Goal: Information Seeking & Learning: Learn about a topic

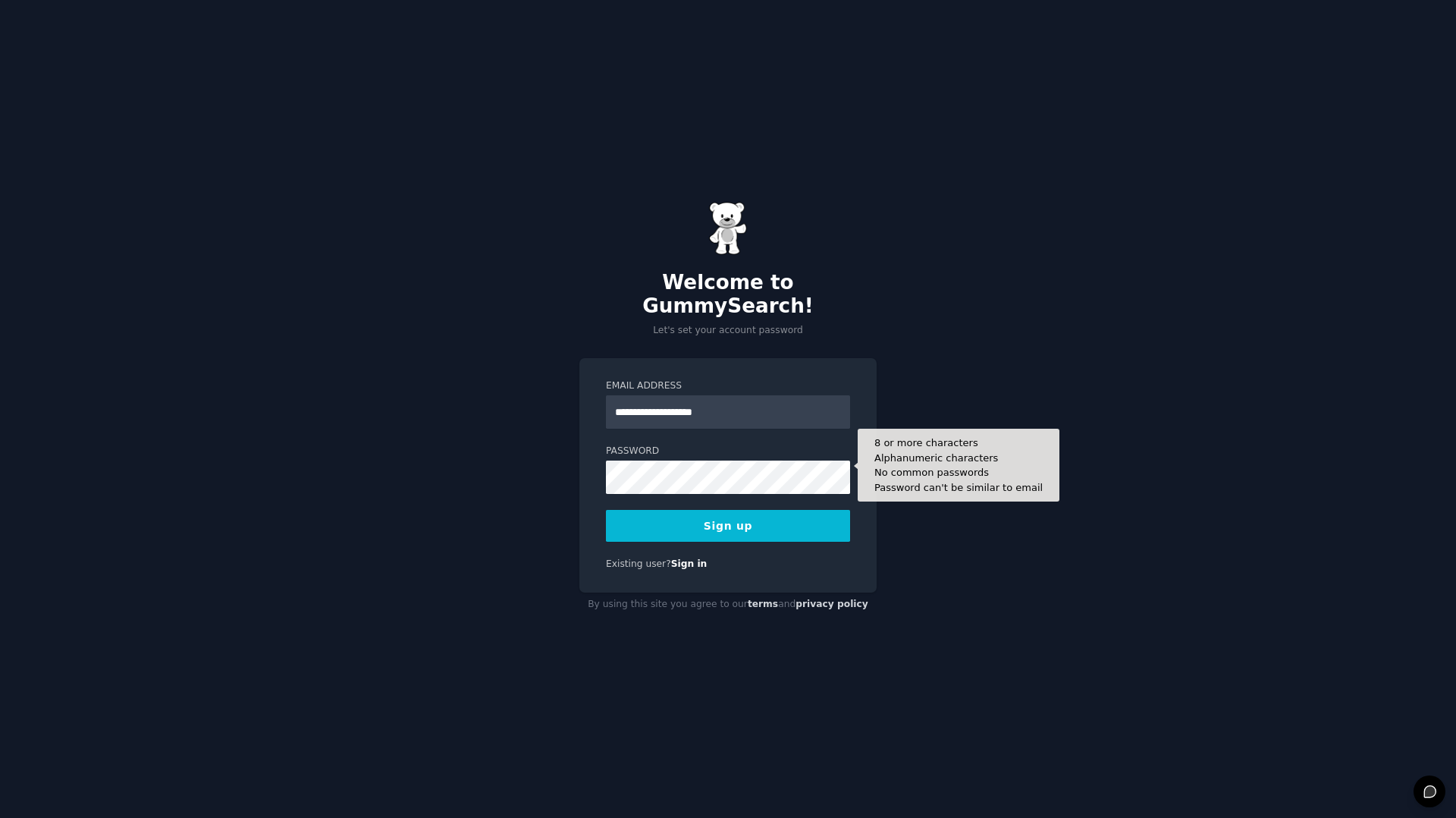
type input "**********"
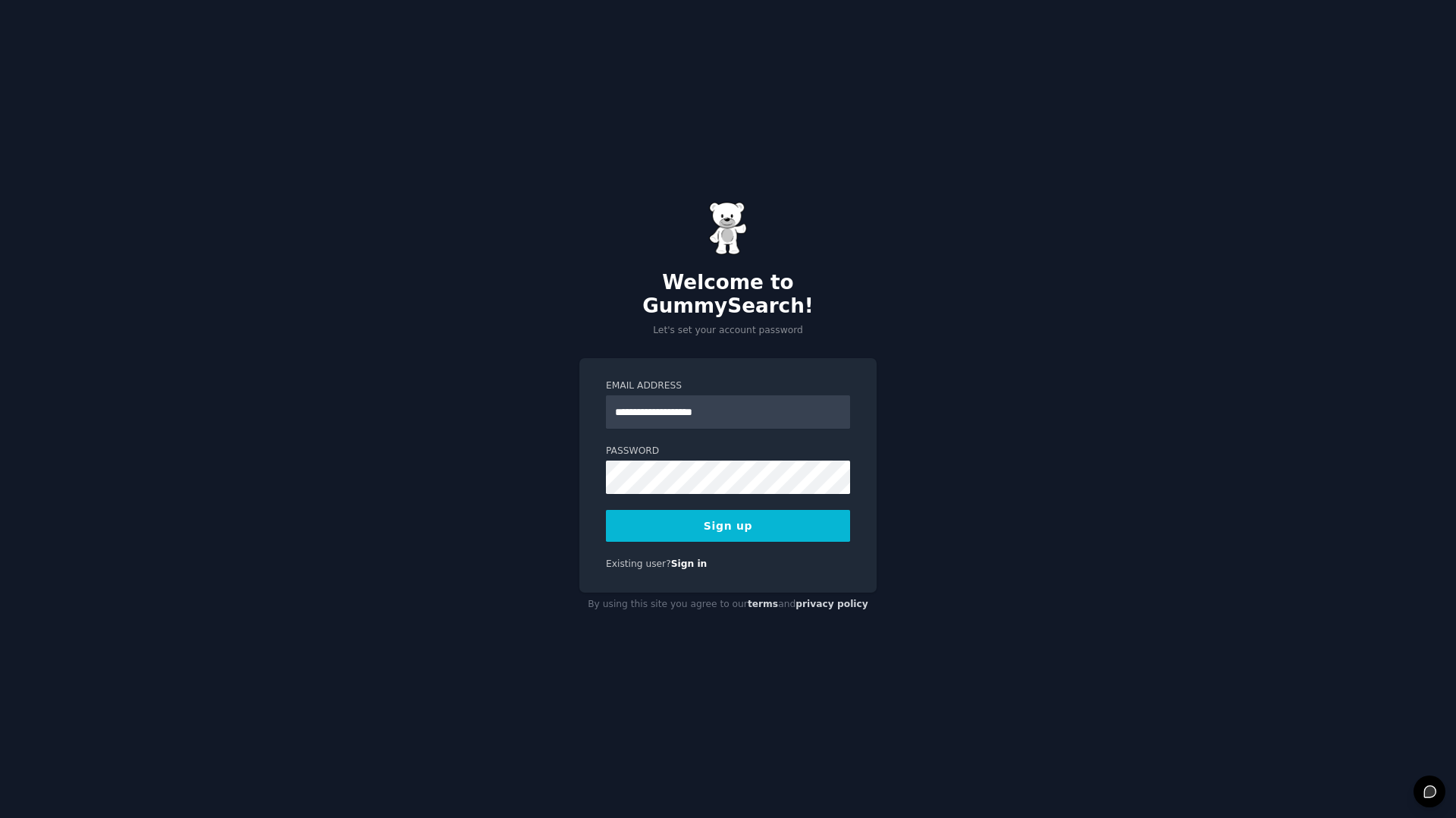
click at [736, 510] on button "Sign up" at bounding box center [728, 526] width 244 height 32
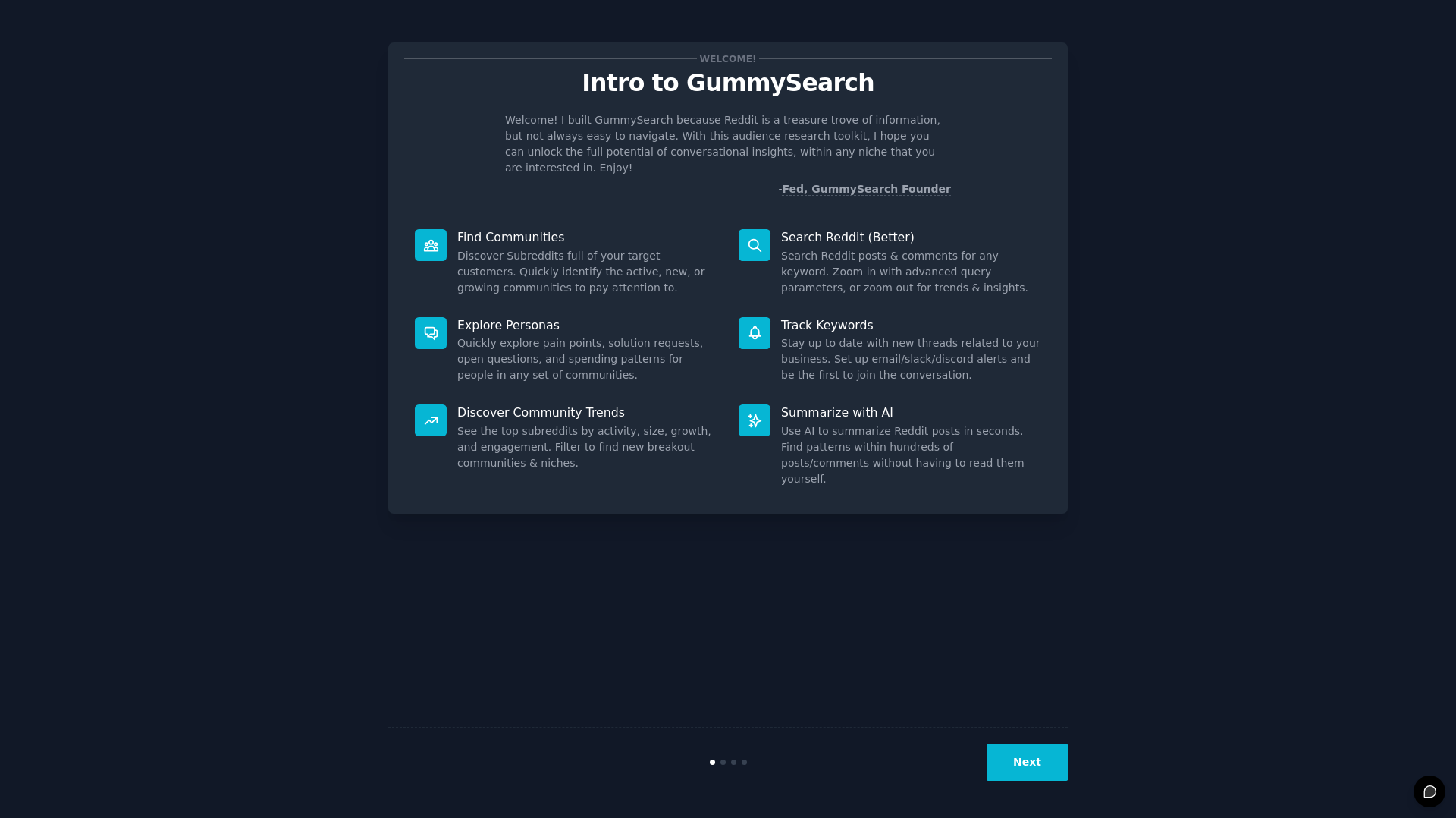
click at [493, 338] on dd "Quickly explore pain points, solution requests, open questions, and spending pa…" at bounding box center [587, 359] width 260 height 48
click at [1023, 756] on button "Next" at bounding box center [1027, 763] width 81 height 38
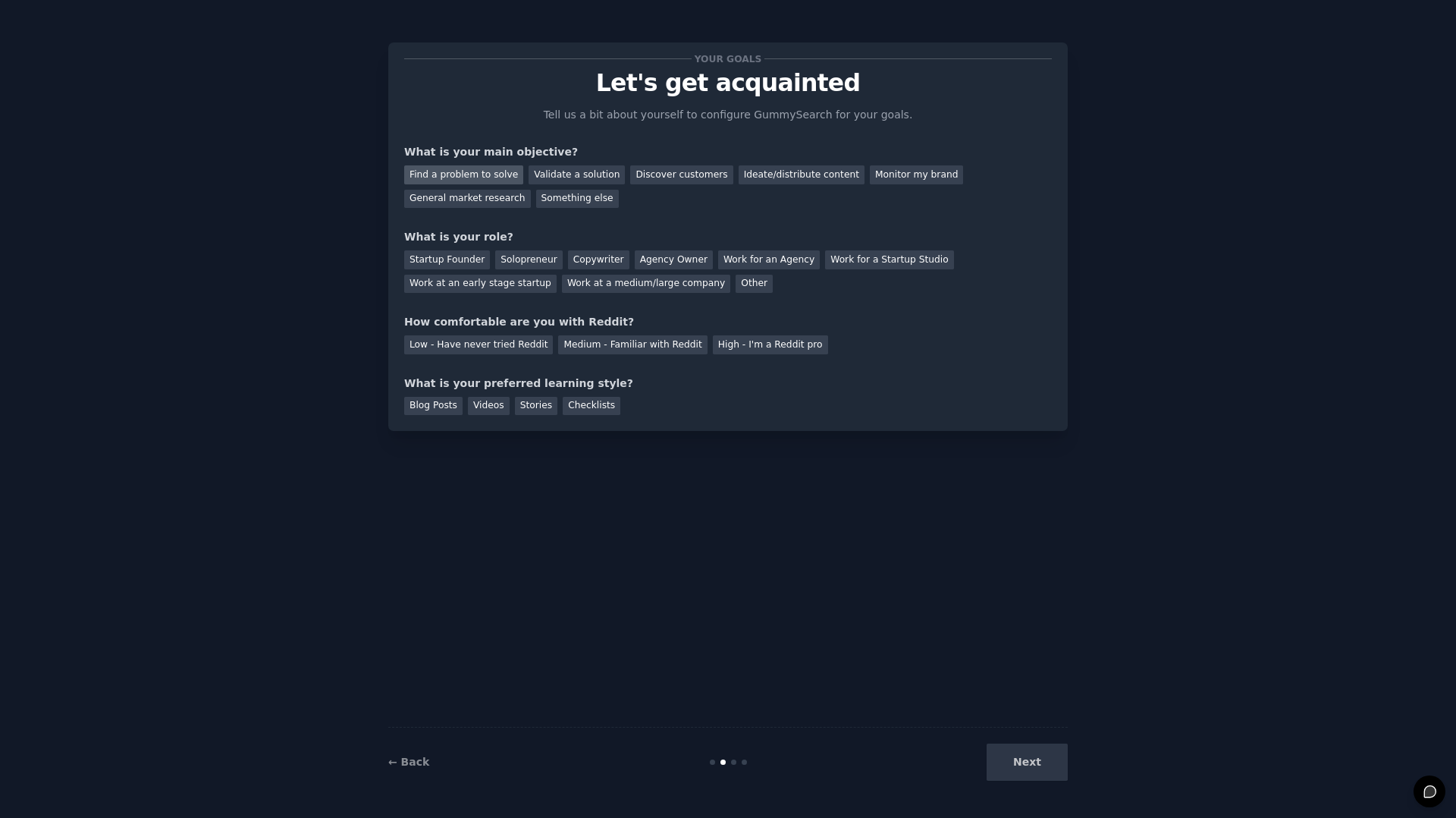
click at [459, 178] on div "Find a problem to solve" at bounding box center [463, 175] width 119 height 19
click at [654, 173] on div "Discover customers" at bounding box center [681, 175] width 102 height 19
click at [586, 177] on div "Validate a solution" at bounding box center [576, 175] width 96 height 19
click at [508, 257] on div "Solopreneur" at bounding box center [528, 260] width 67 height 19
click at [453, 258] on div "Startup Founder" at bounding box center [446, 260] width 86 height 19
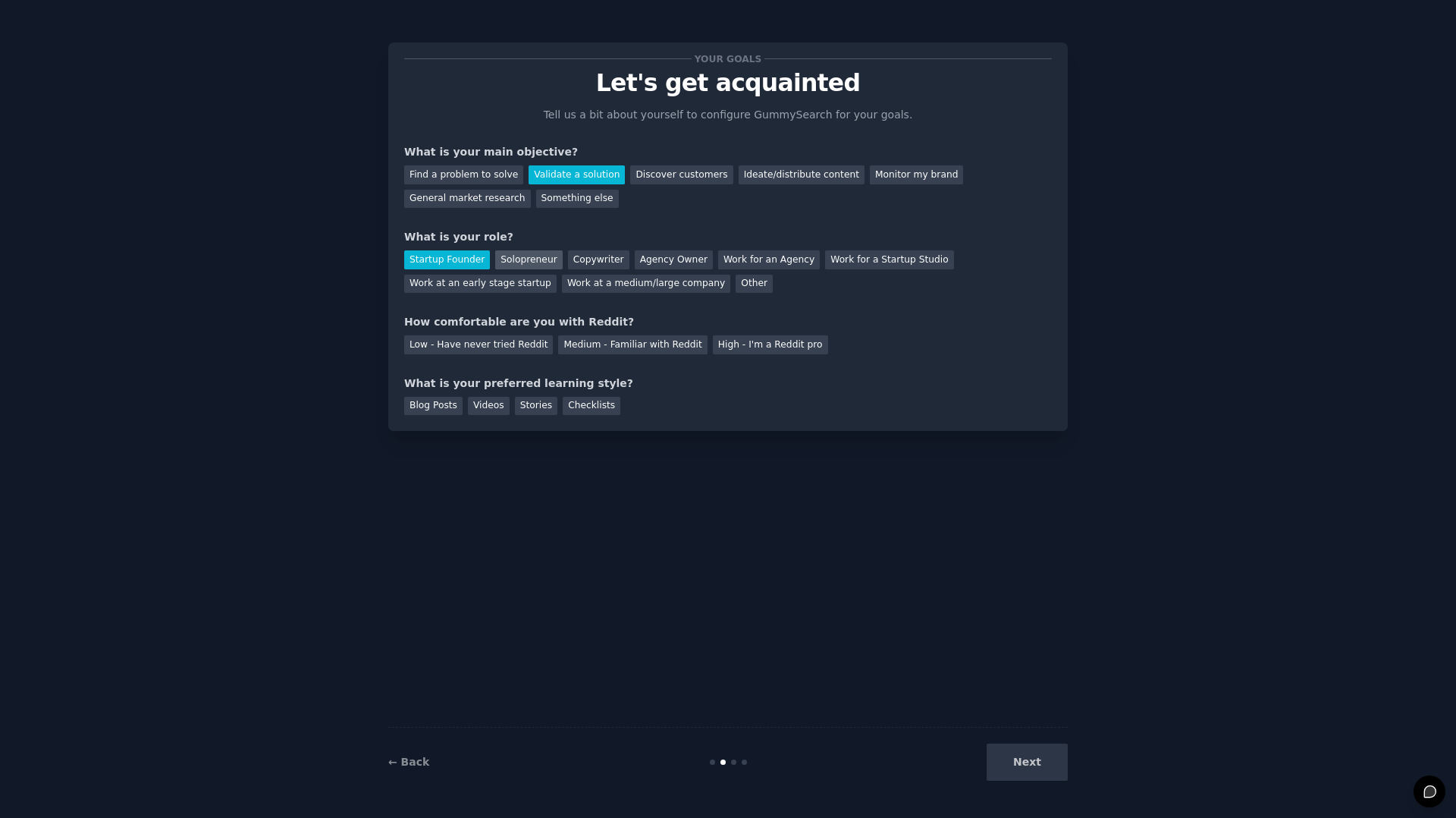
click at [512, 258] on div "Solopreneur" at bounding box center [528, 260] width 67 height 19
click at [509, 346] on div "Low - Have never tried Reddit" at bounding box center [478, 345] width 149 height 19
click at [486, 402] on div "Videos" at bounding box center [489, 406] width 41 height 19
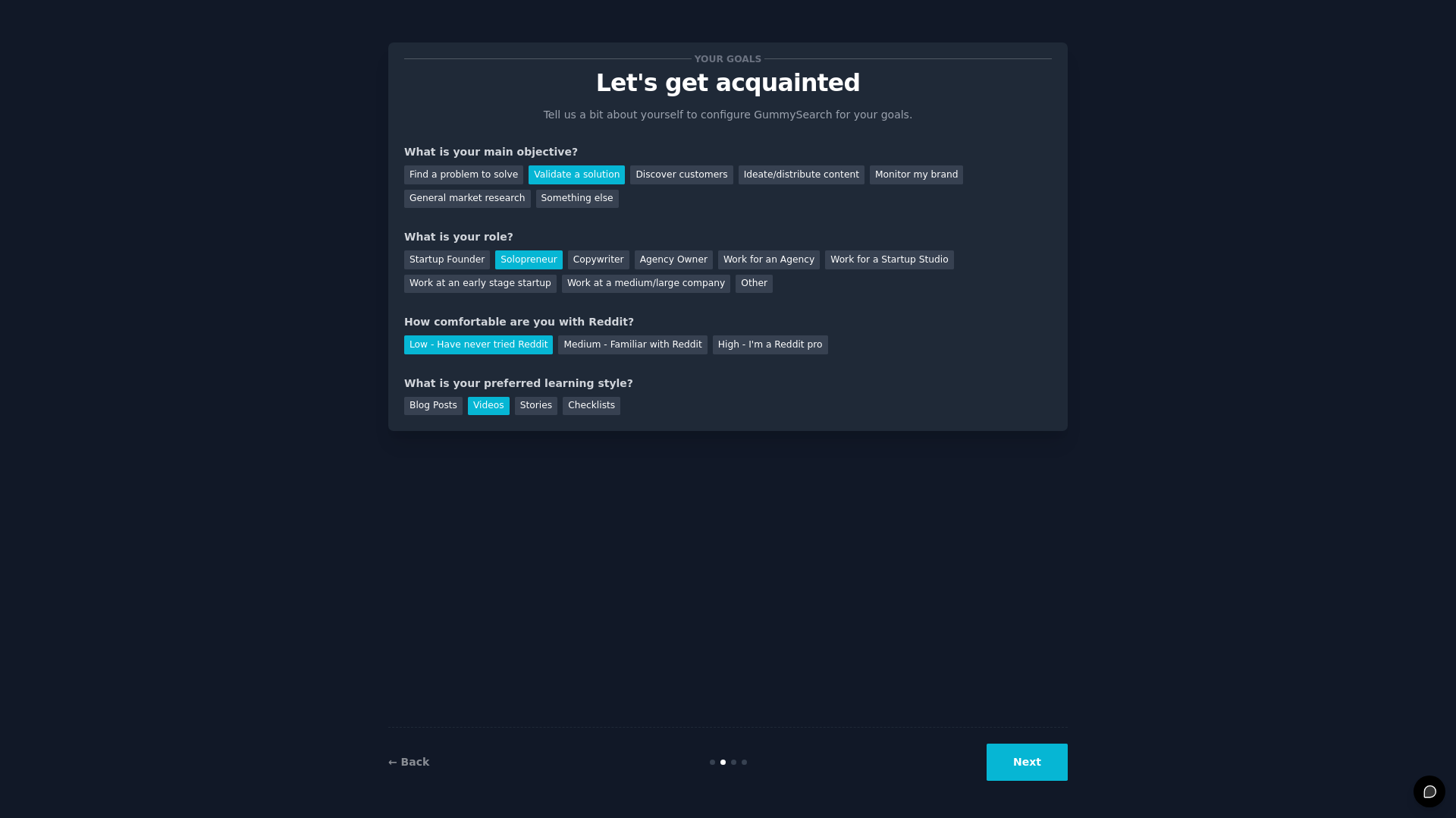
click at [1034, 772] on button "Next" at bounding box center [1027, 763] width 81 height 38
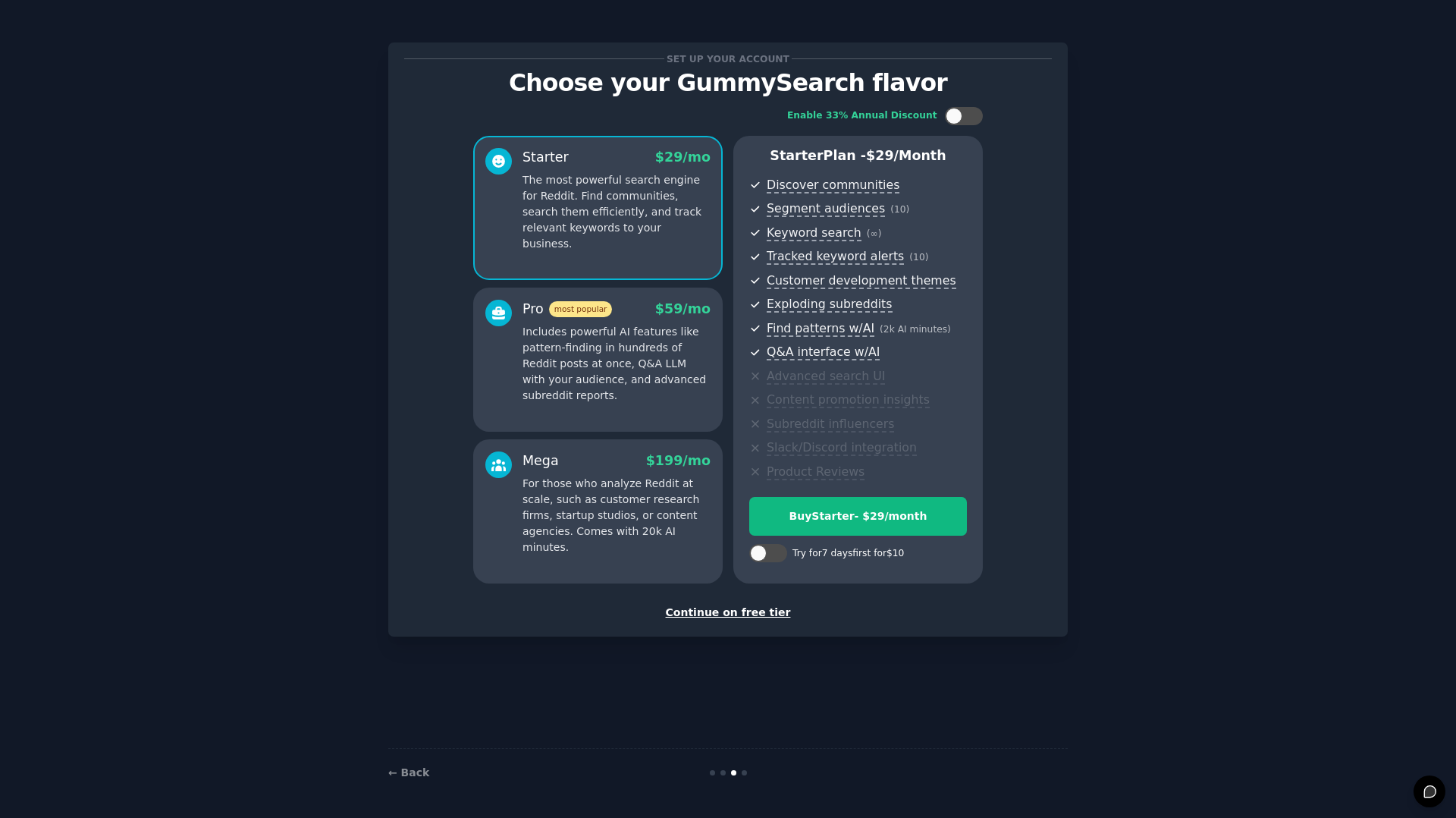
click at [753, 613] on div "Continue on free tier" at bounding box center [728, 612] width 648 height 16
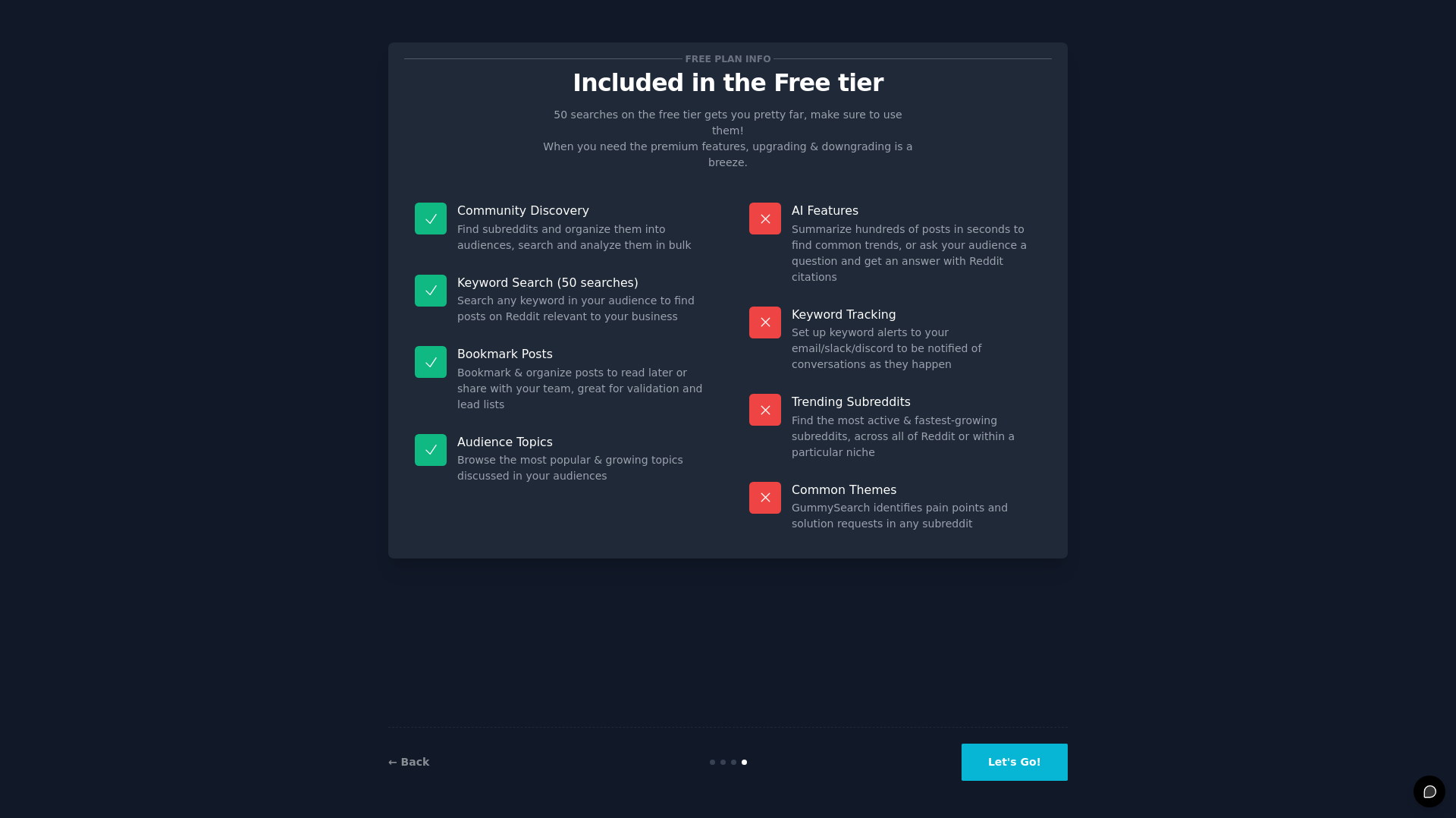
click at [1009, 752] on button "Let's Go!" at bounding box center [1014, 763] width 106 height 38
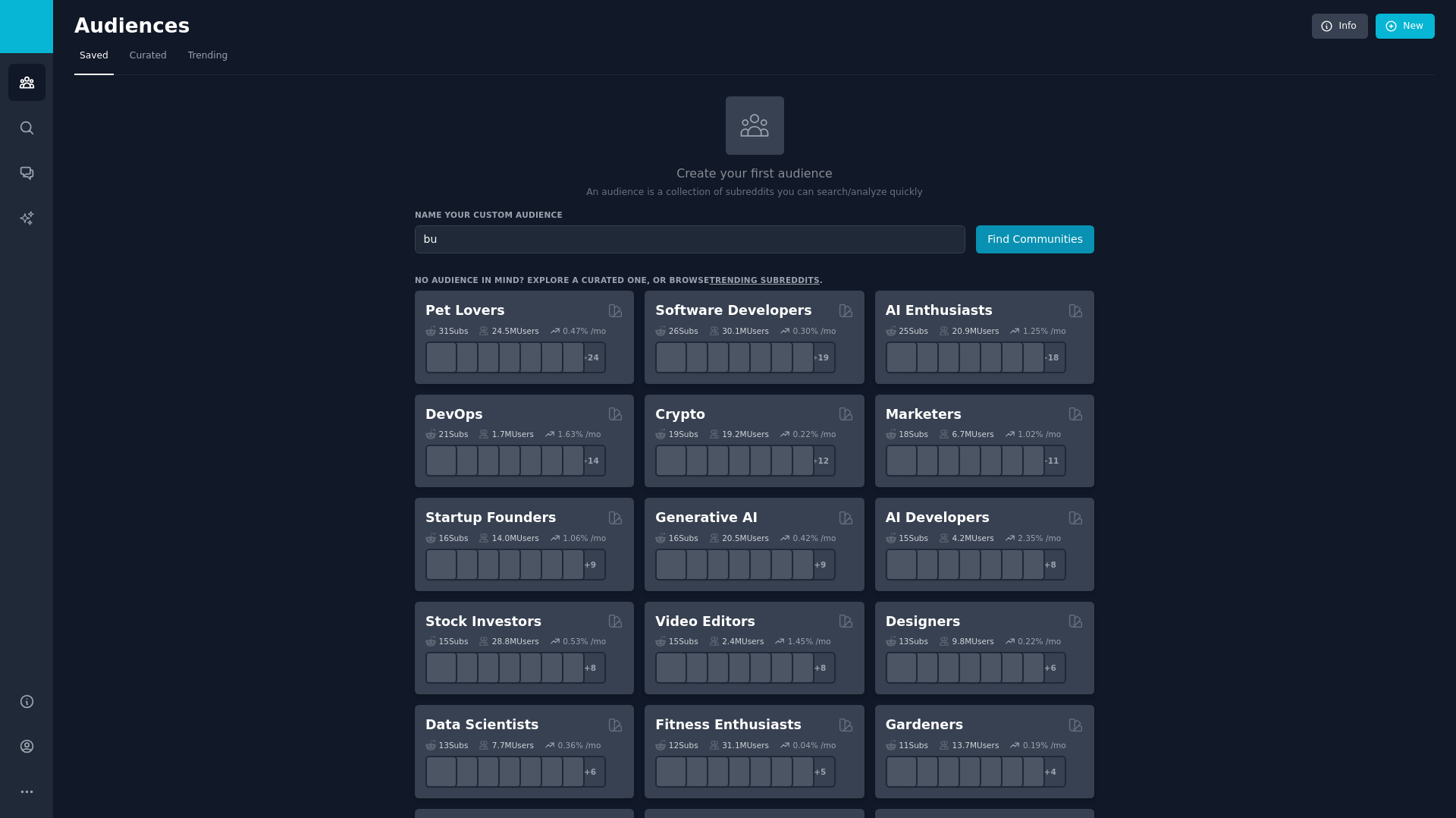
type input "b"
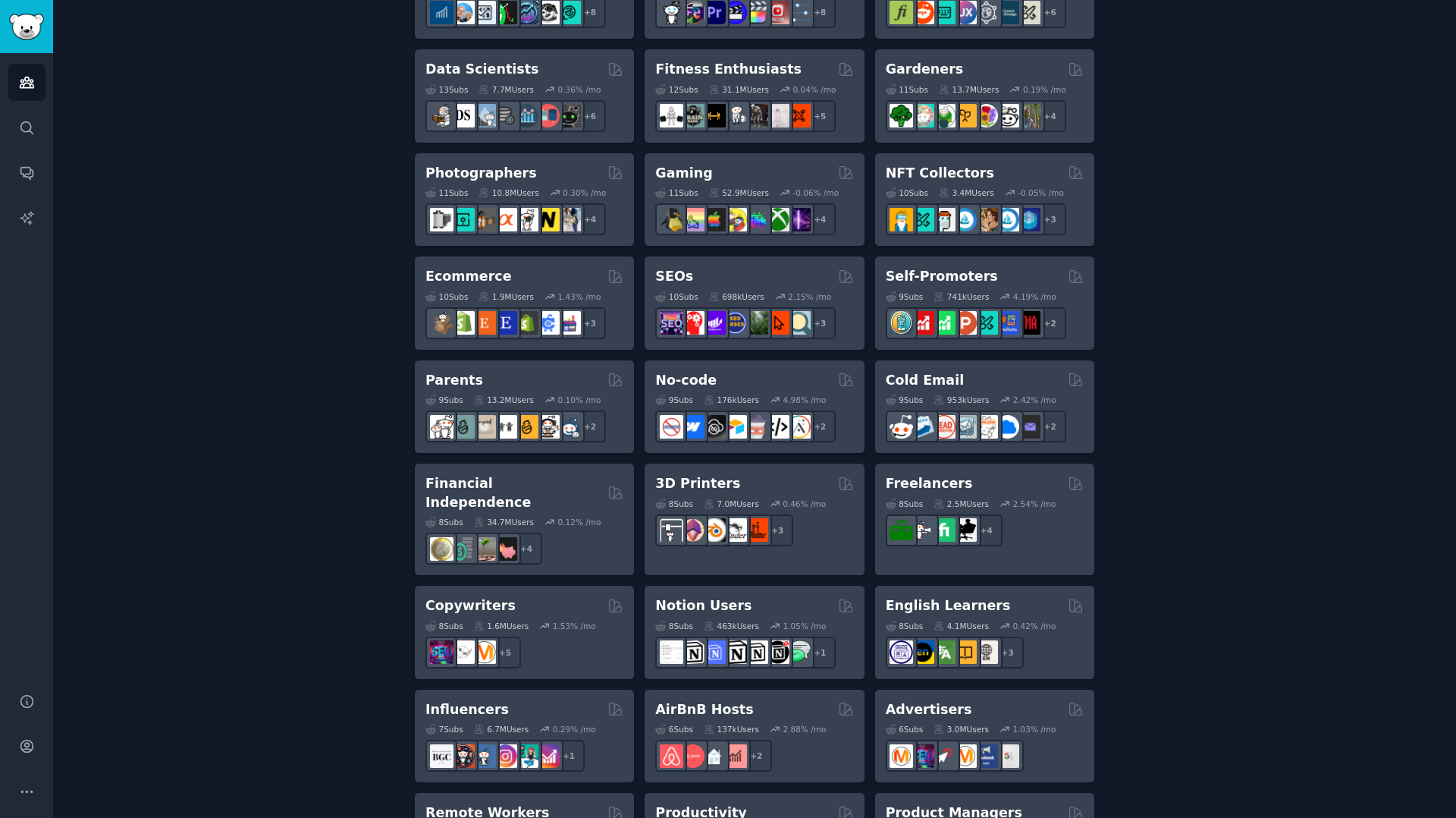
scroll to position [674, 0]
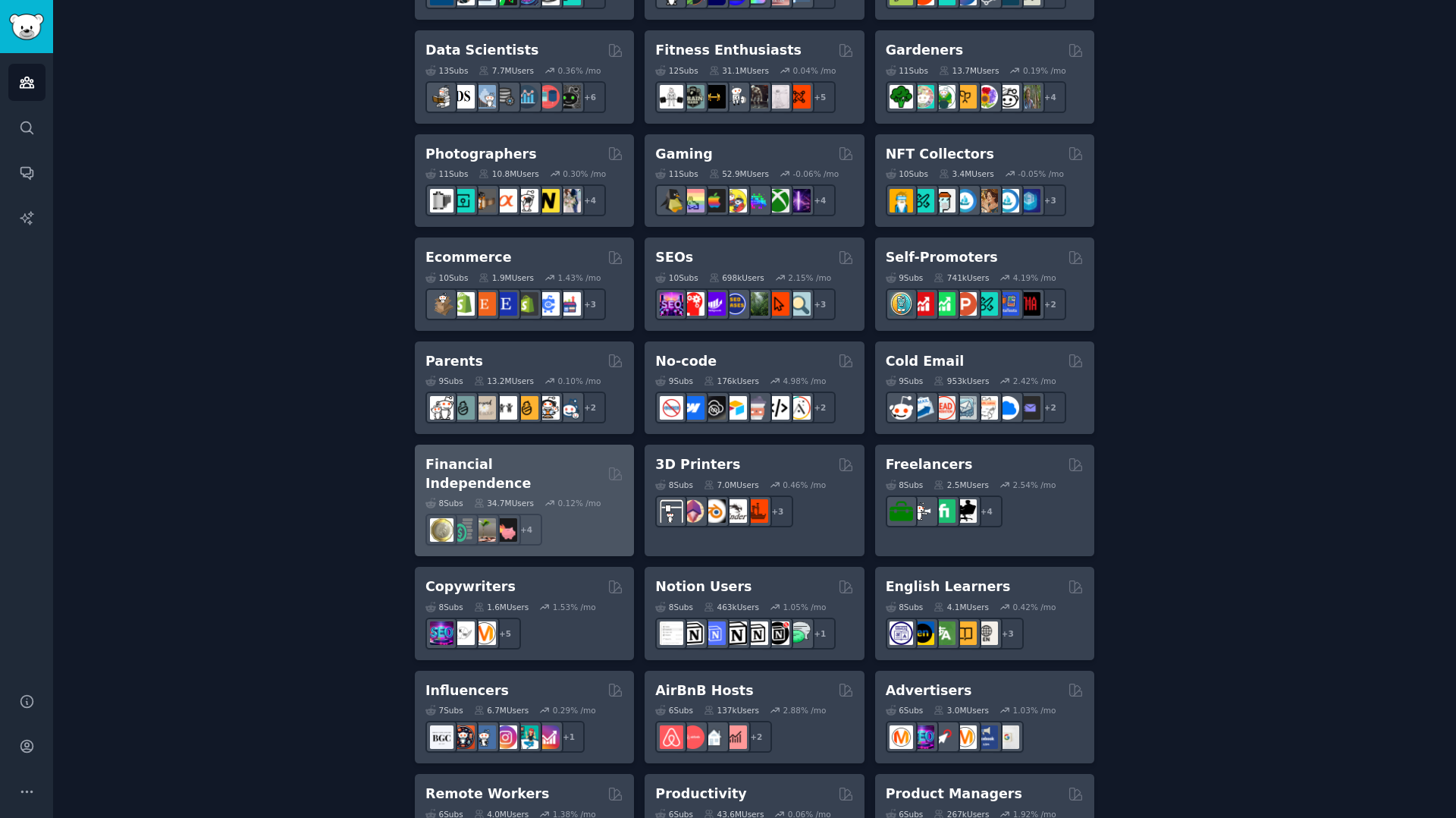
click at [593, 513] on div "+ 4" at bounding box center [524, 529] width 198 height 32
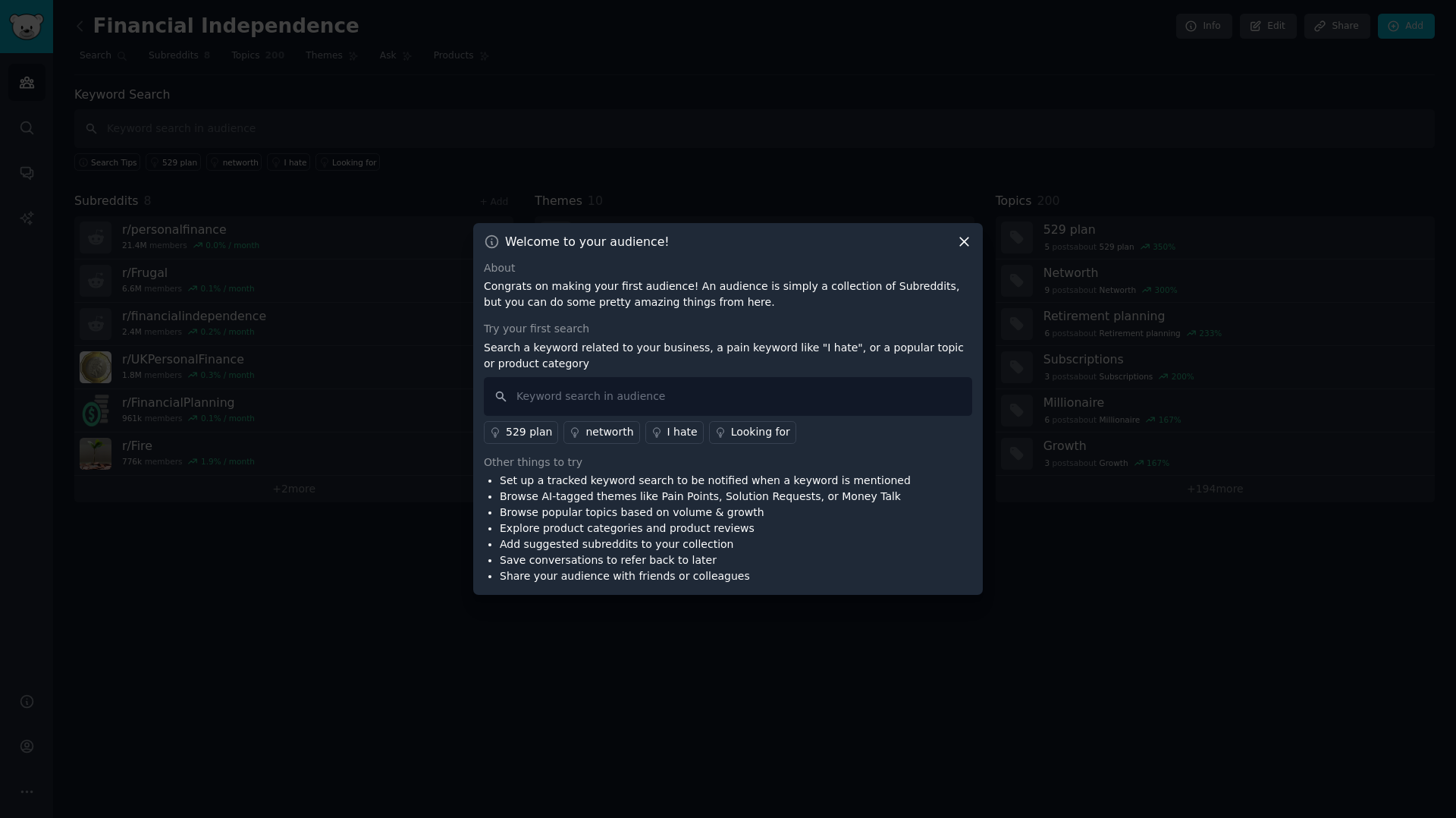
click at [964, 242] on icon at bounding box center [964, 242] width 8 height 8
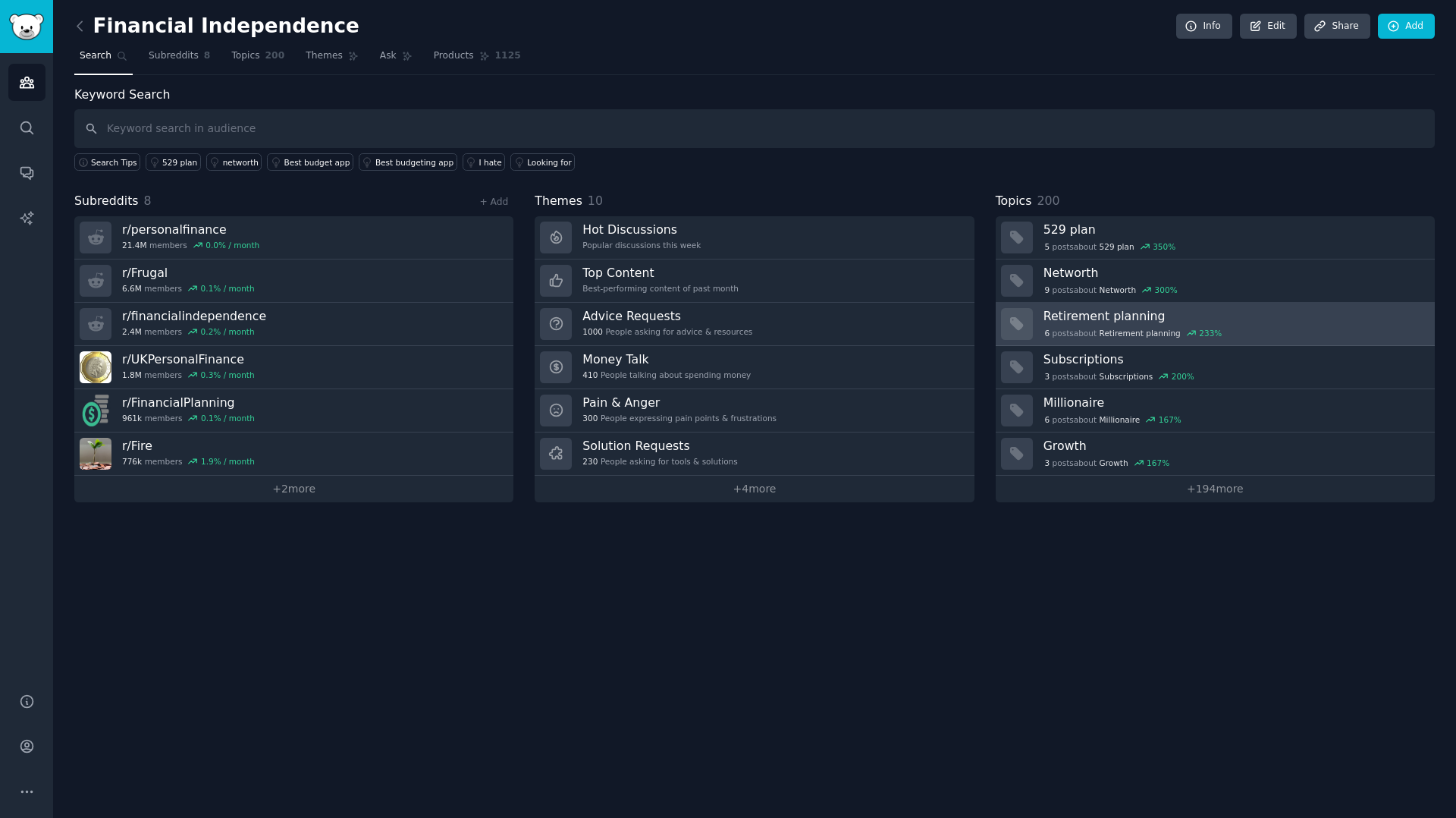
click at [1048, 324] on div "6 post s about Retirement planning 233 %" at bounding box center [1233, 332] width 381 height 16
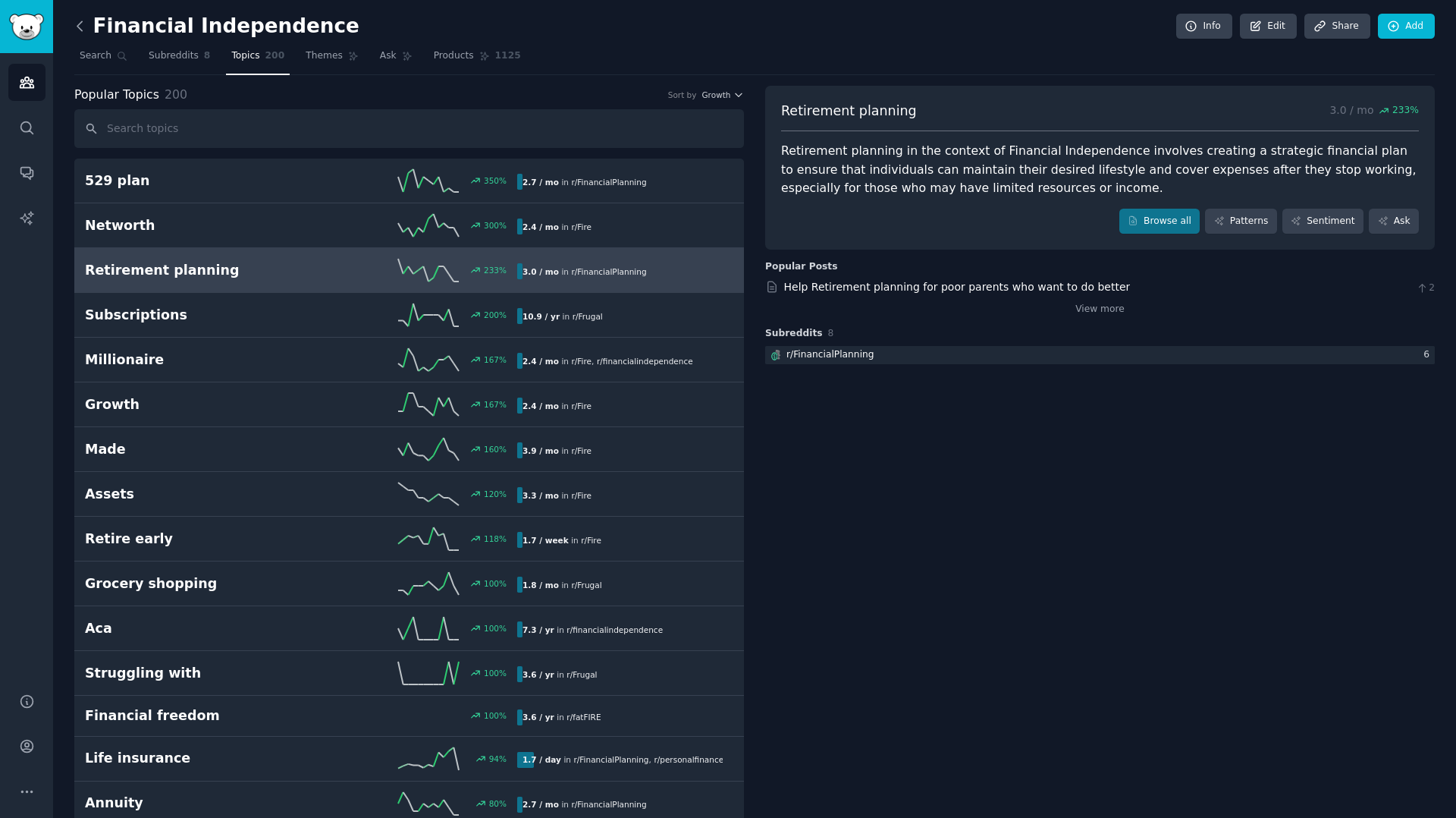
click at [85, 25] on icon at bounding box center [80, 25] width 16 height 16
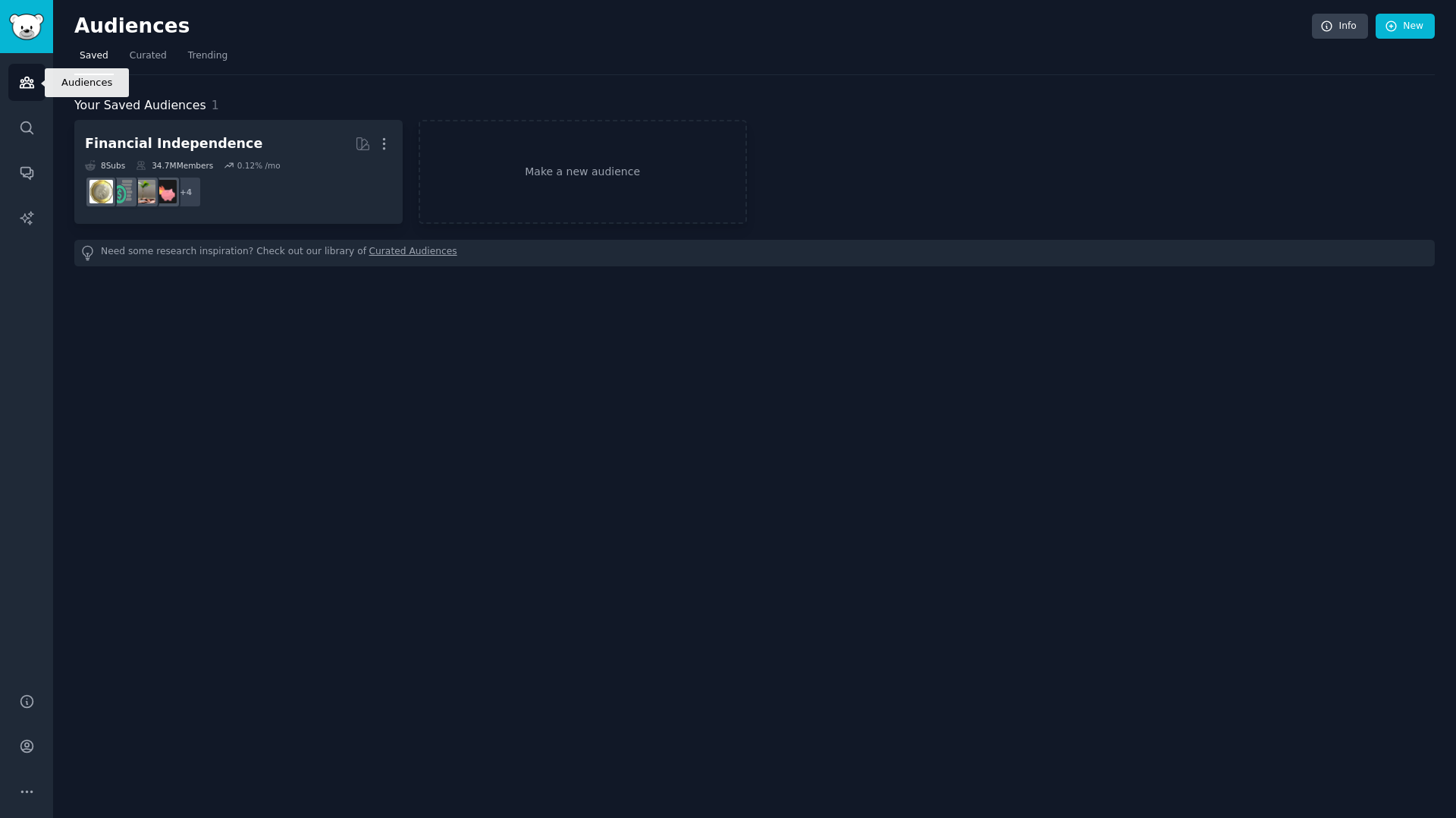
click at [22, 74] on icon "Sidebar" at bounding box center [26, 82] width 16 height 16
click at [516, 173] on link "Make a new audience" at bounding box center [582, 171] width 328 height 104
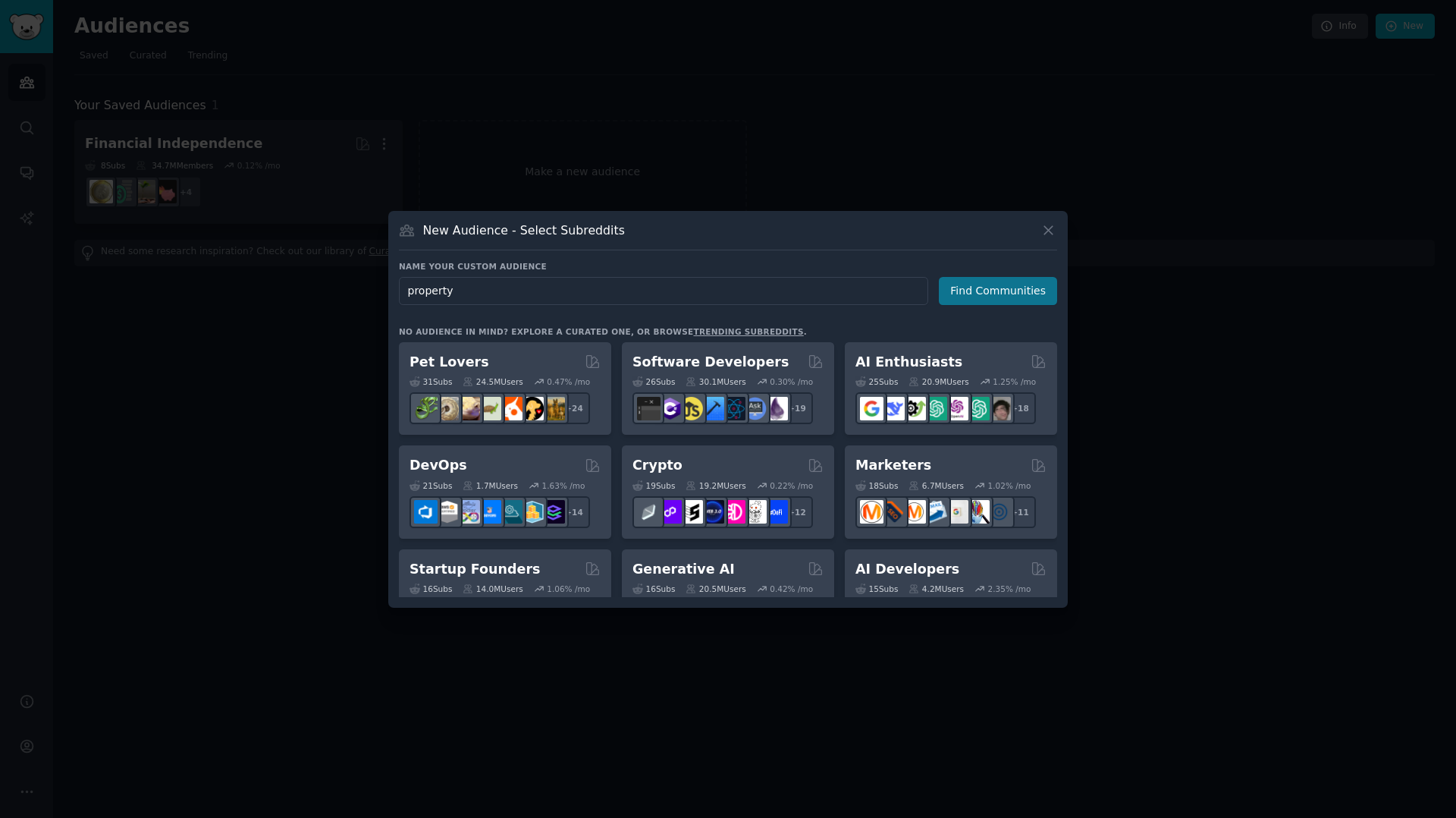
type input "property"
click at [971, 292] on button "Find Communities" at bounding box center [998, 291] width 118 height 28
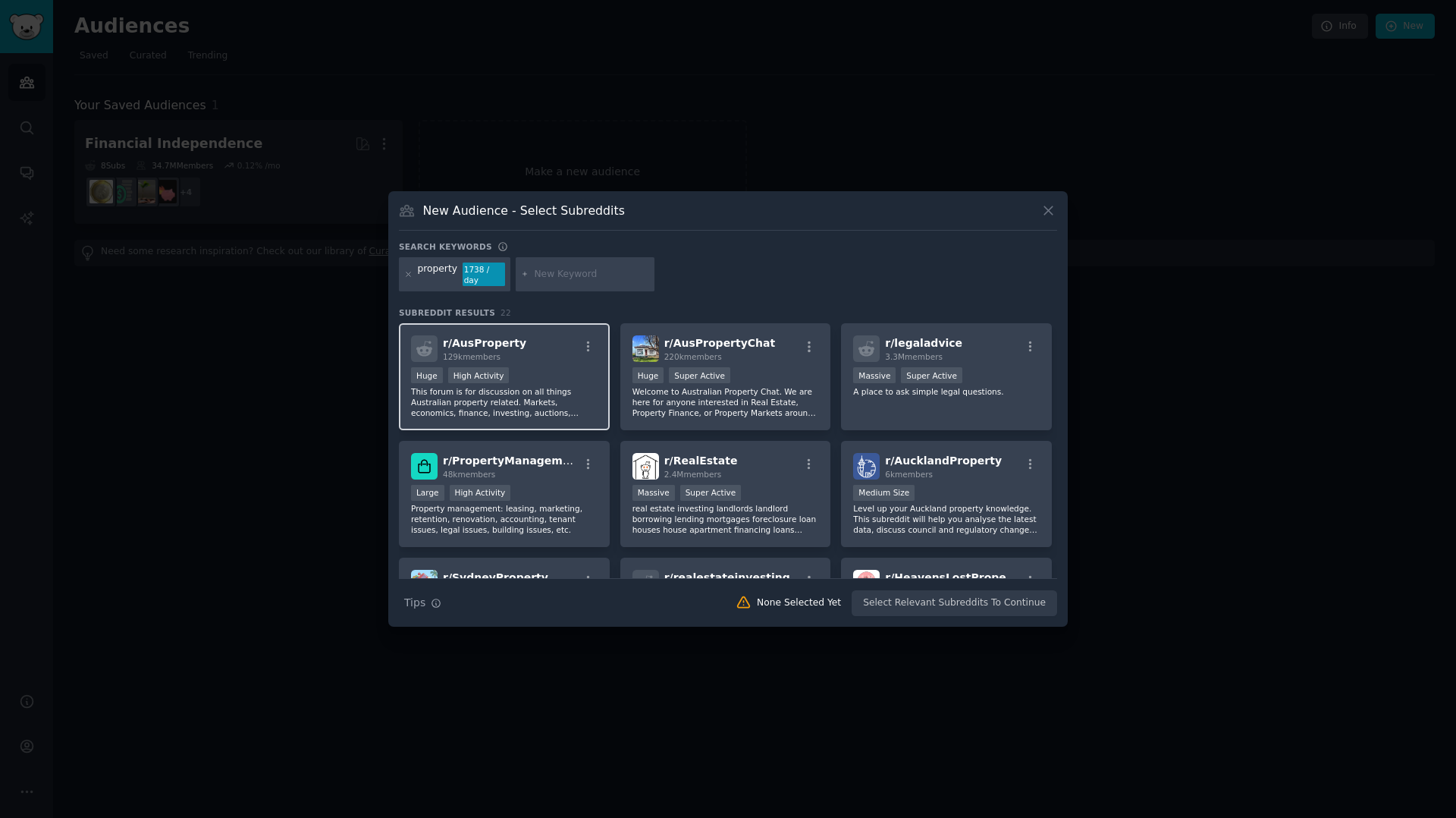
click at [533, 386] on p "This forum is for discussion on all things Australian property related. Markets…" at bounding box center [504, 402] width 186 height 32
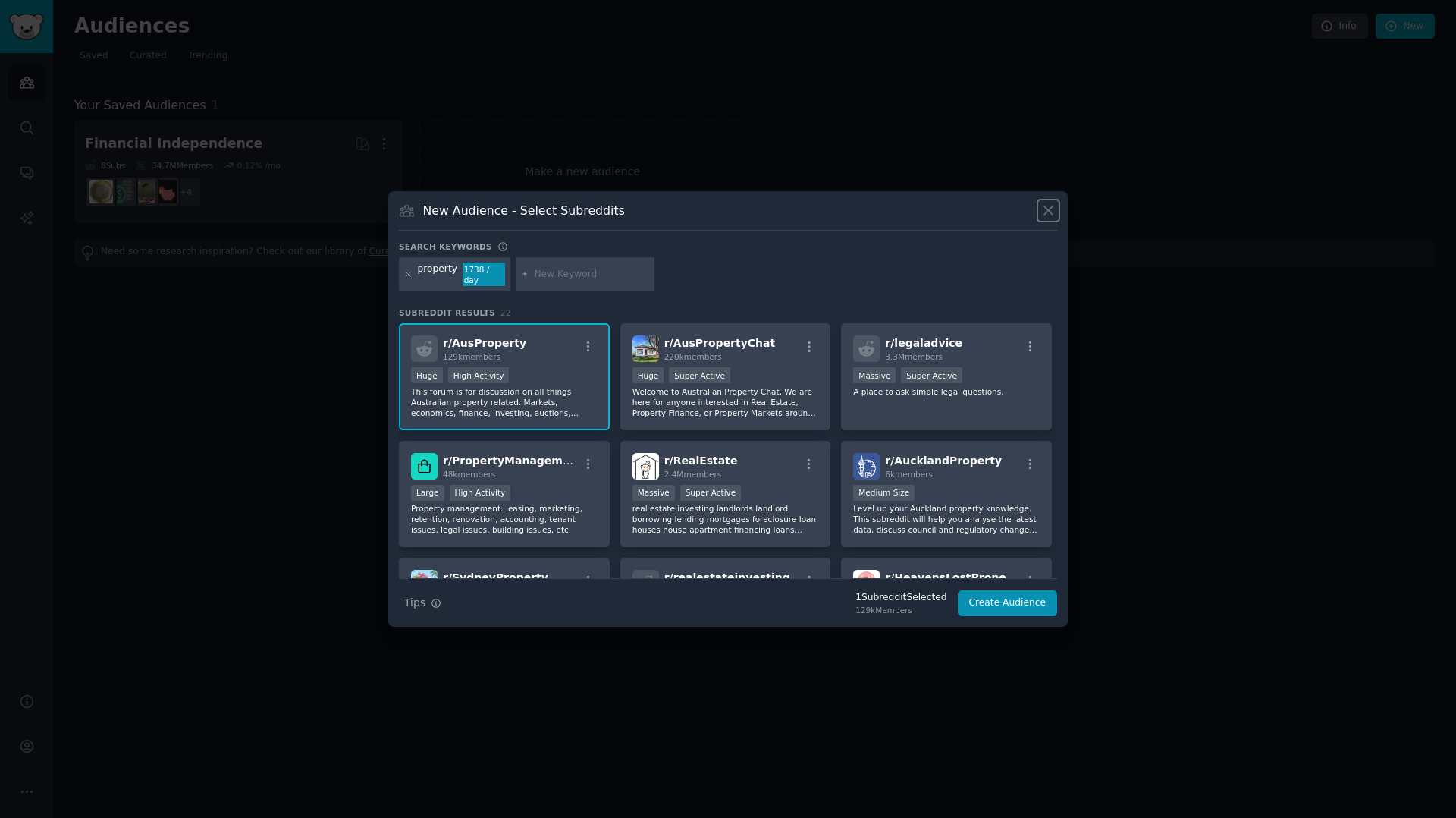
click at [1052, 214] on icon at bounding box center [1048, 210] width 8 height 8
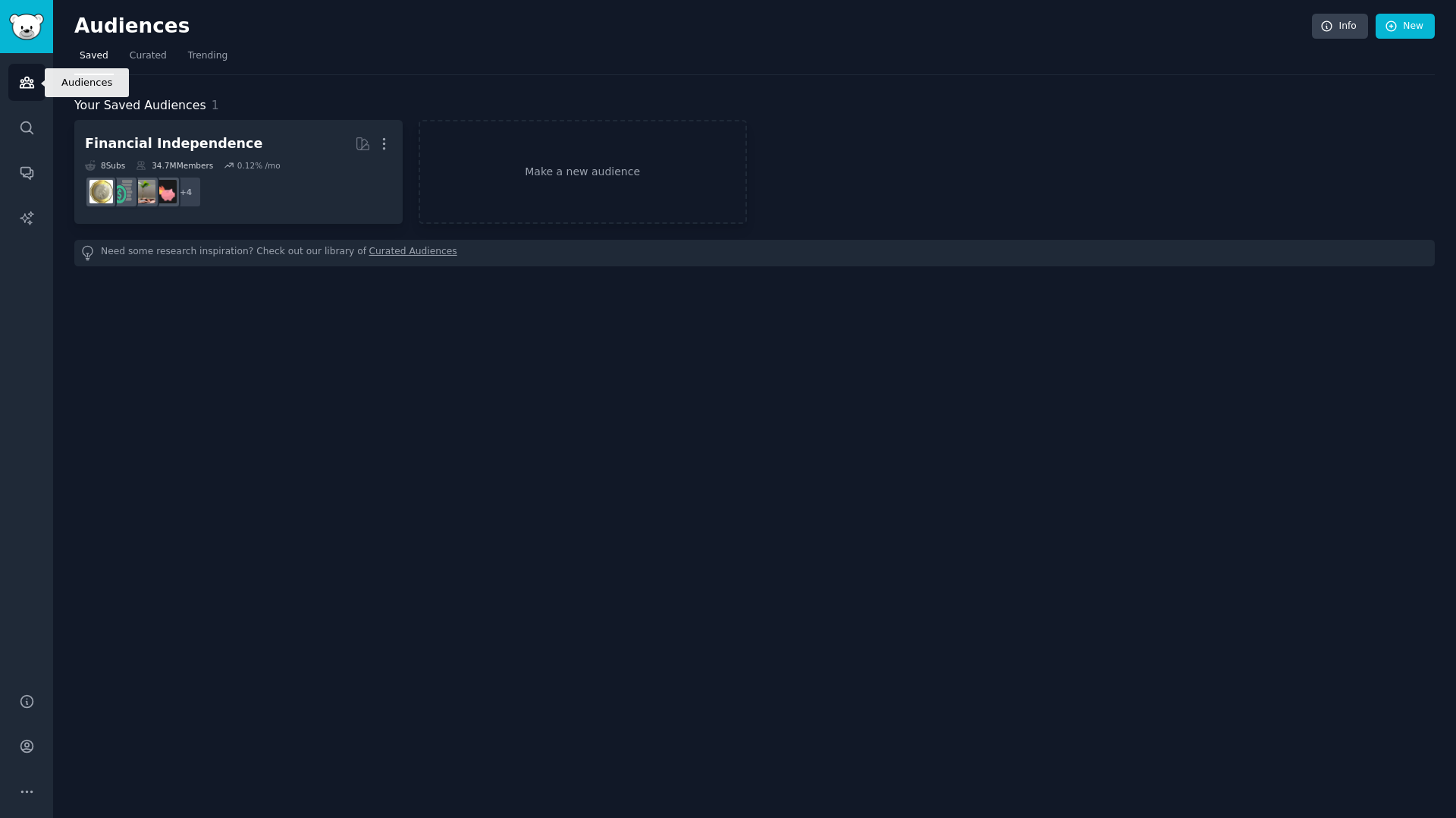
click at [22, 83] on icon "Sidebar" at bounding box center [26, 82] width 16 height 16
click at [210, 57] on span "Trending" at bounding box center [208, 55] width 39 height 14
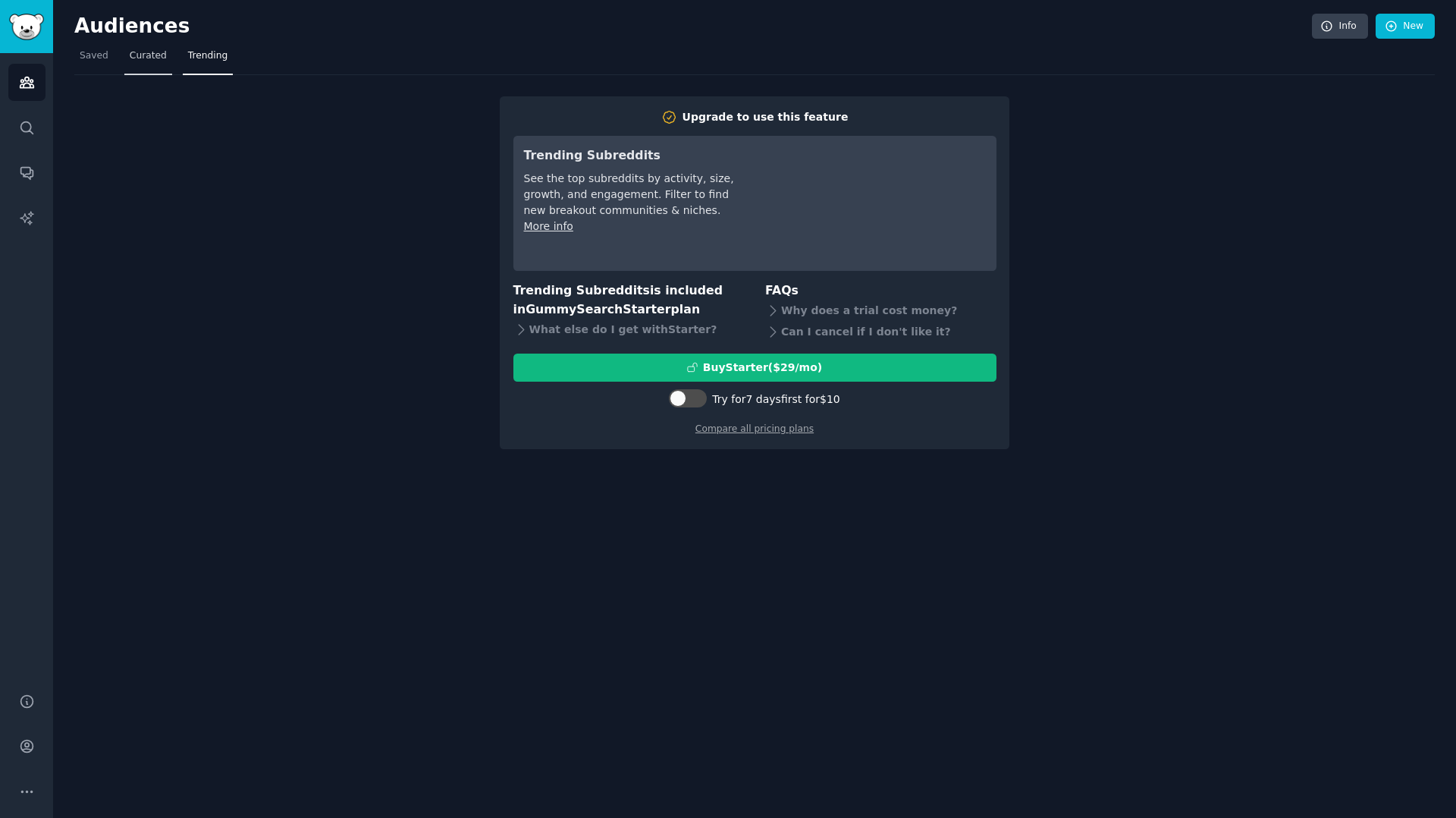
click at [145, 51] on span "Curated" at bounding box center [149, 55] width 38 height 14
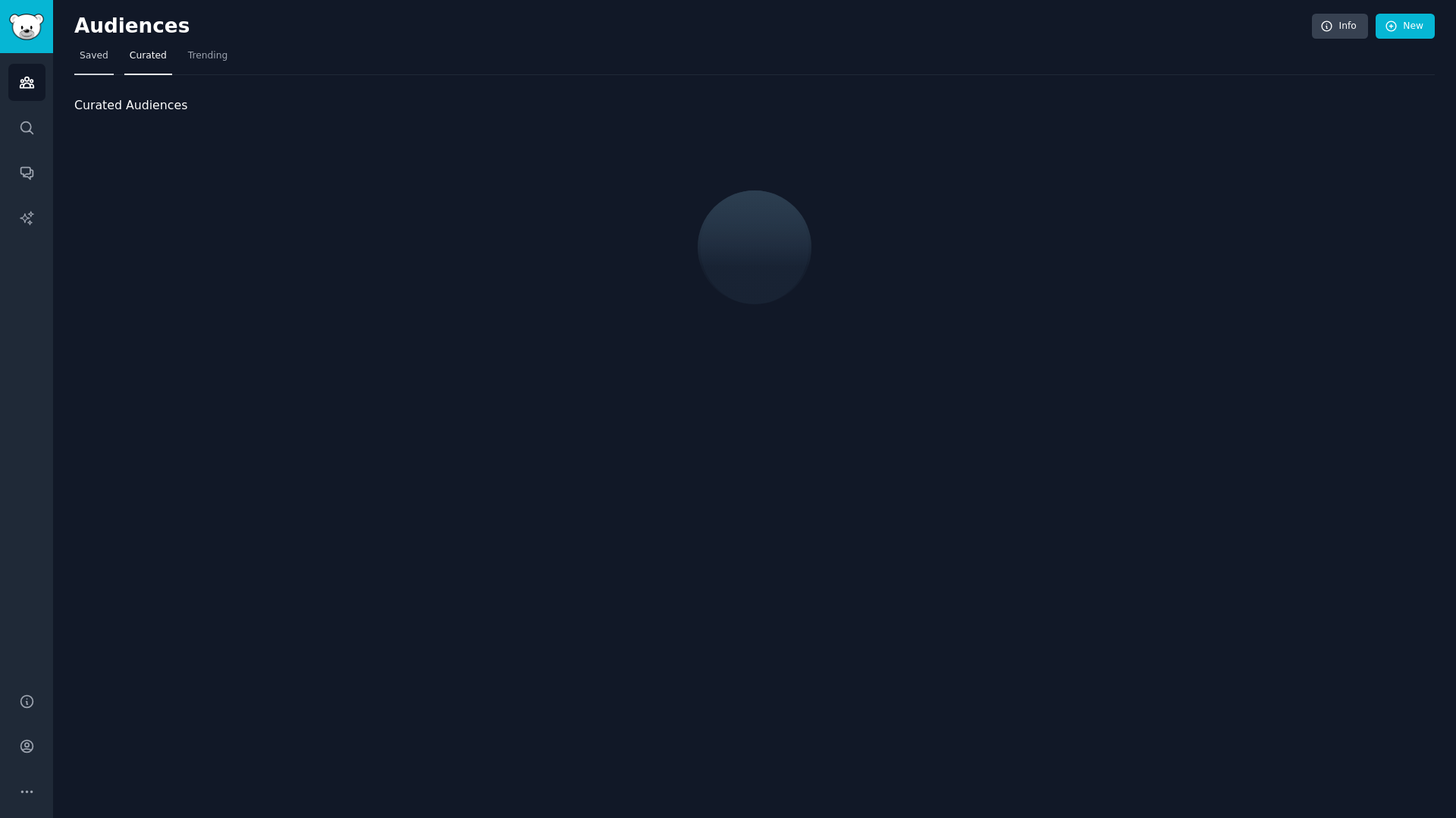
click at [105, 57] on span "Saved" at bounding box center [94, 55] width 29 height 14
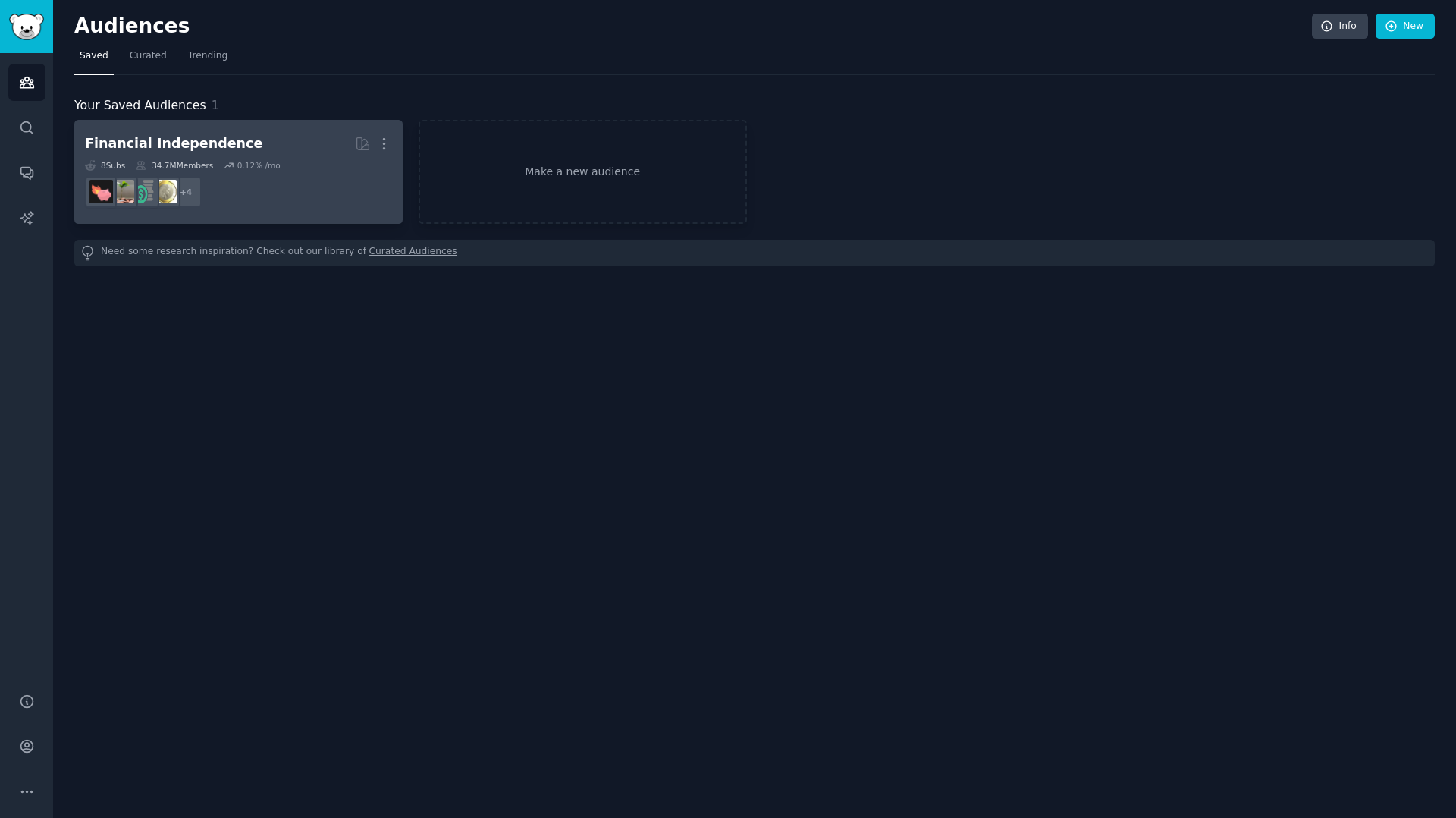
click at [214, 148] on div "Financial Independence" at bounding box center [173, 144] width 178 height 19
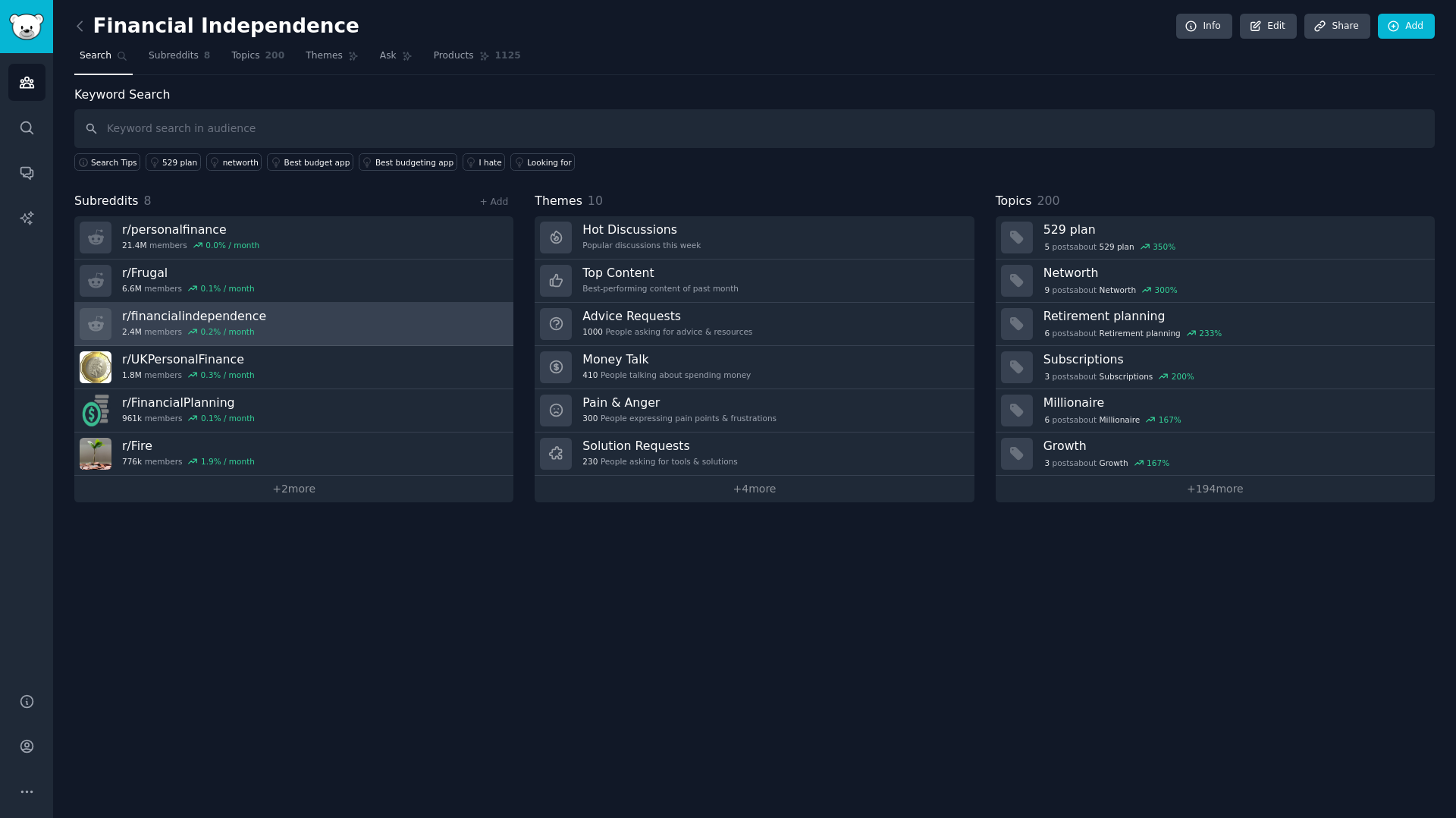
click at [304, 316] on link "r/ financialindependence 2.4M members 0.2 % / month" at bounding box center [293, 324] width 439 height 43
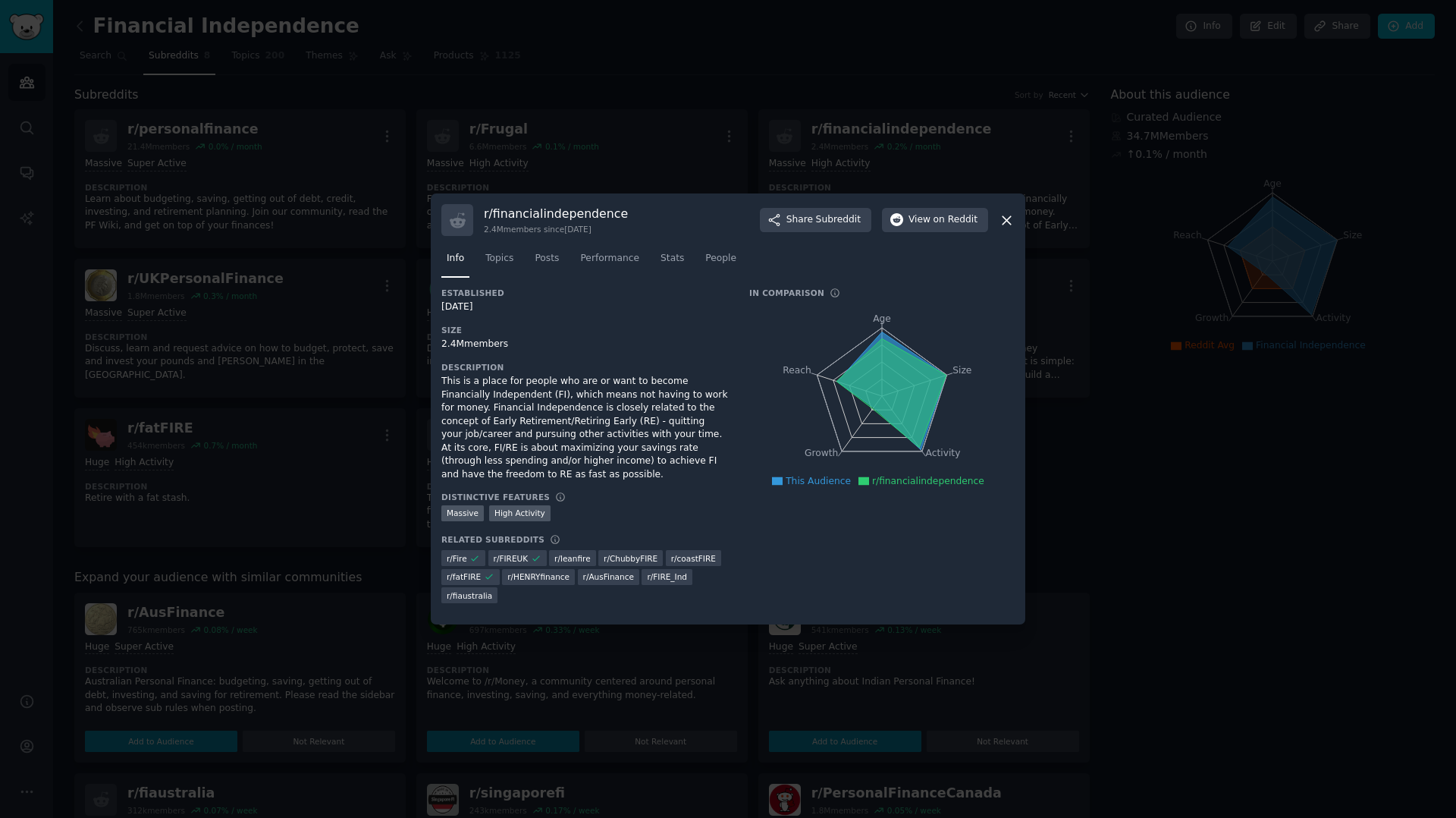
click at [1001, 215] on icon at bounding box center [1007, 220] width 16 height 16
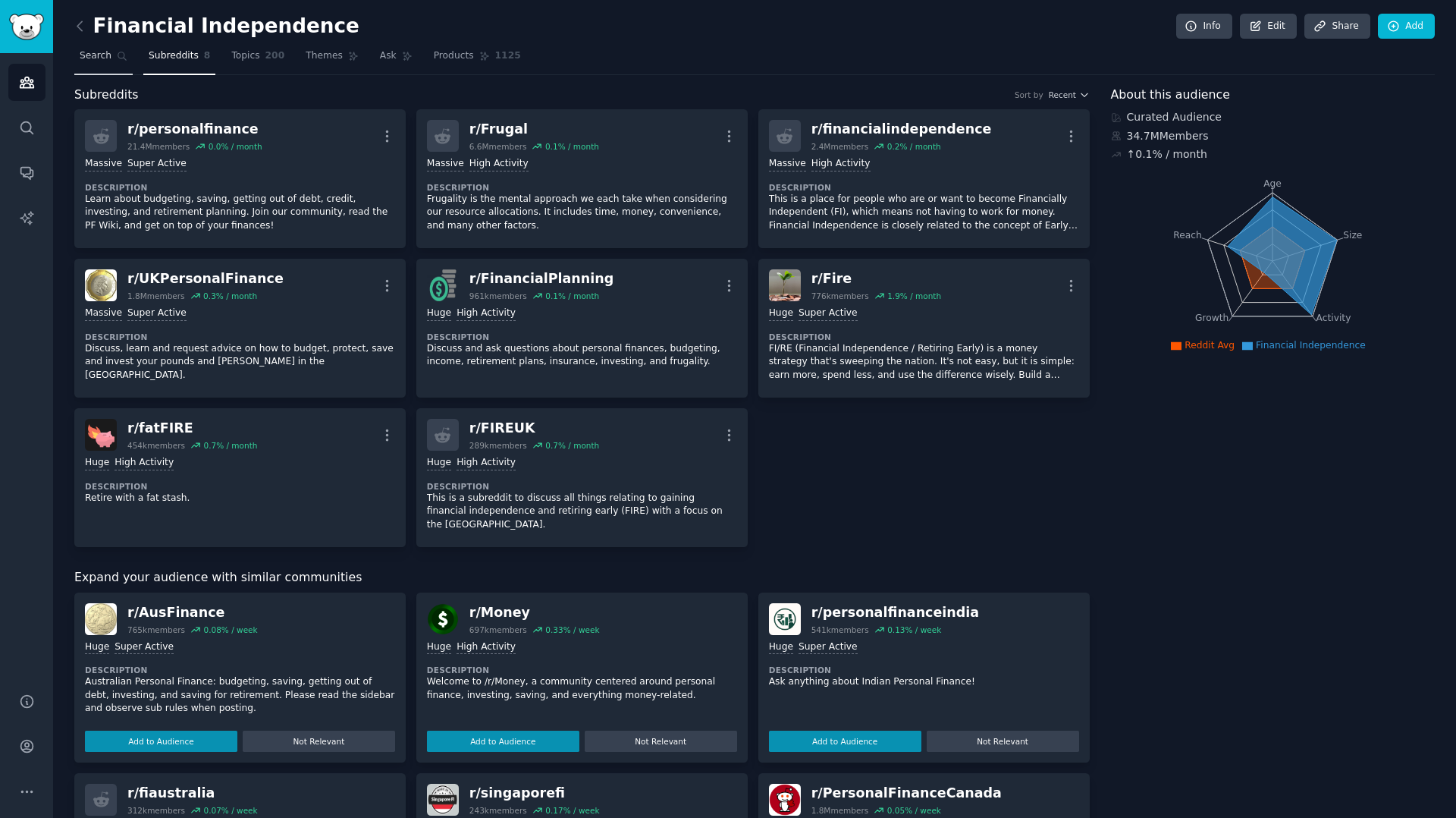
click at [86, 55] on span "Search" at bounding box center [96, 55] width 32 height 14
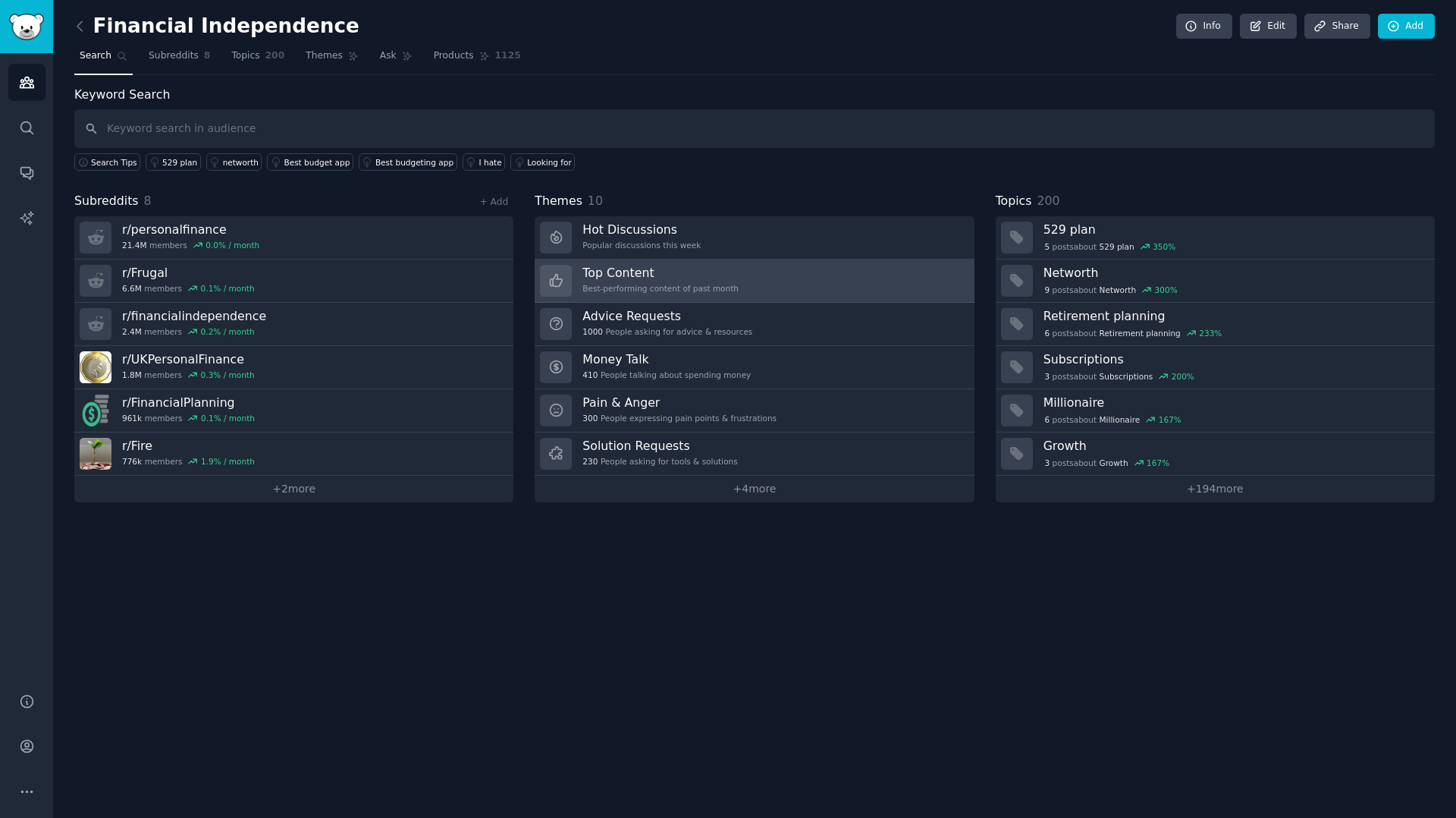
click at [618, 273] on h3 "Top Content" at bounding box center [661, 273] width 156 height 16
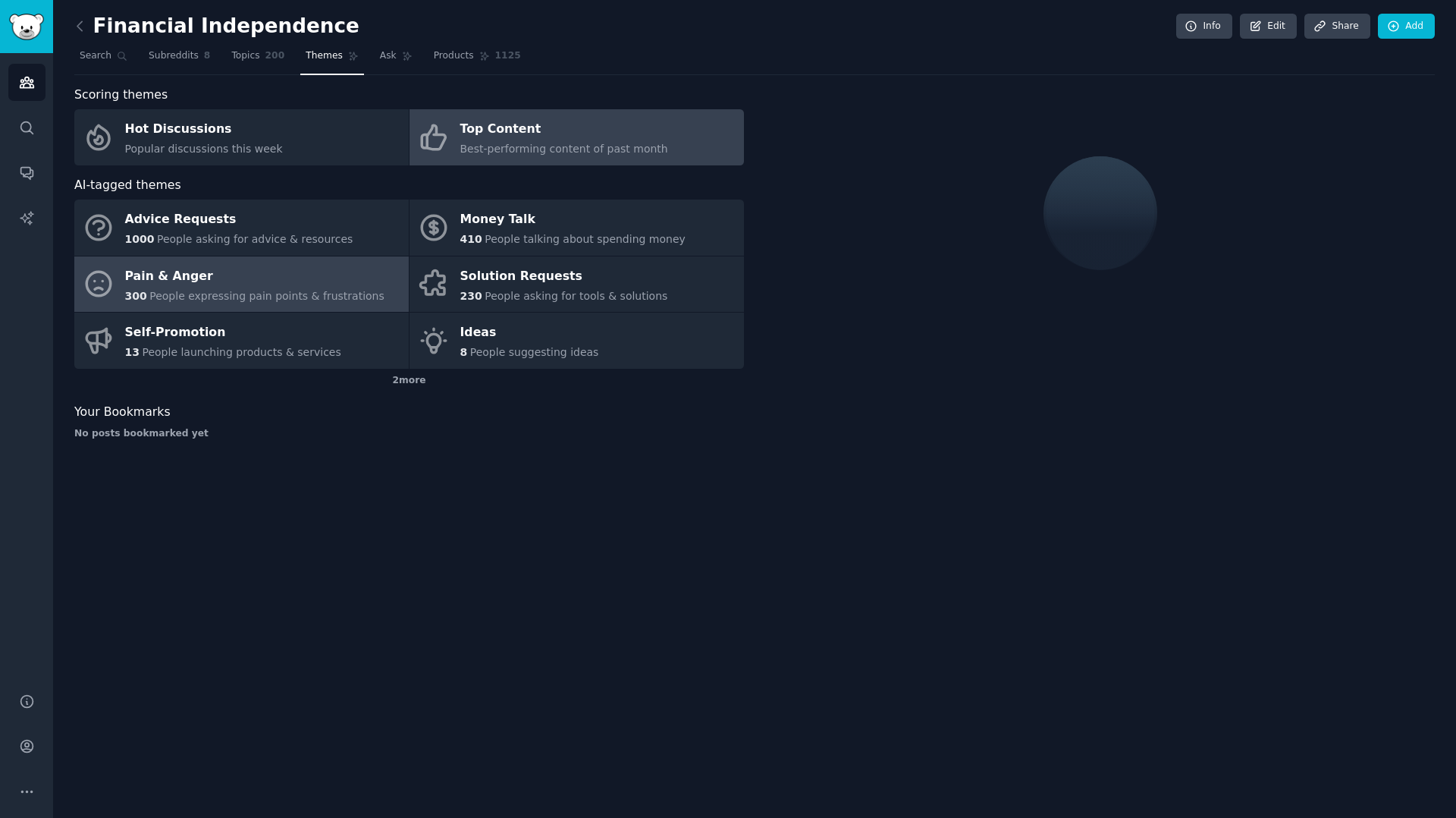
click at [257, 283] on div "Pain & Anger" at bounding box center [255, 276] width 259 height 24
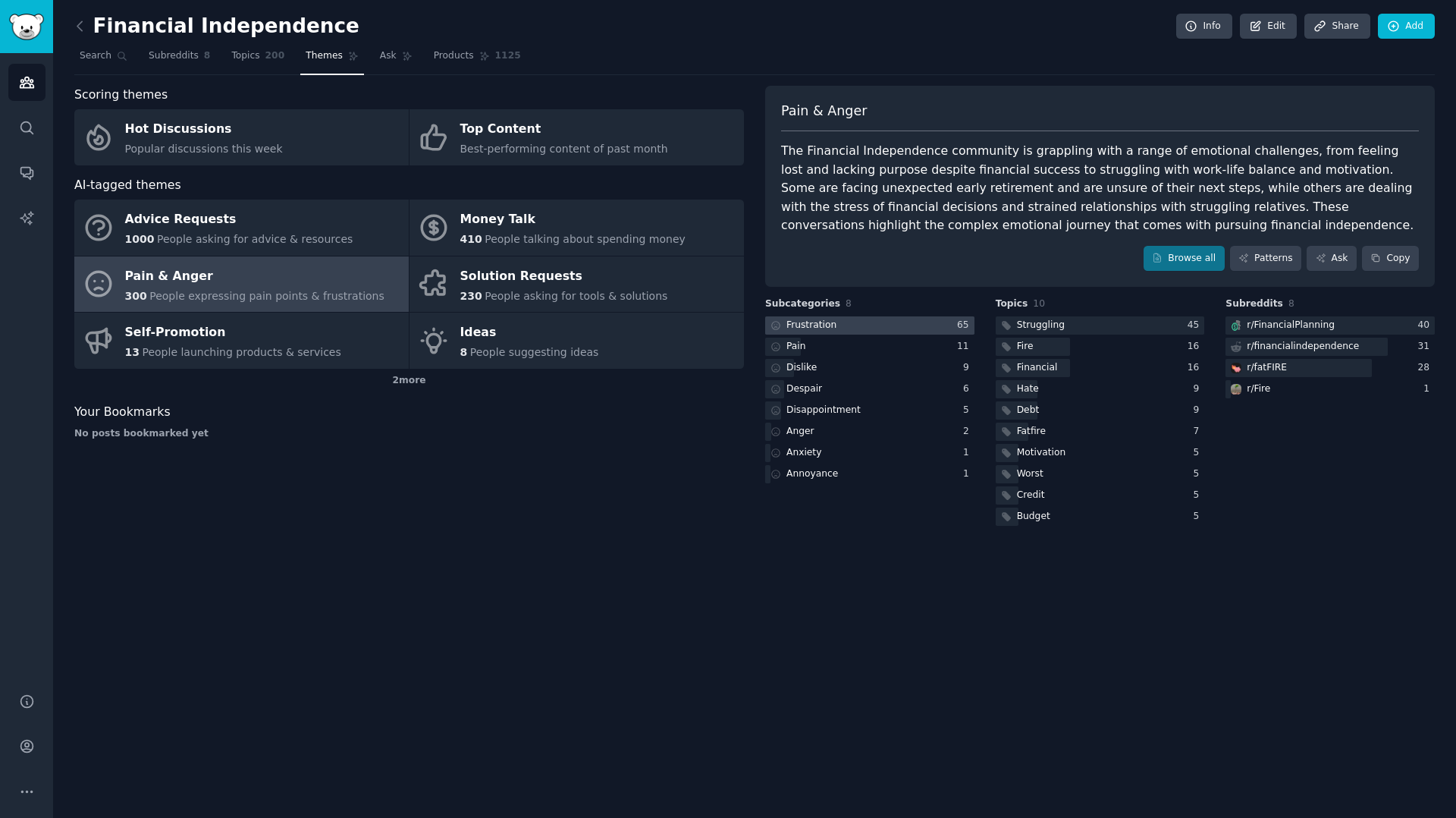
click at [831, 324] on div "Frustration" at bounding box center [811, 325] width 50 height 14
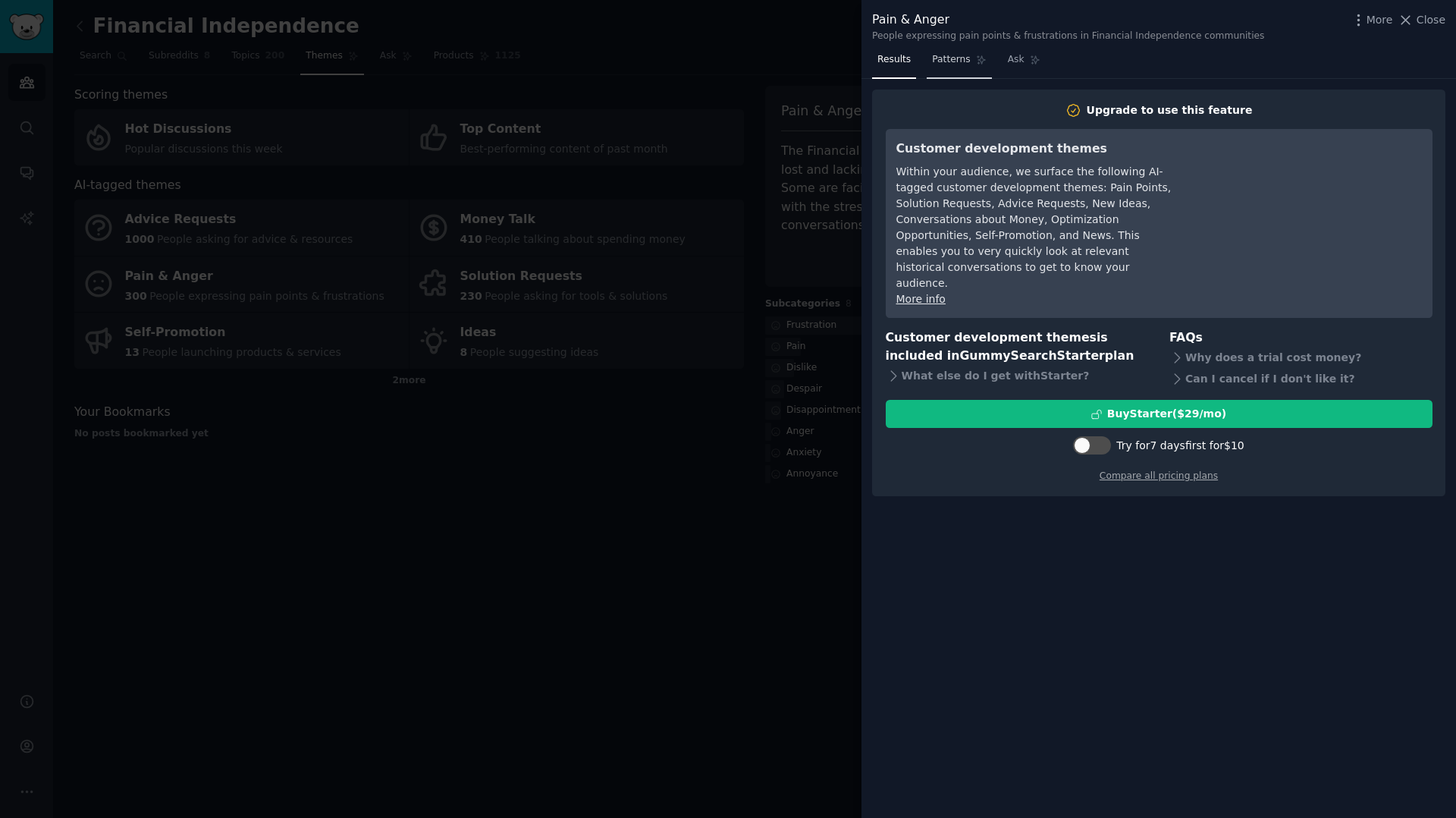
click at [951, 68] on link "Patterns" at bounding box center [959, 63] width 65 height 31
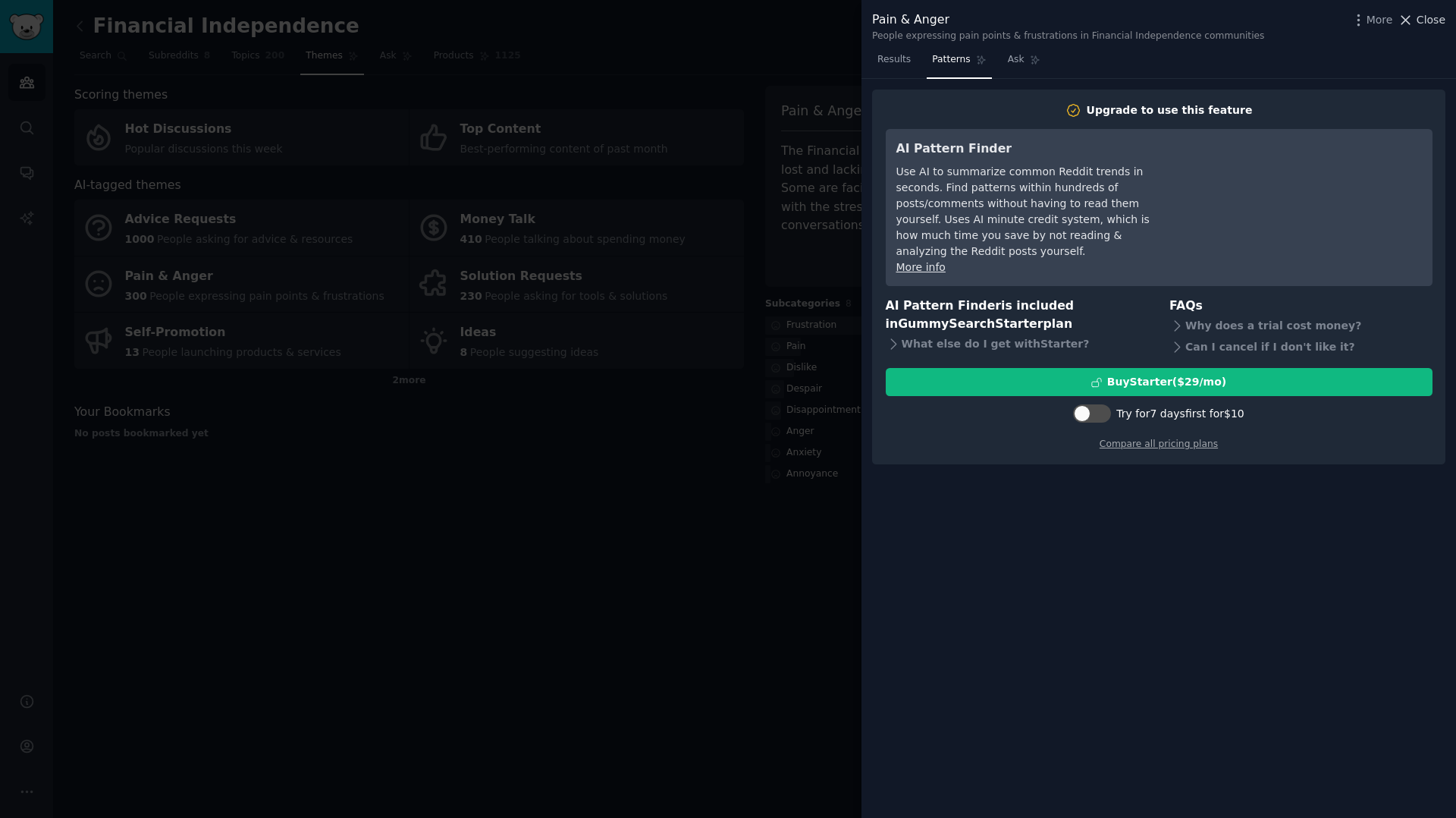
click at [1421, 19] on span "Close" at bounding box center [1431, 20] width 29 height 16
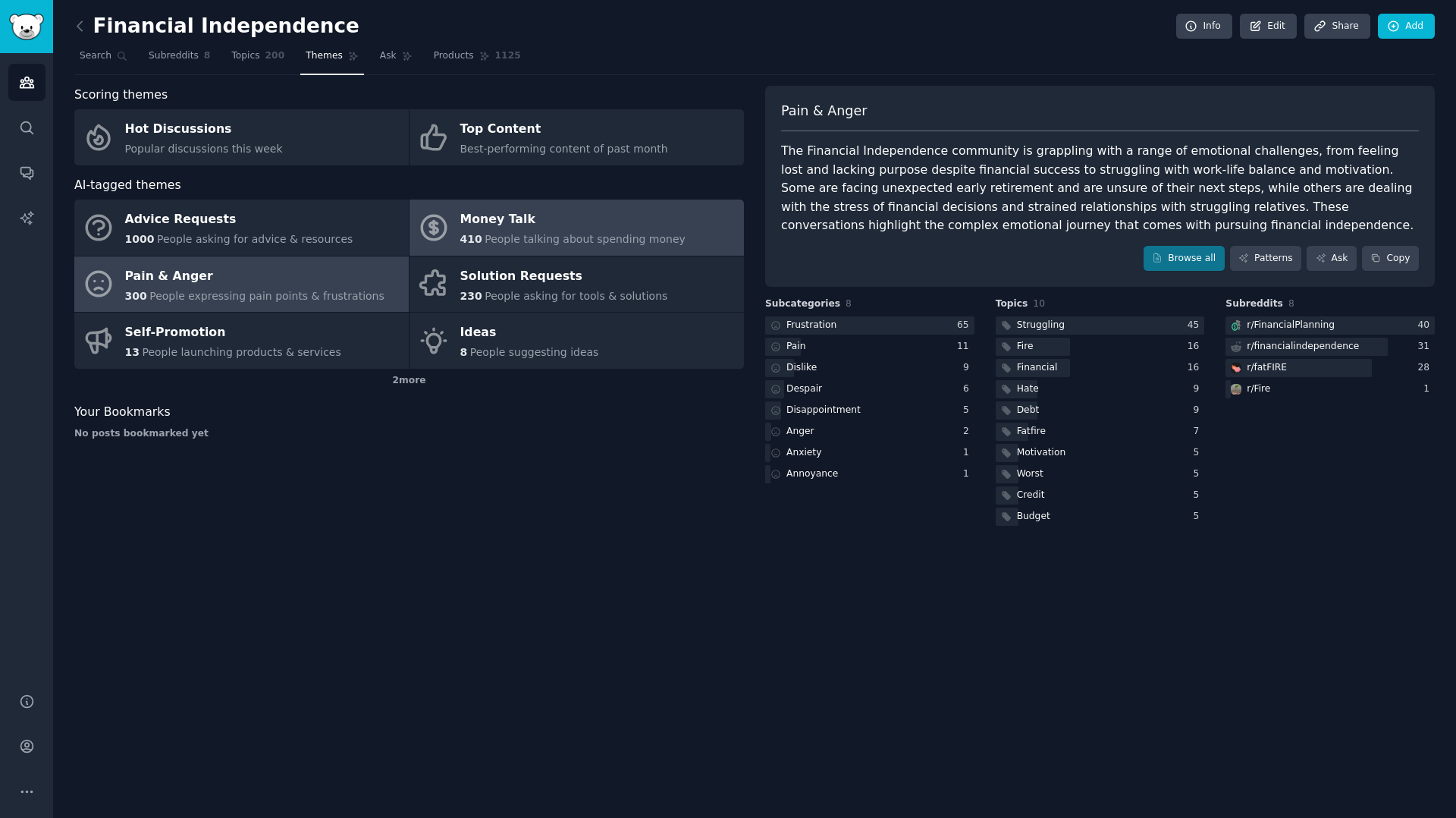
click at [540, 229] on div "Money Talk" at bounding box center [573, 220] width 226 height 24
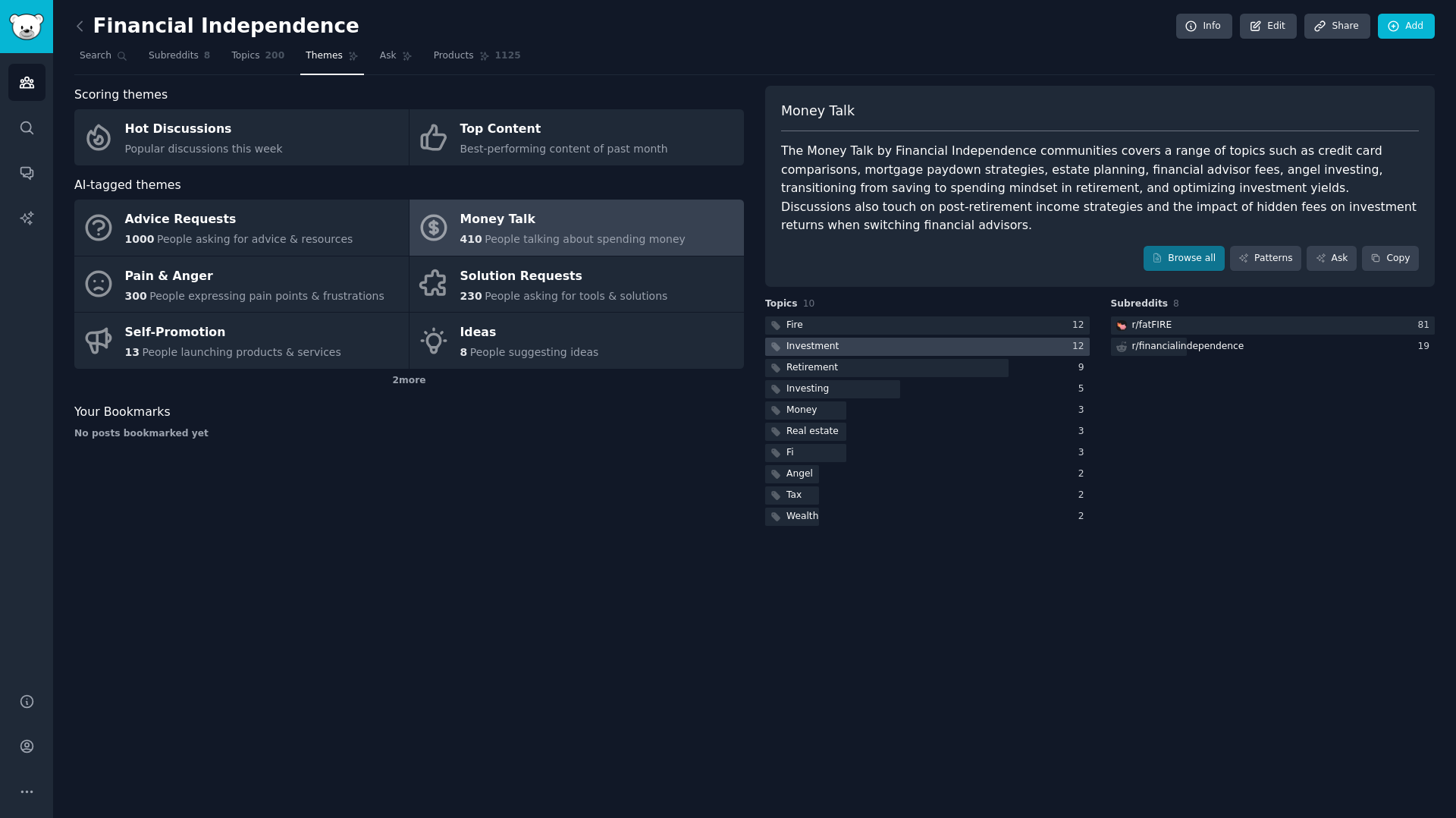
click at [944, 338] on div at bounding box center [927, 347] width 324 height 19
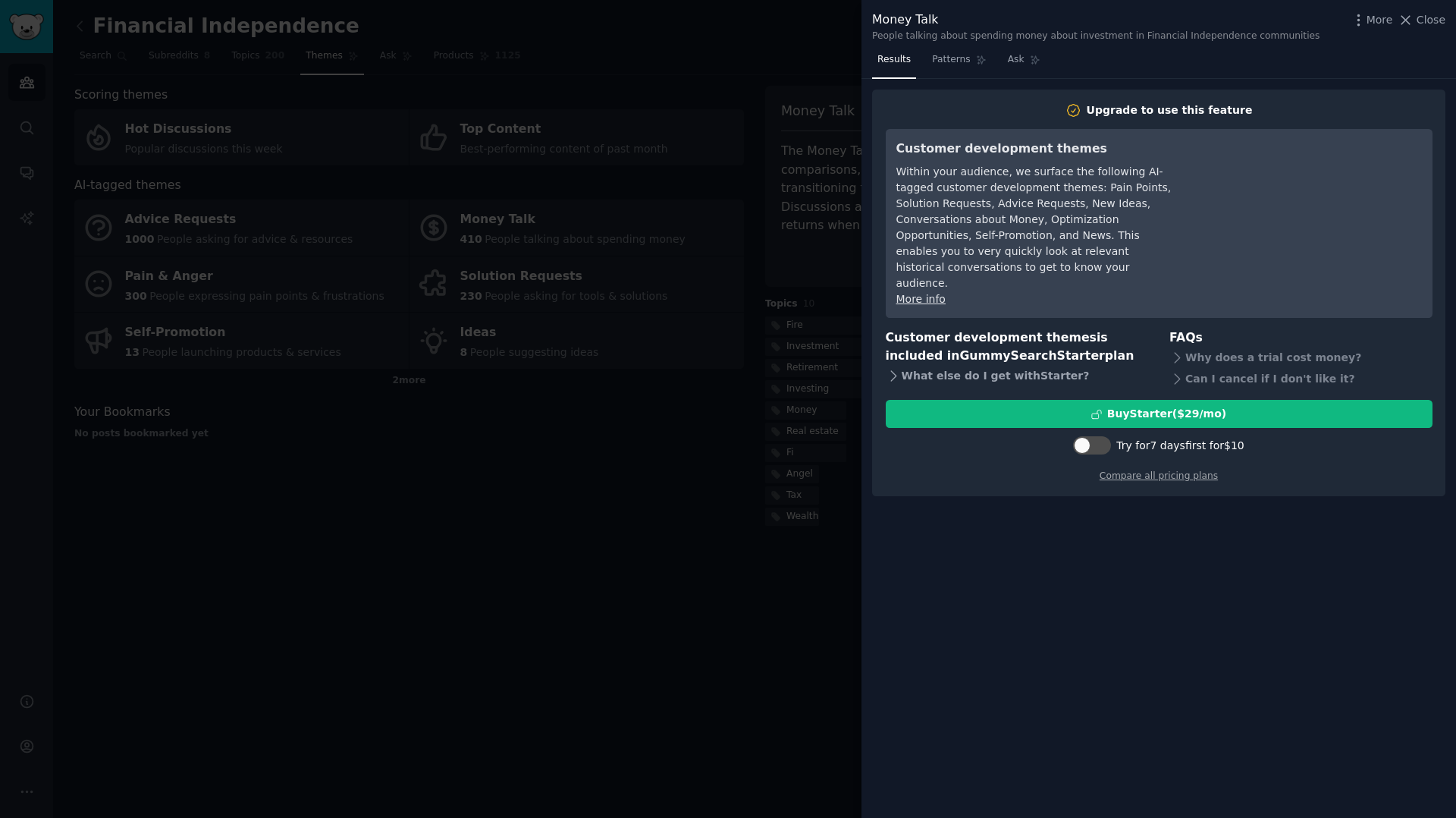
click at [894, 368] on icon at bounding box center [893, 375] width 16 height 16
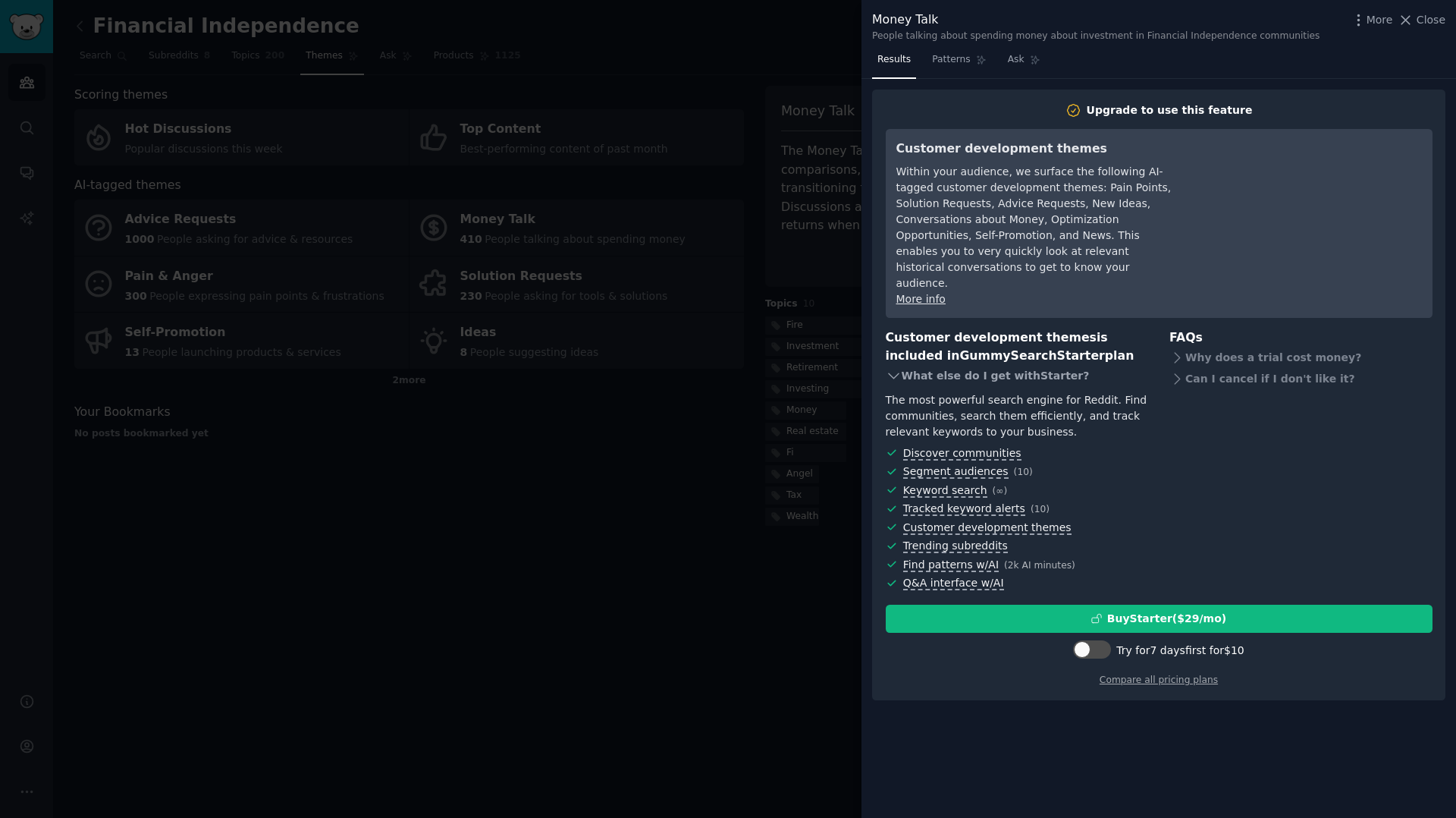
click at [894, 368] on icon at bounding box center [893, 375] width 16 height 16
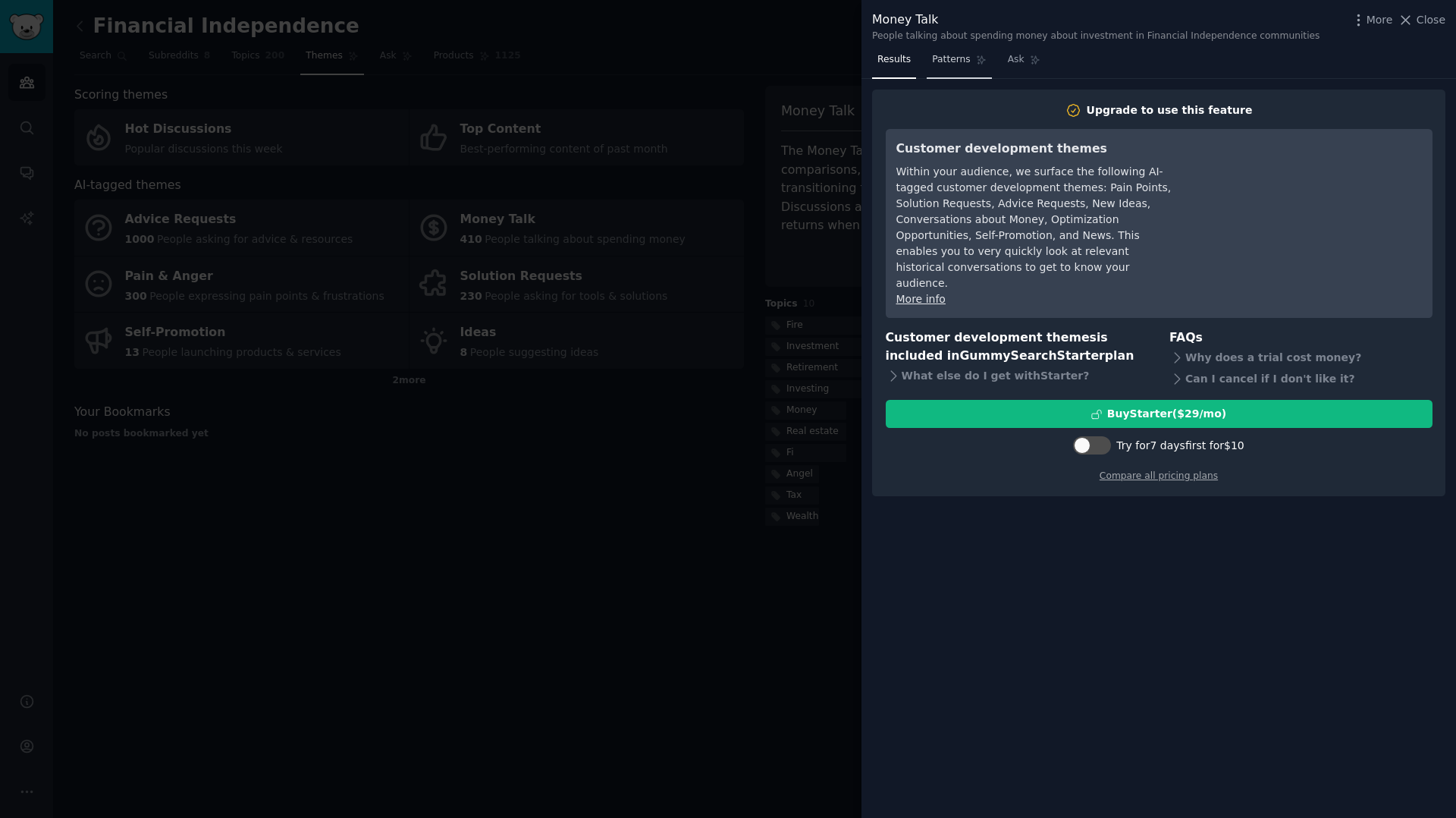
click at [965, 60] on span "Patterns" at bounding box center [951, 59] width 38 height 14
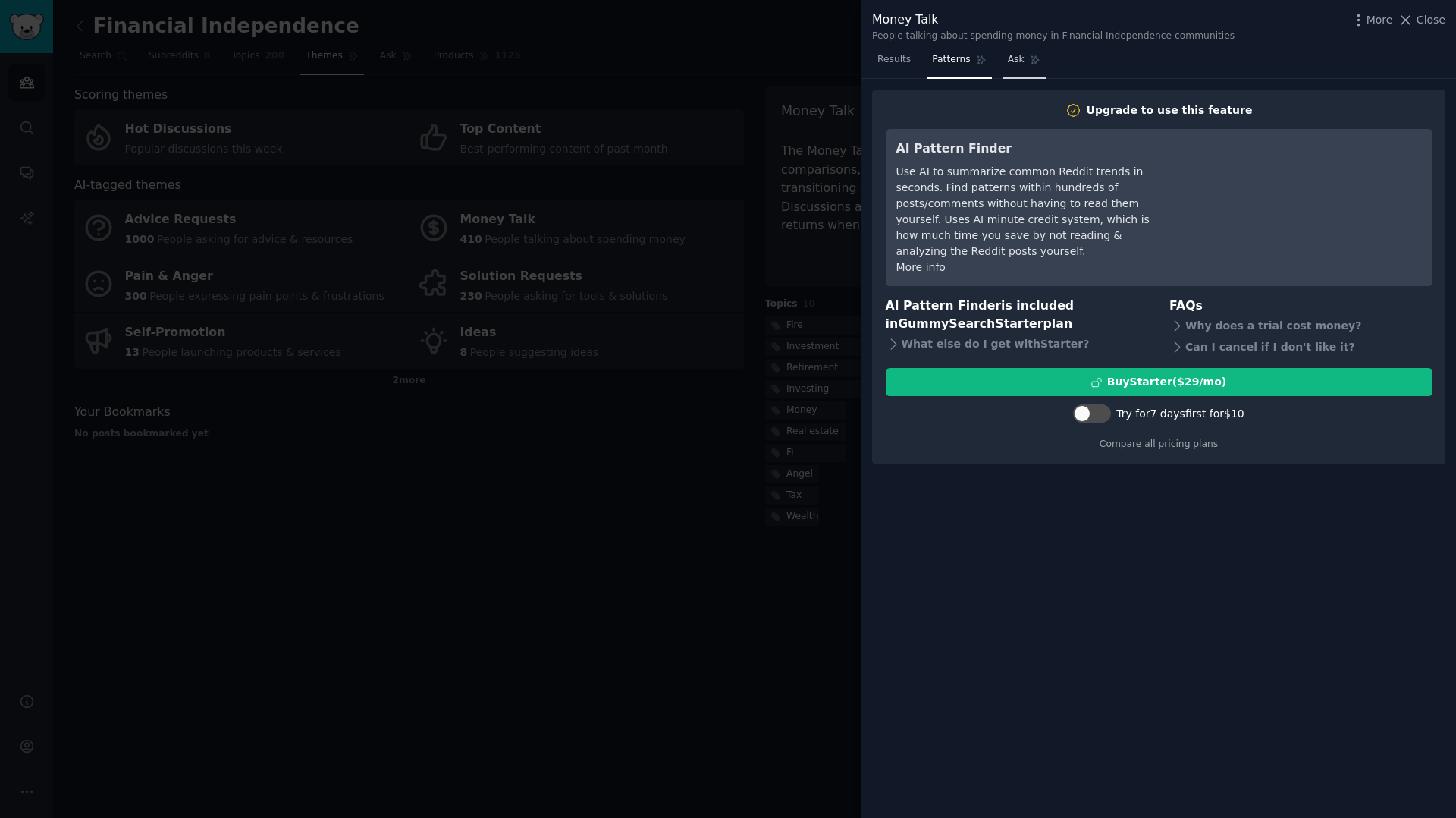
click at [1010, 55] on span "Ask" at bounding box center [1016, 59] width 17 height 14
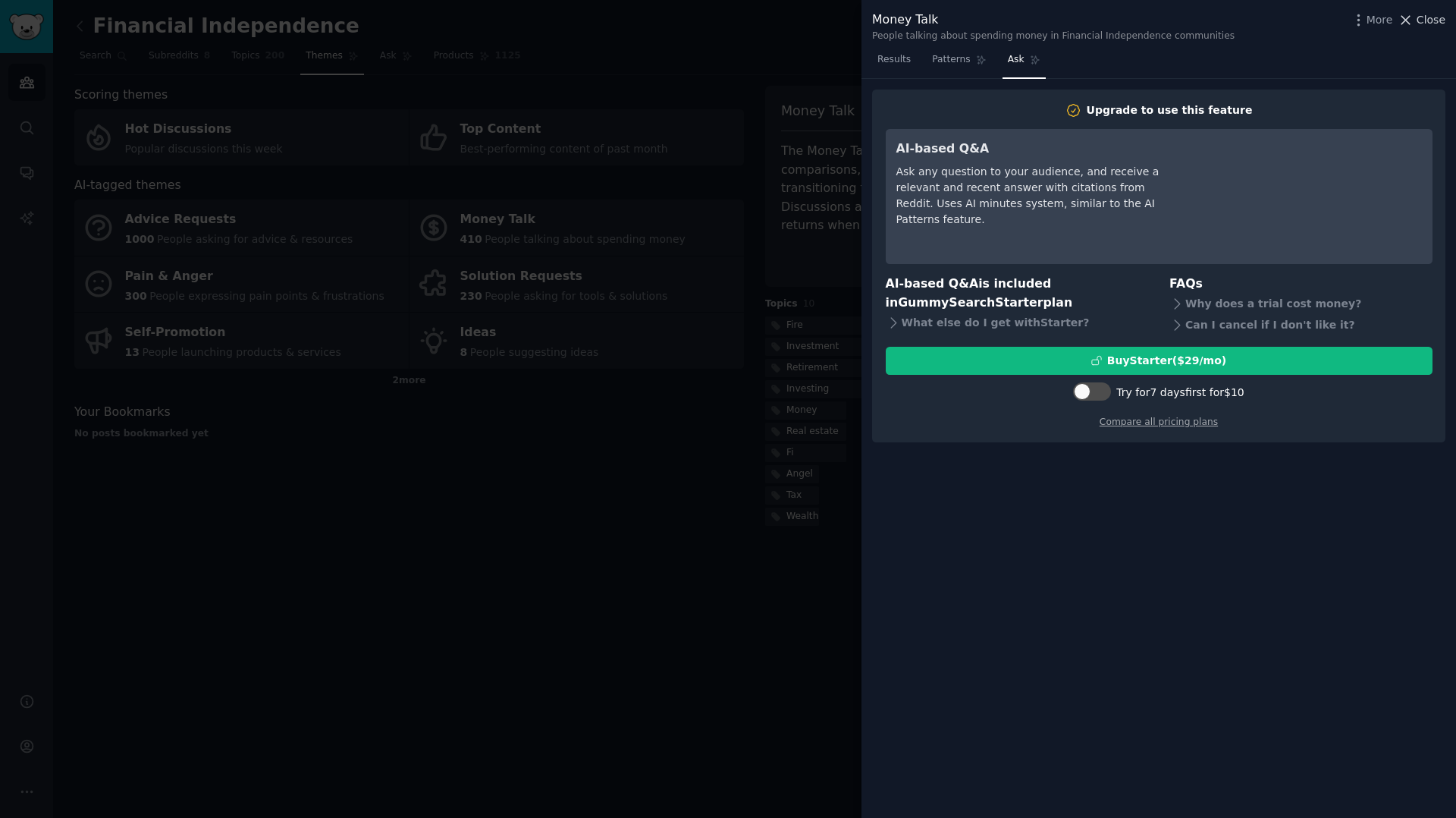
click at [1427, 18] on span "Close" at bounding box center [1431, 20] width 29 height 16
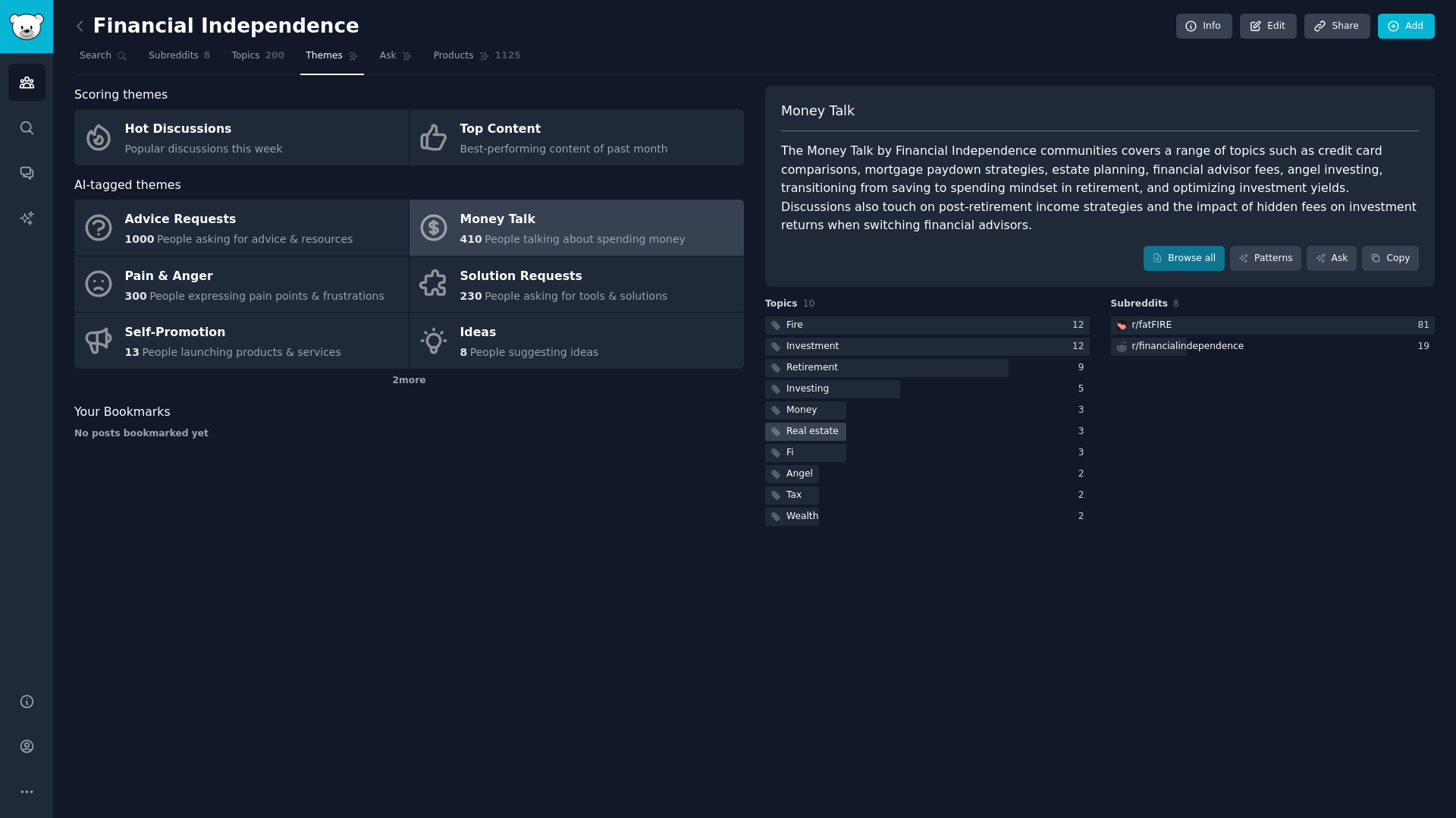
click at [787, 425] on div "Real estate" at bounding box center [813, 432] width 53 height 14
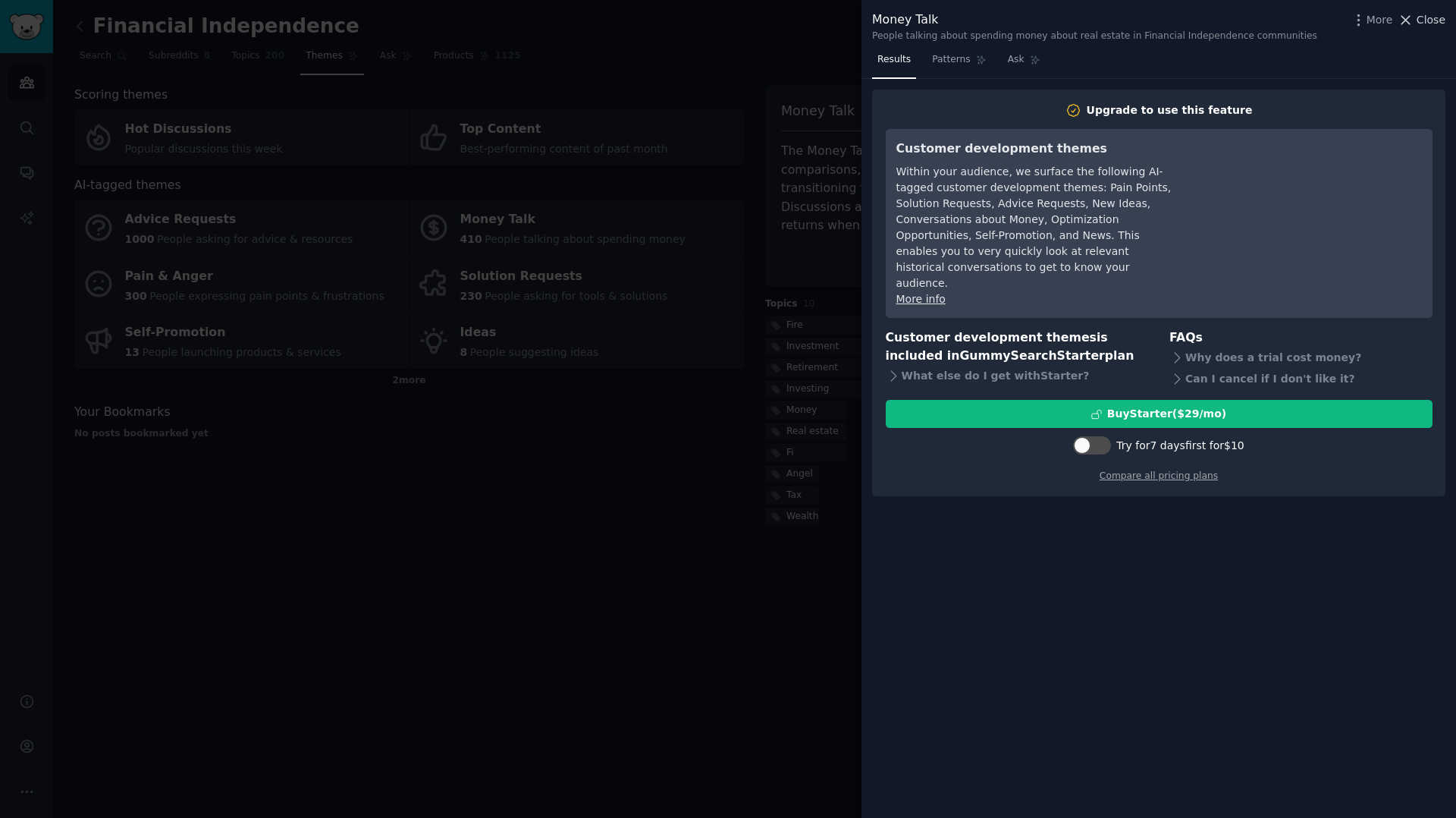
click at [1434, 25] on span "Close" at bounding box center [1431, 20] width 29 height 16
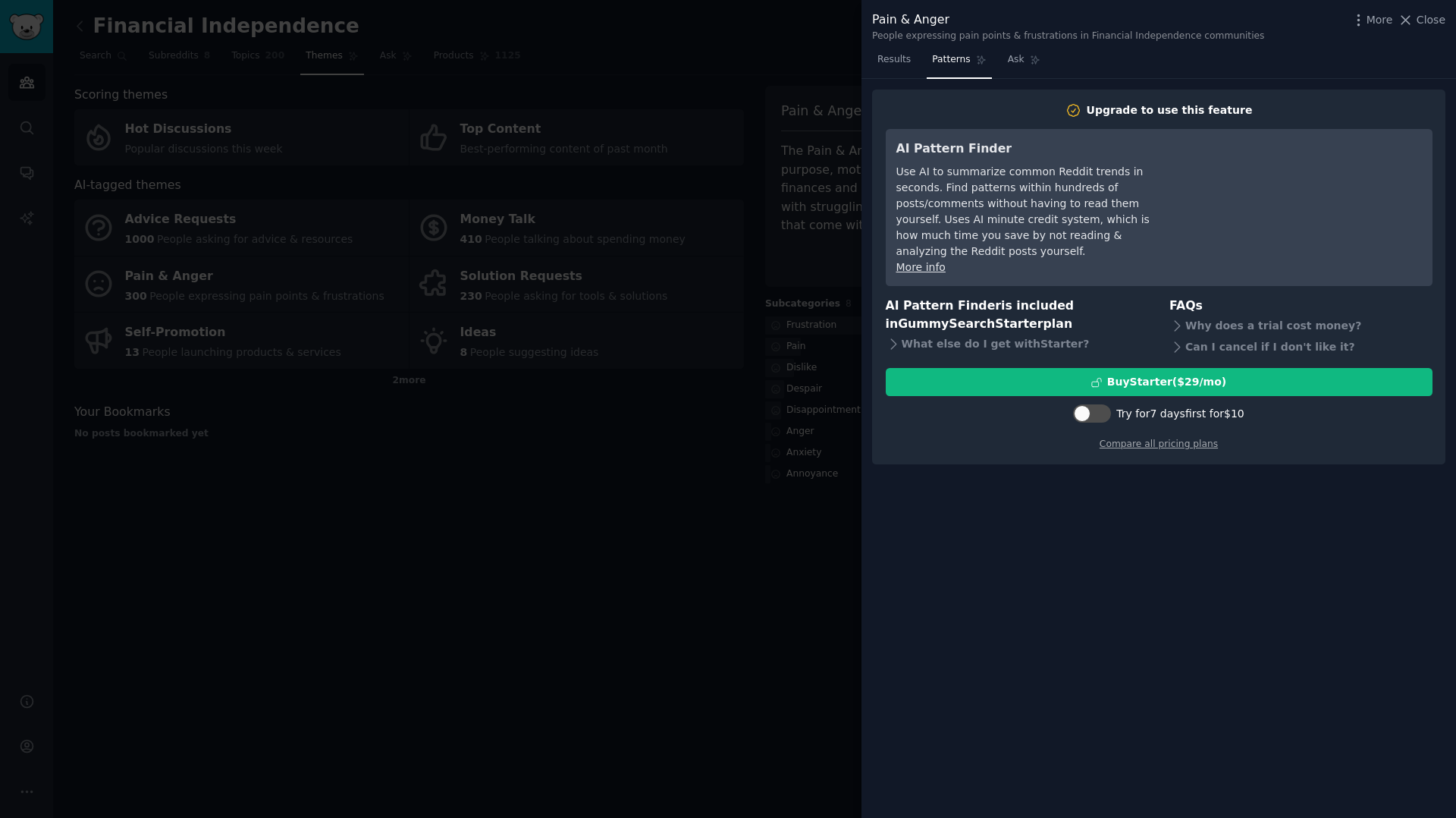
click at [19, 18] on div at bounding box center [728, 409] width 1456 height 818
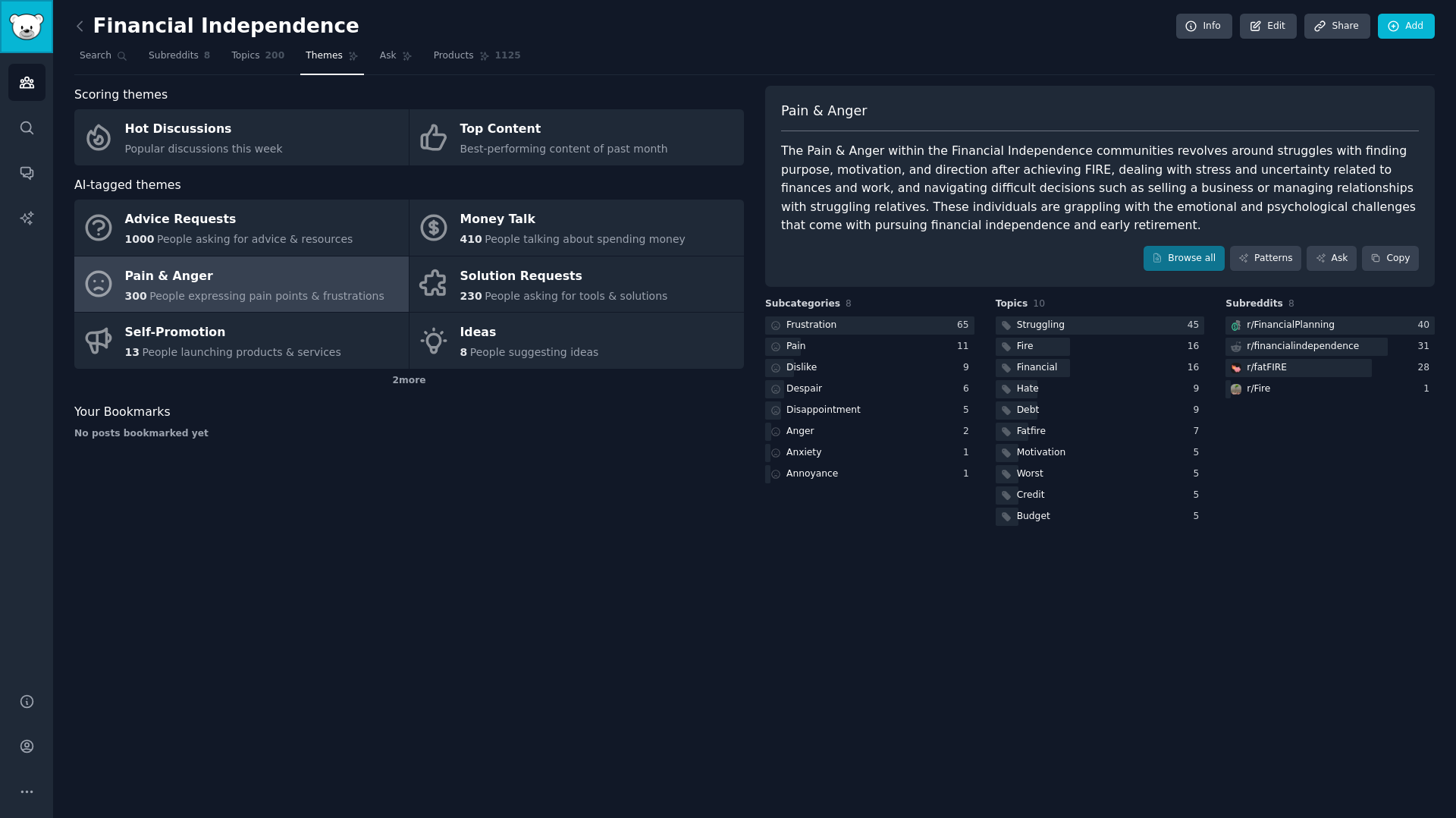
click at [23, 24] on img "Sidebar" at bounding box center [26, 27] width 35 height 26
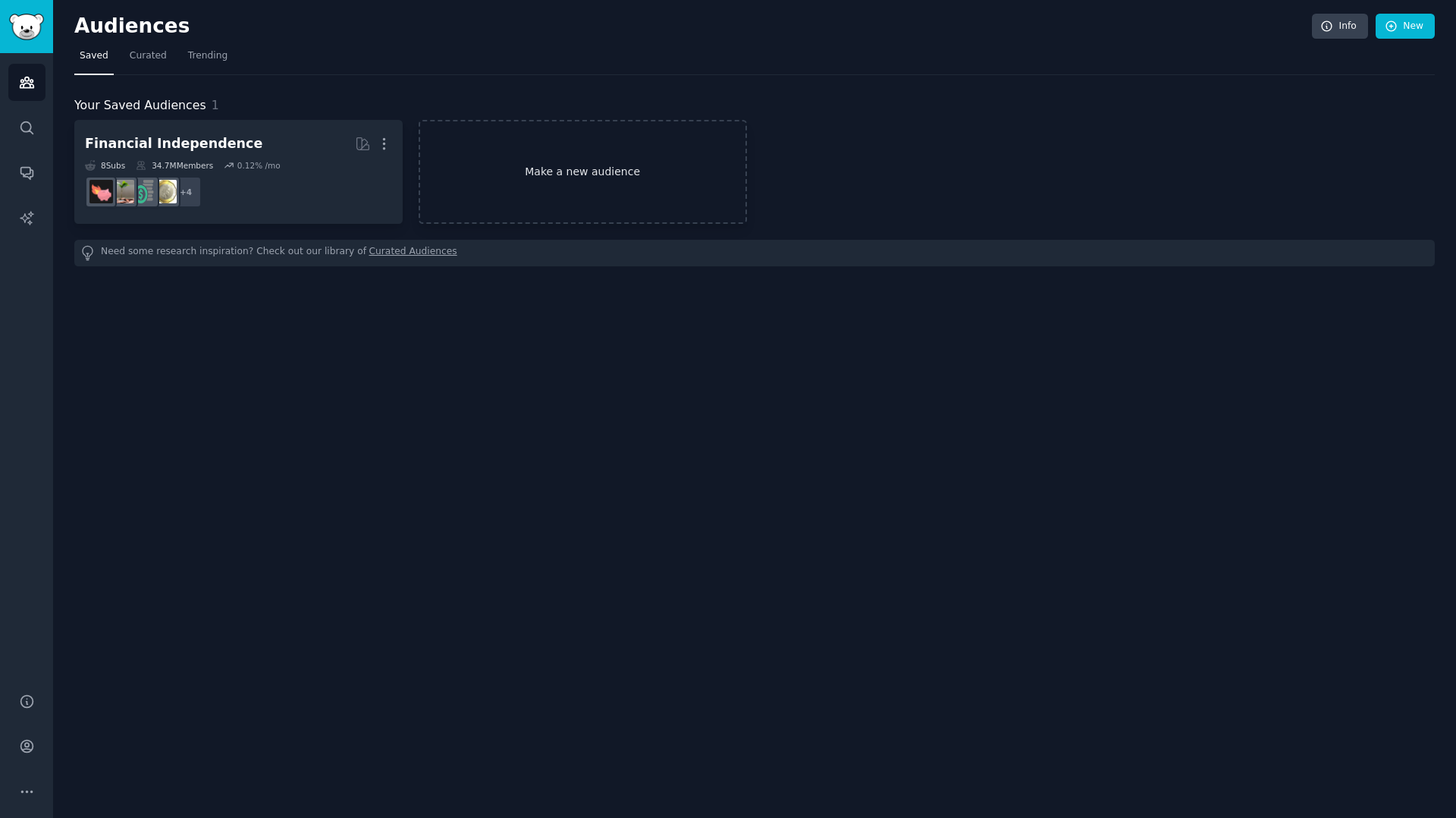
click at [540, 162] on link "Make a new audience" at bounding box center [582, 171] width 328 height 104
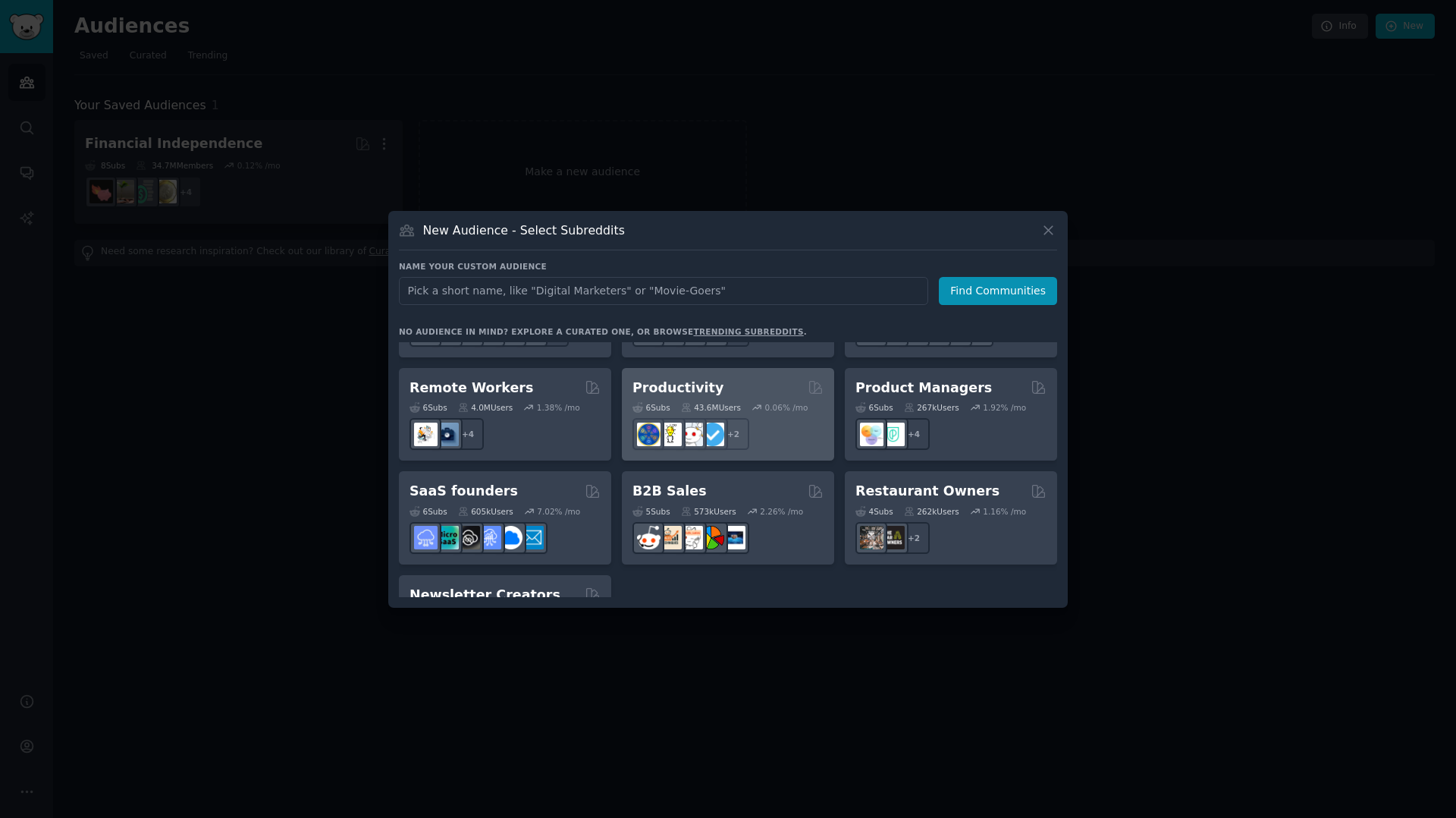
scroll to position [1185, 0]
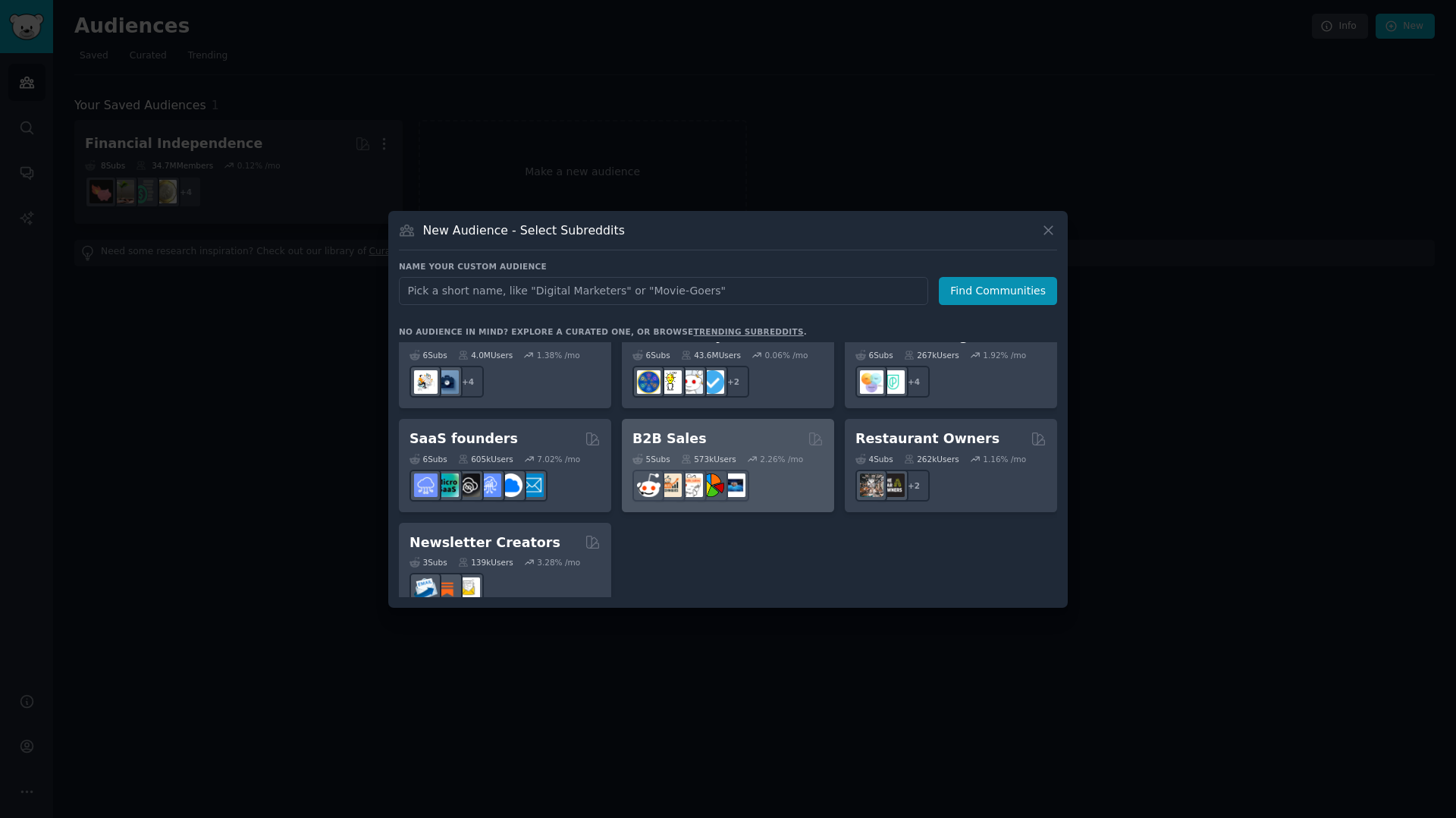
click at [708, 430] on div "B2B Sales" at bounding box center [728, 439] width 191 height 19
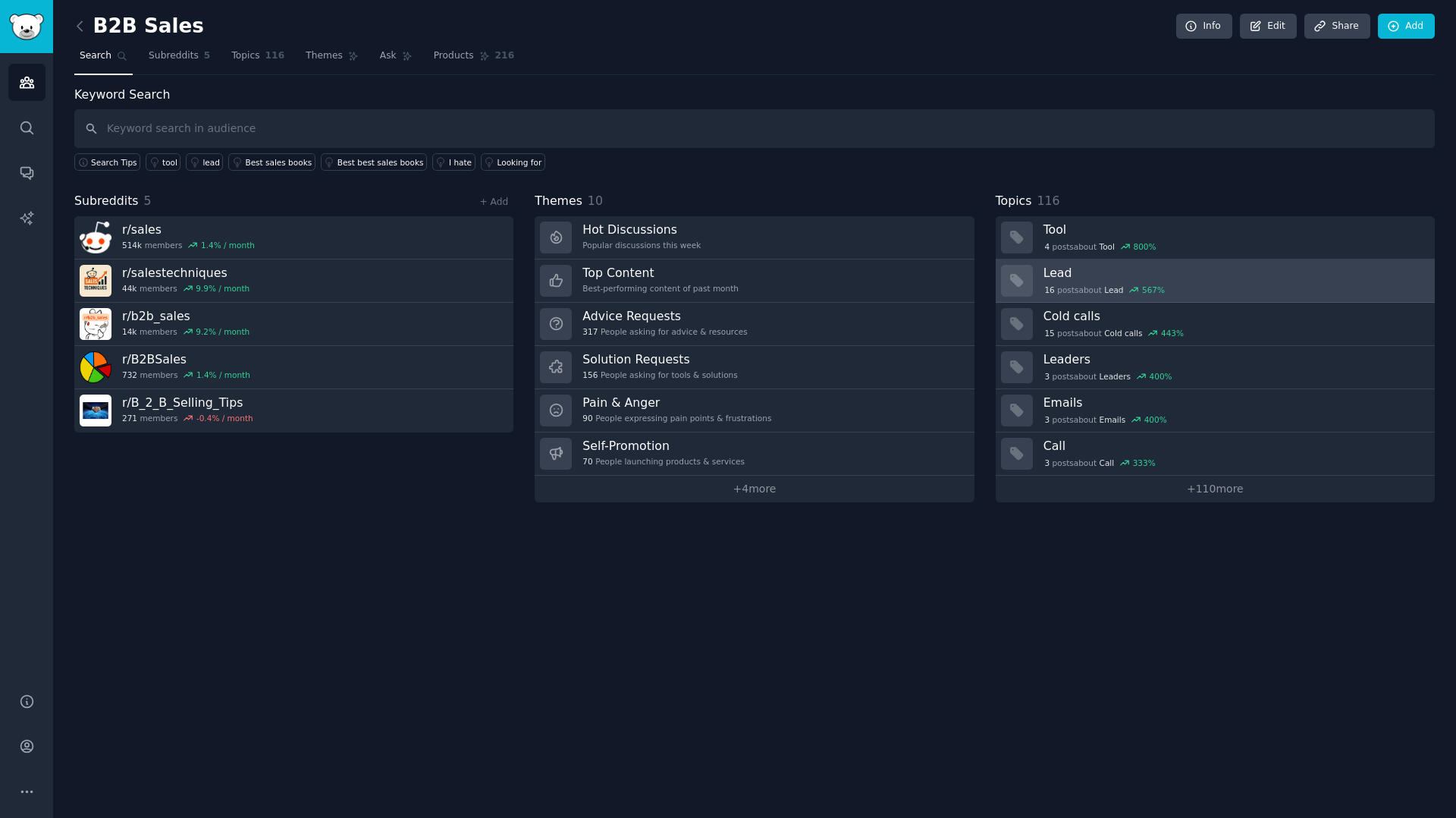
click at [1068, 276] on h3 "Lead" at bounding box center [1233, 273] width 381 height 16
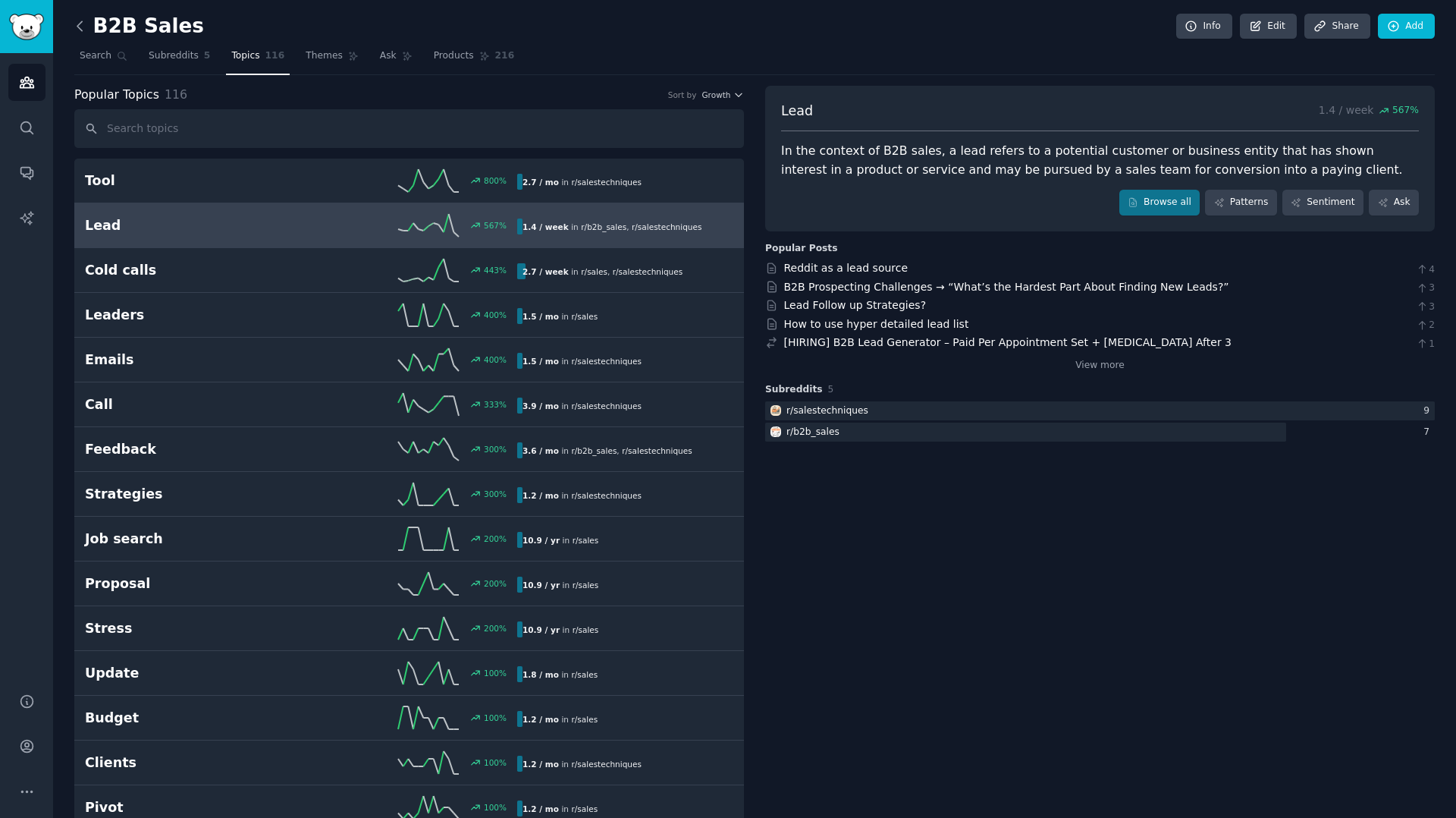
click at [85, 27] on icon at bounding box center [80, 25] width 16 height 16
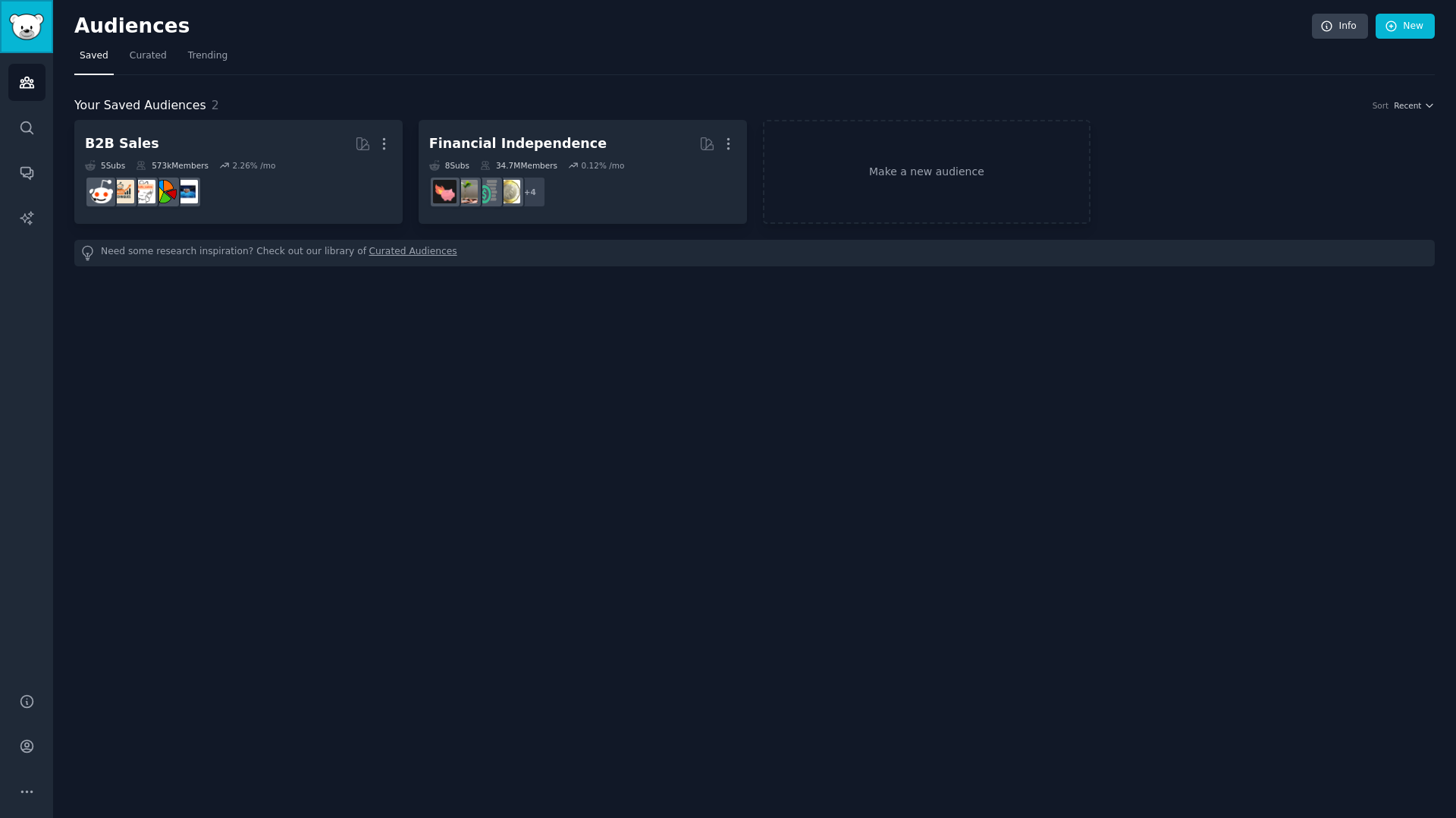
click at [25, 34] on img "Sidebar" at bounding box center [26, 27] width 35 height 26
click at [890, 167] on link "Make a new audience" at bounding box center [927, 171] width 328 height 104
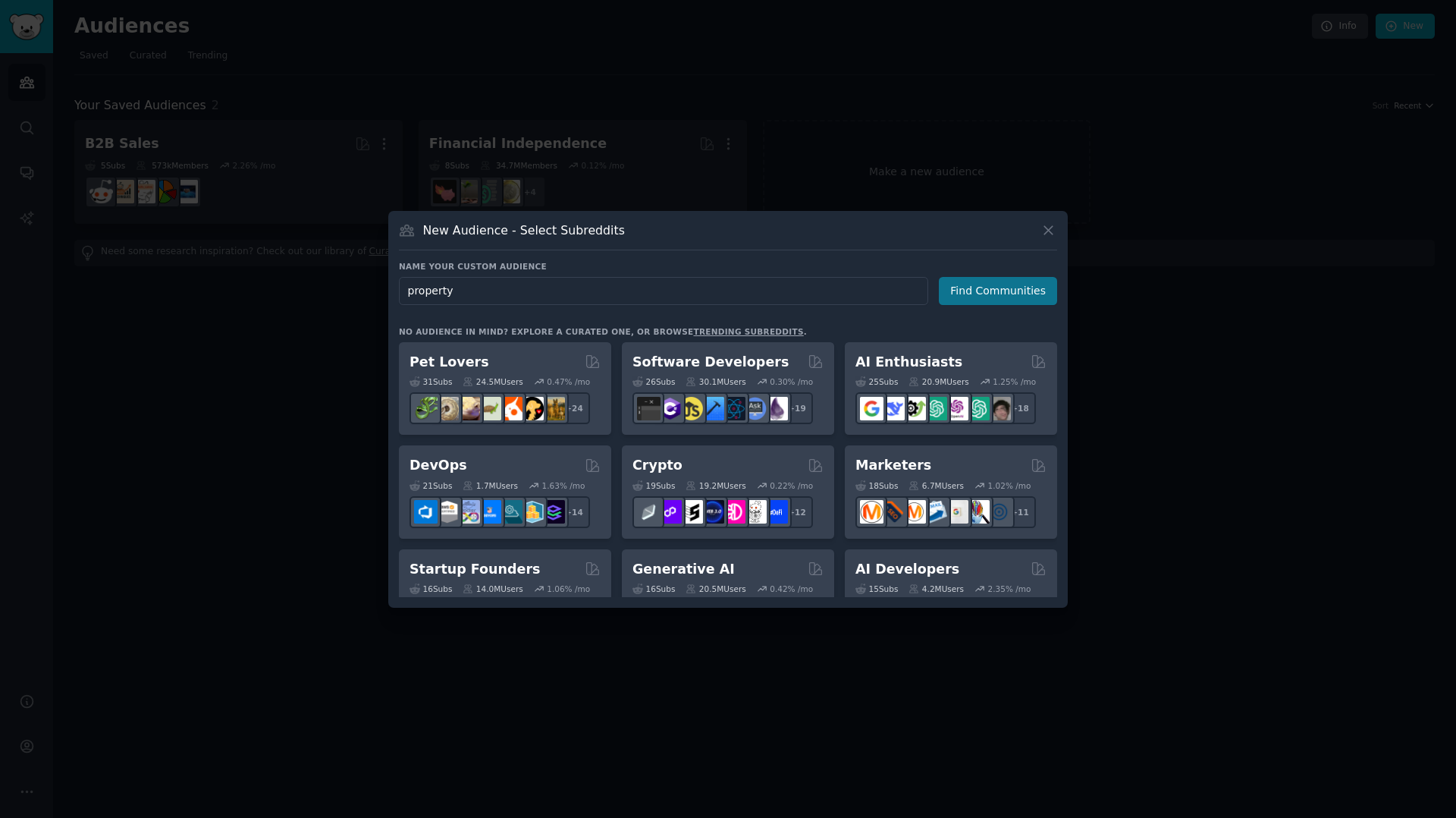
type input "property"
click at [963, 283] on button "Find Communities" at bounding box center [998, 291] width 118 height 28
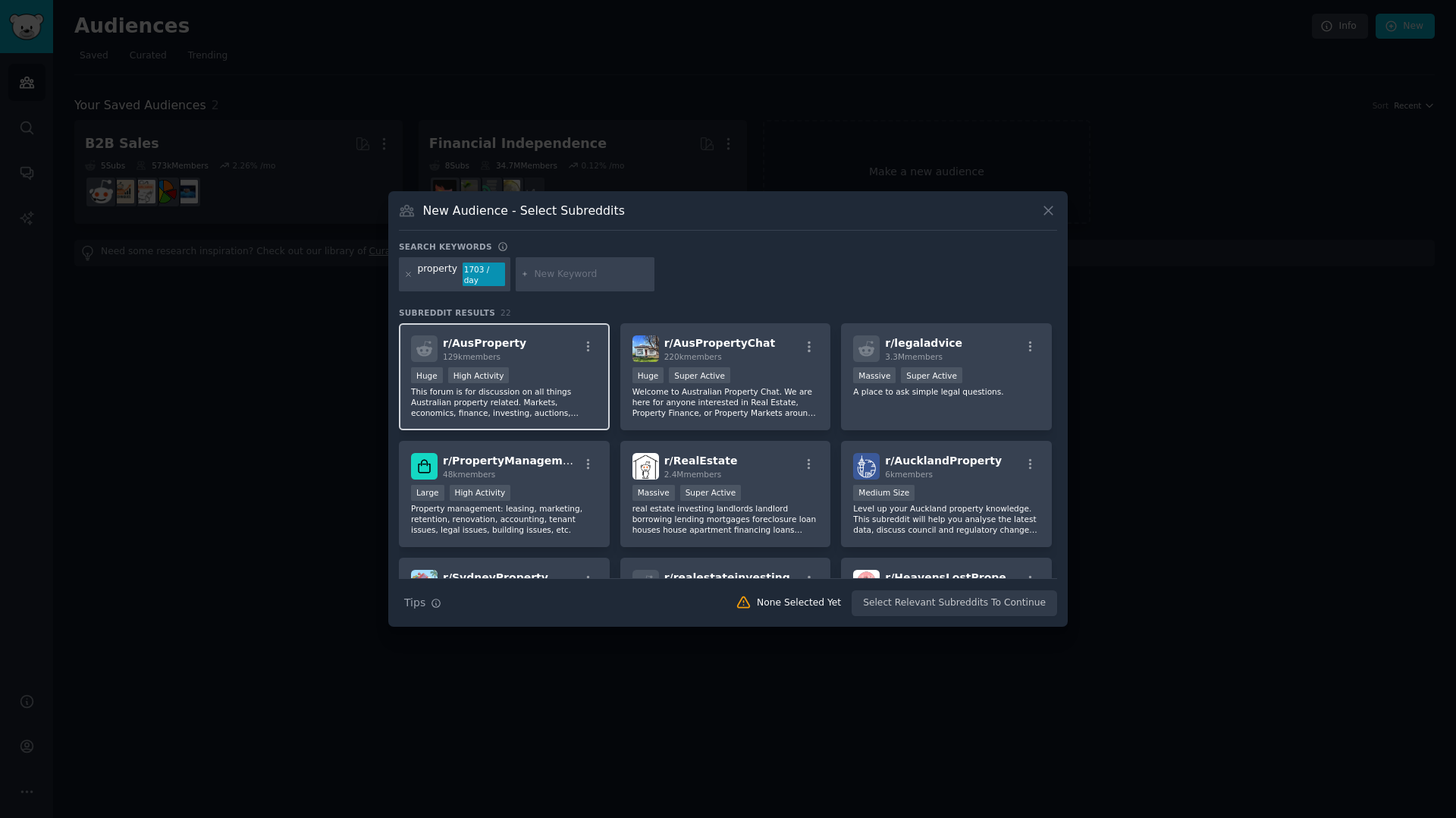
click at [550, 379] on div "Huge High Activity" at bounding box center [504, 377] width 186 height 19
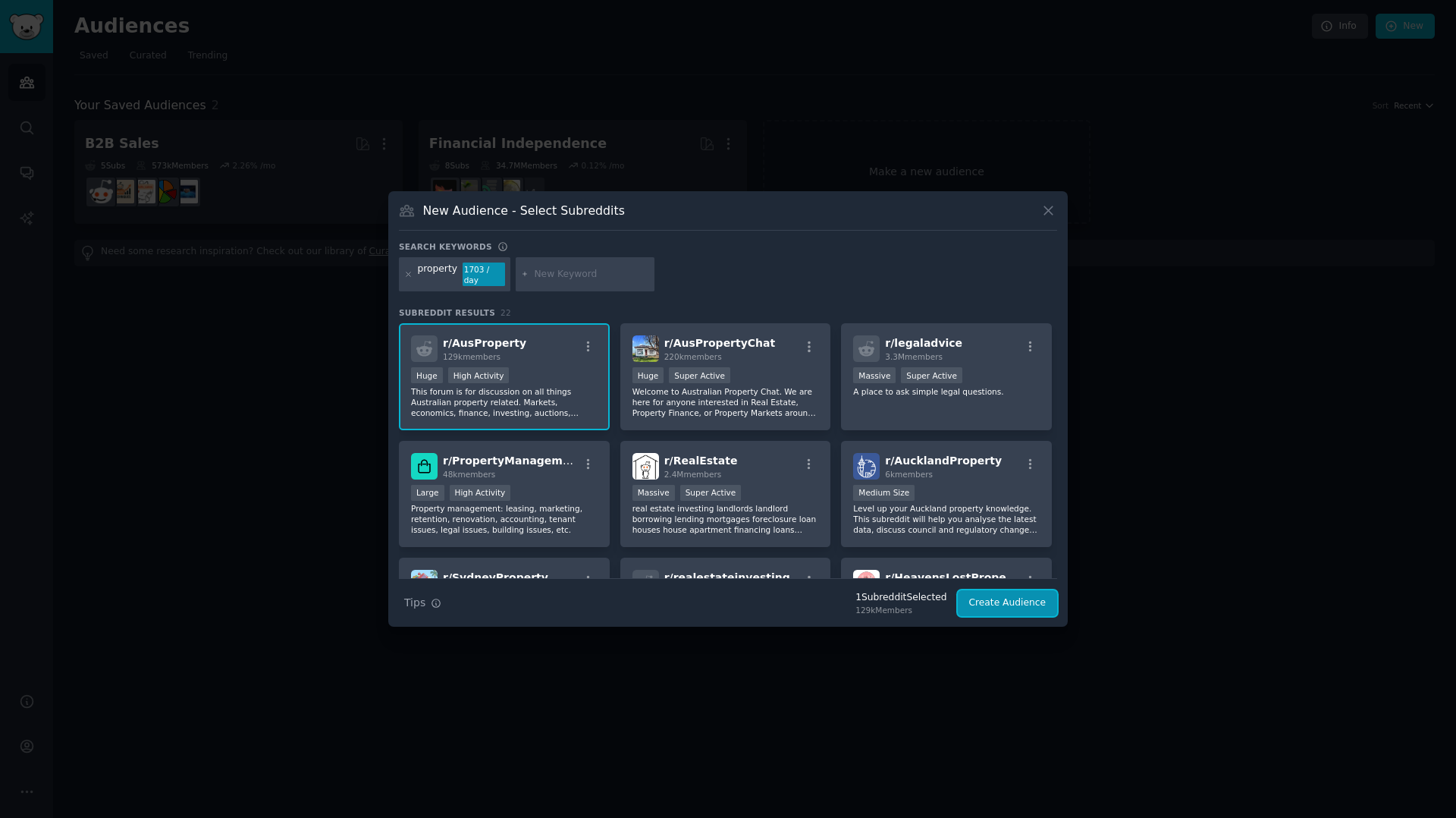
click at [1001, 591] on button "Create Audience" at bounding box center [1008, 603] width 101 height 25
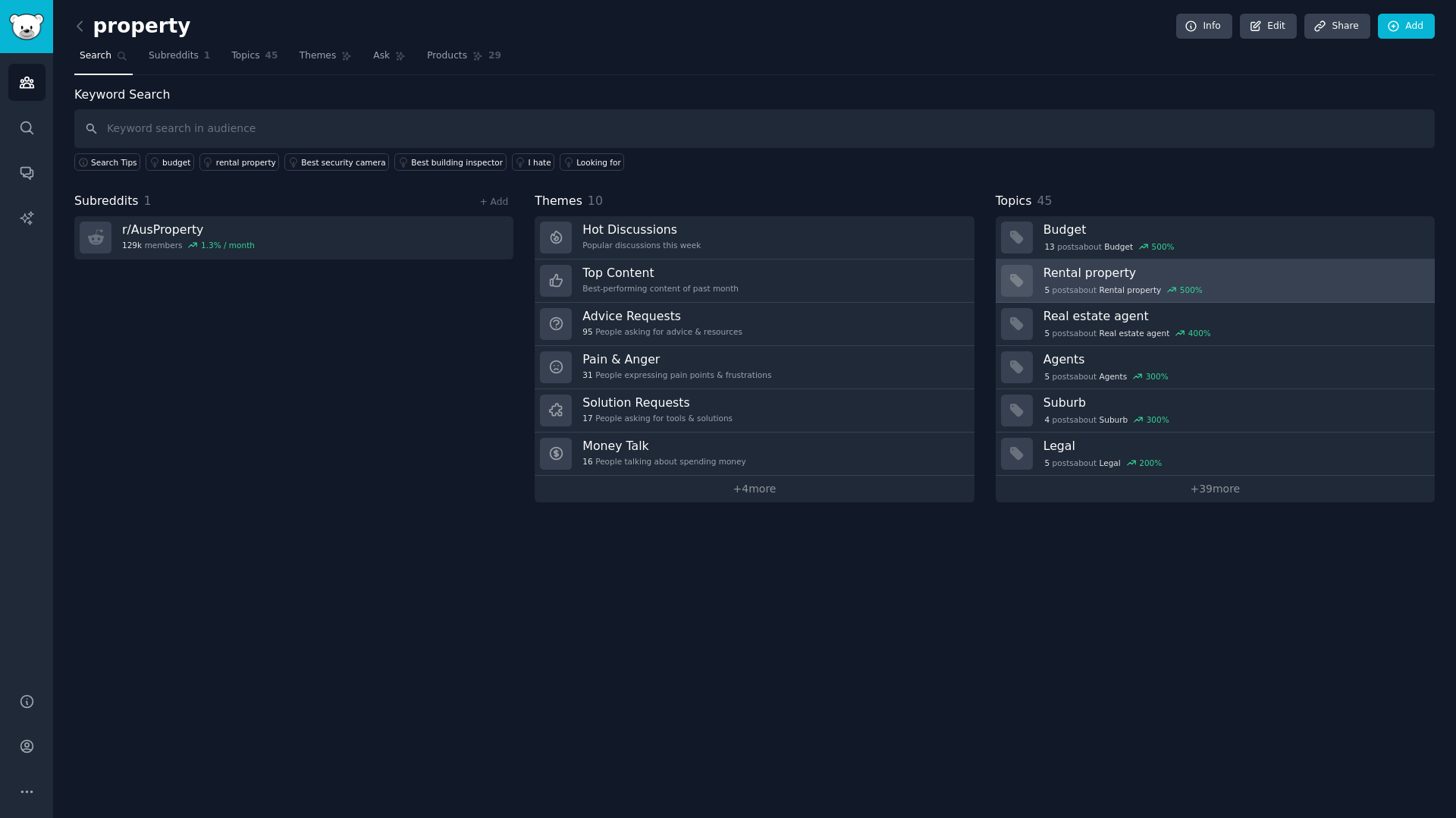
click at [1090, 281] on div "5 post s about Rental property 500 %" at bounding box center [1233, 289] width 381 height 16
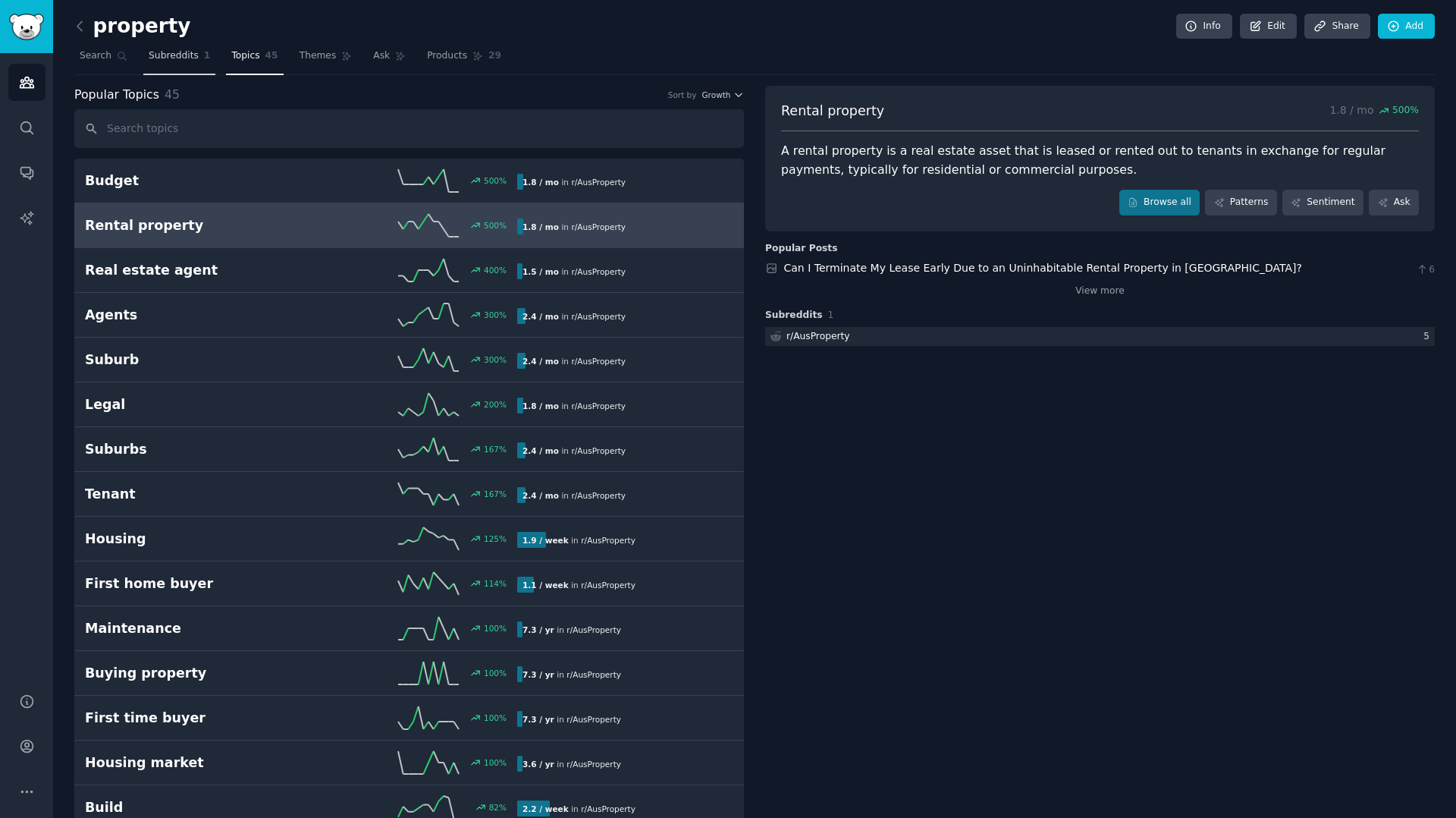
click at [193, 57] on span "Subreddits" at bounding box center [173, 55] width 50 height 14
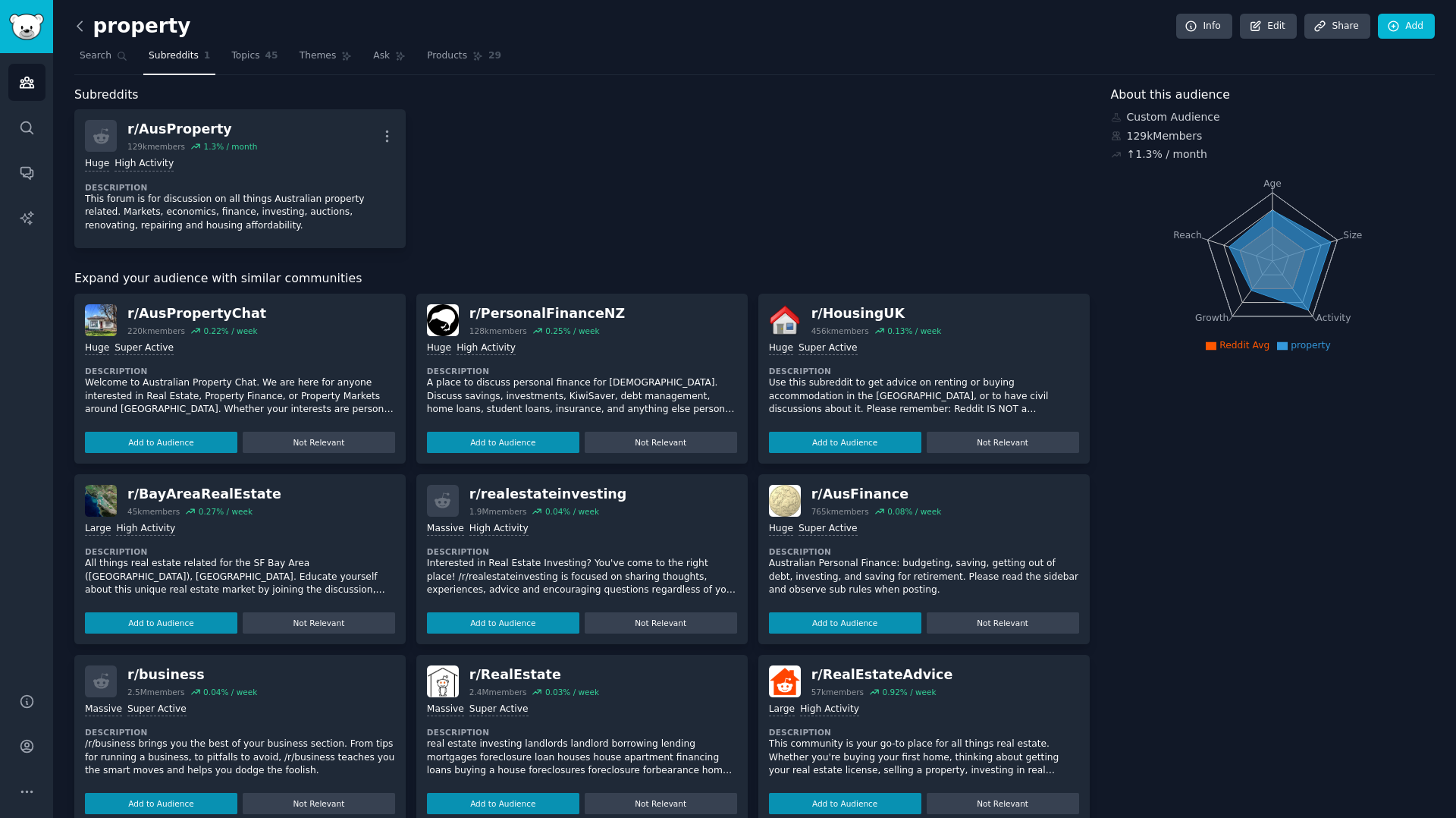
click at [86, 32] on icon at bounding box center [80, 25] width 16 height 16
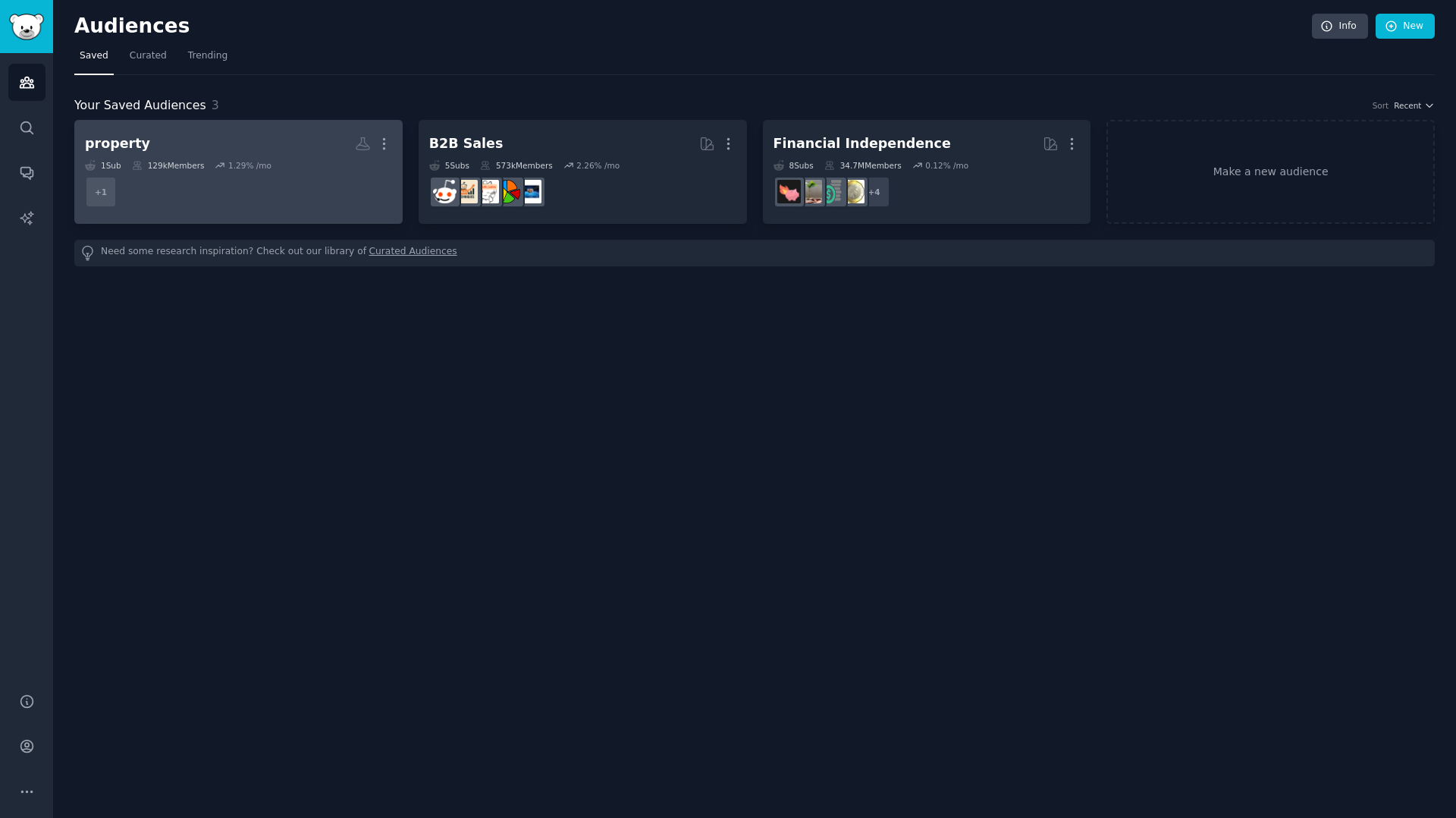
click at [128, 143] on div "property" at bounding box center [117, 144] width 65 height 19
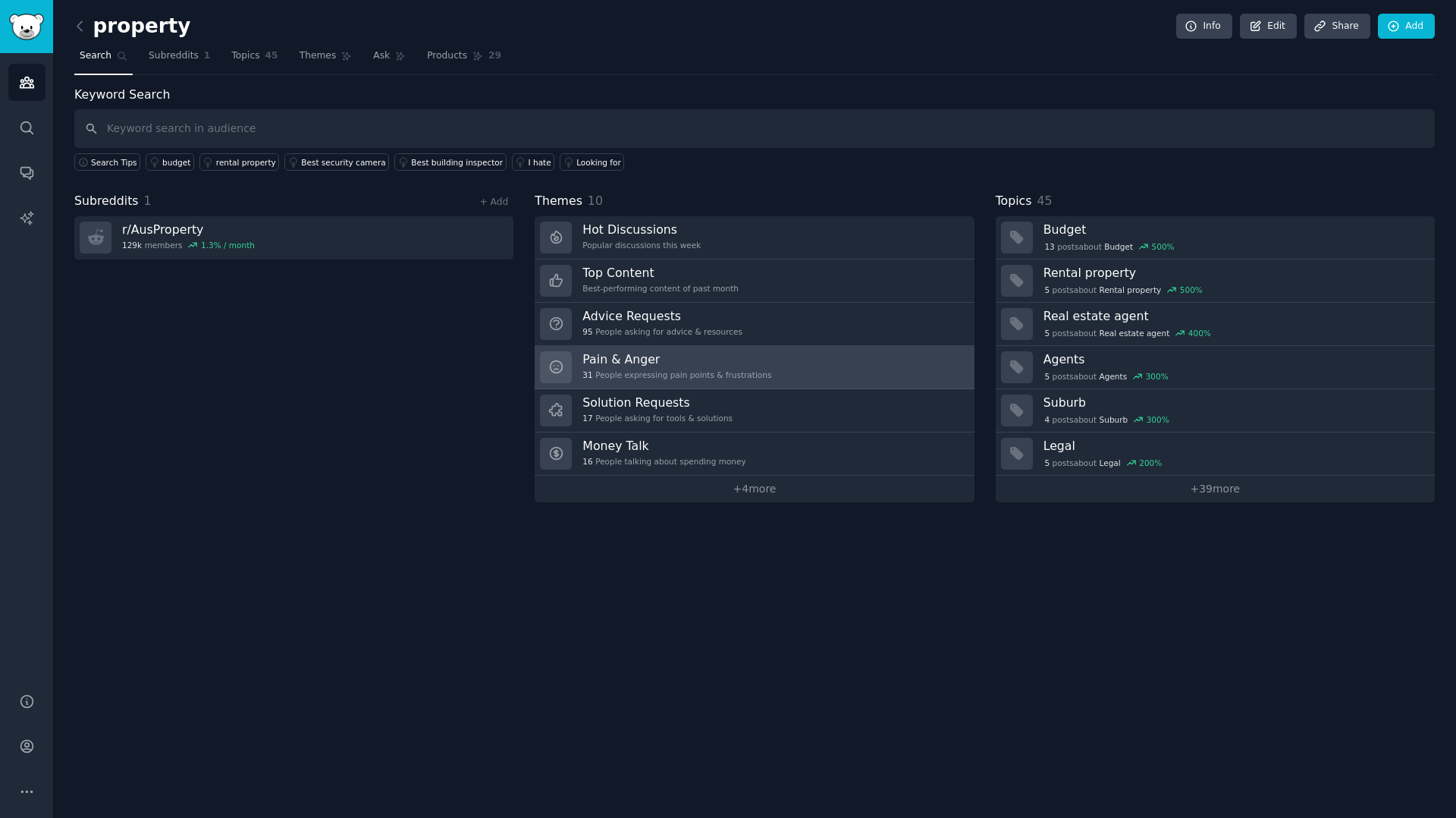
click at [631, 359] on h3 "Pain & Anger" at bounding box center [677, 359] width 189 height 16
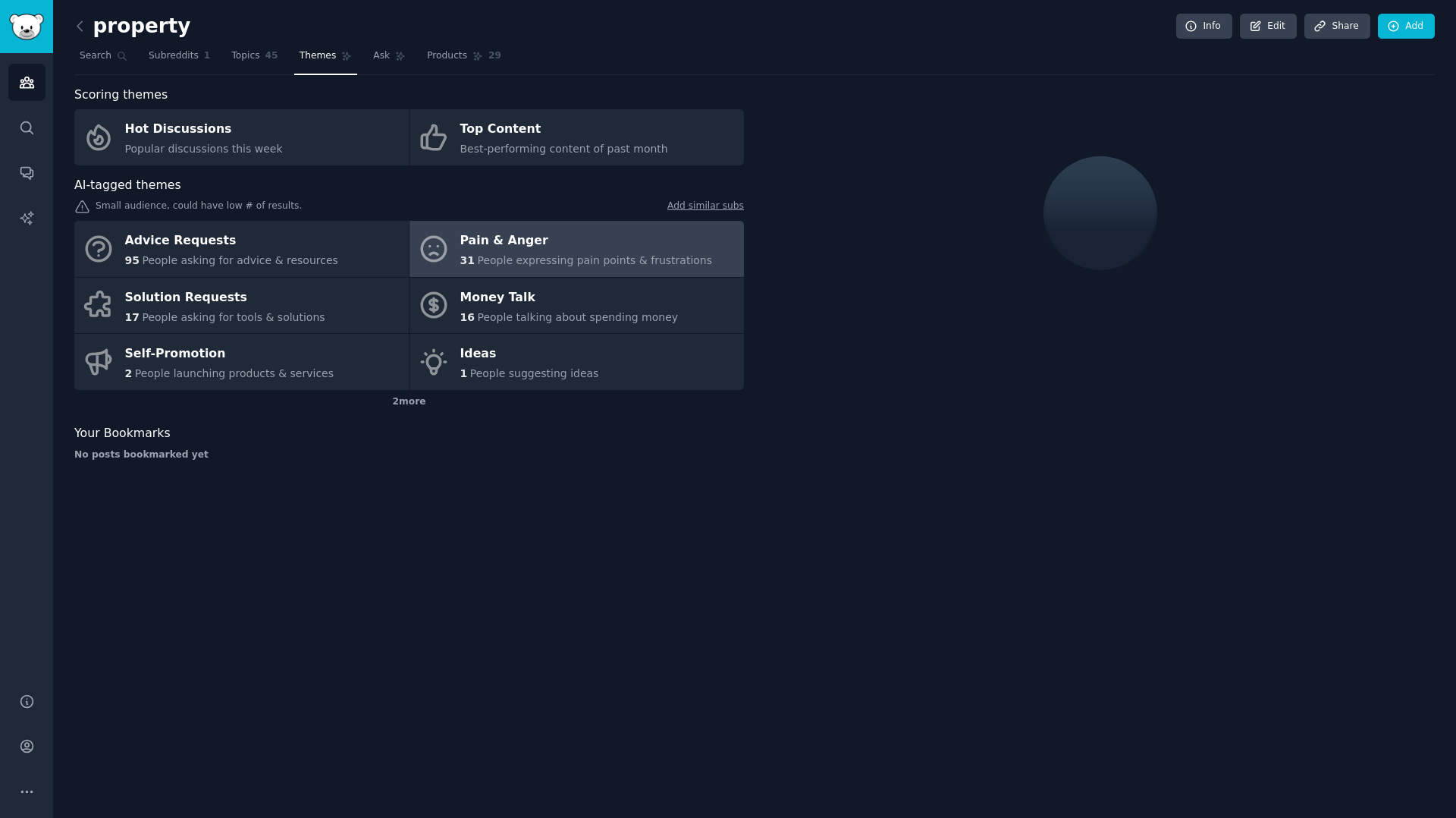
click at [540, 256] on span "People expressing pain points & frustrations" at bounding box center [595, 260] width 235 height 12
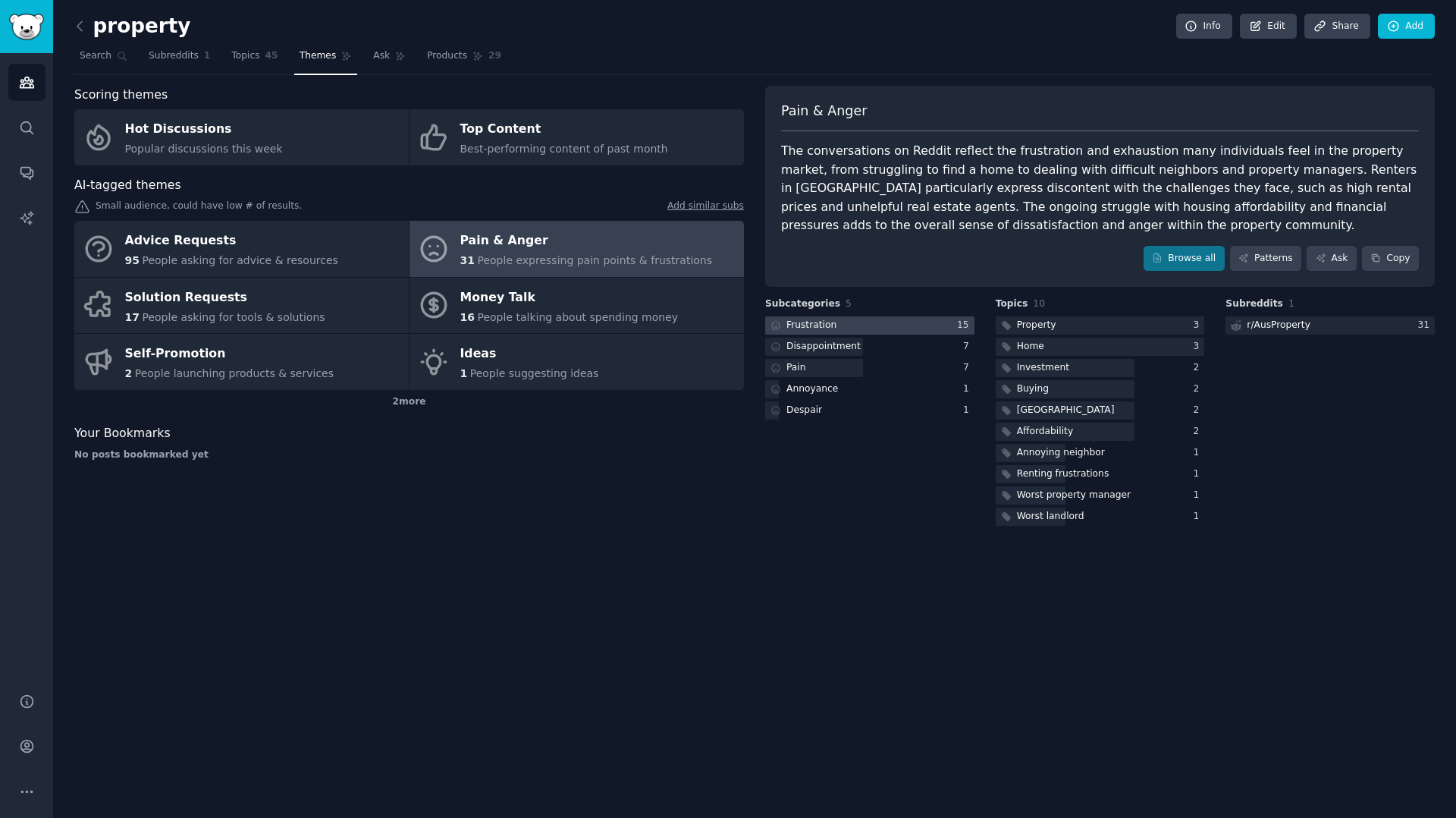
click at [814, 321] on div "Frustration" at bounding box center [811, 325] width 50 height 14
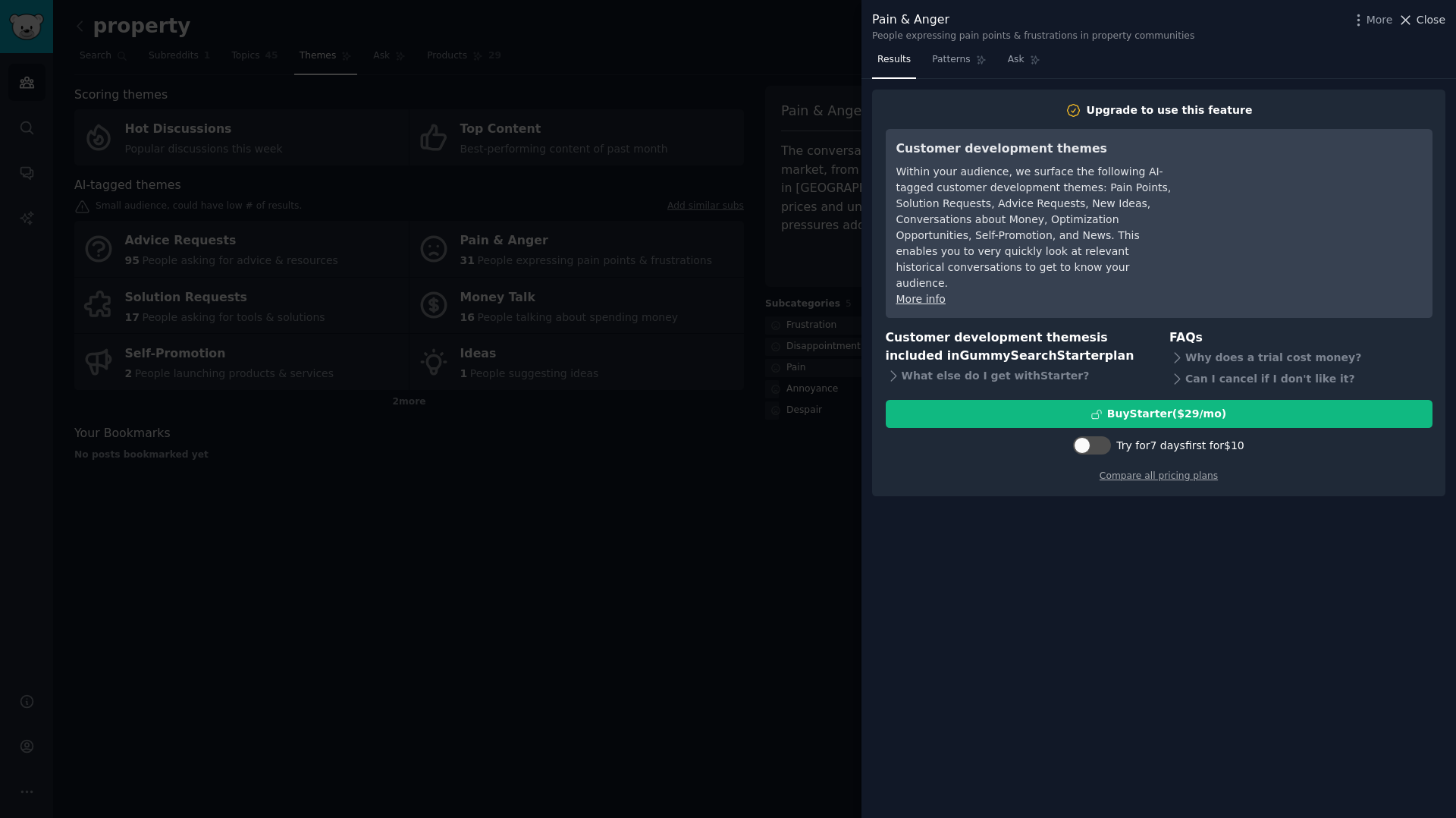
click at [1428, 26] on span "Close" at bounding box center [1431, 20] width 29 height 16
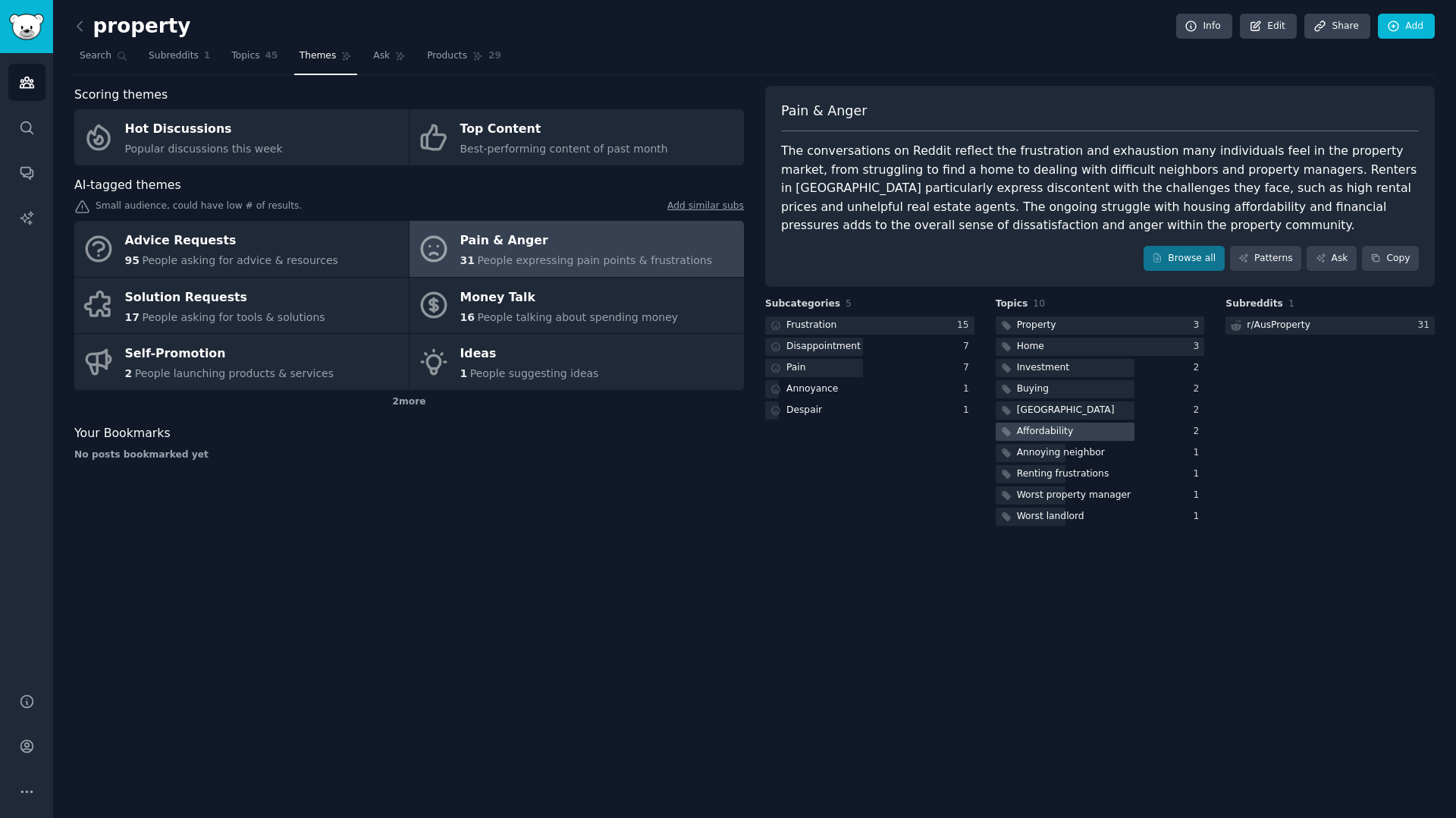
click at [1031, 434] on div "Affordability" at bounding box center [1045, 432] width 56 height 14
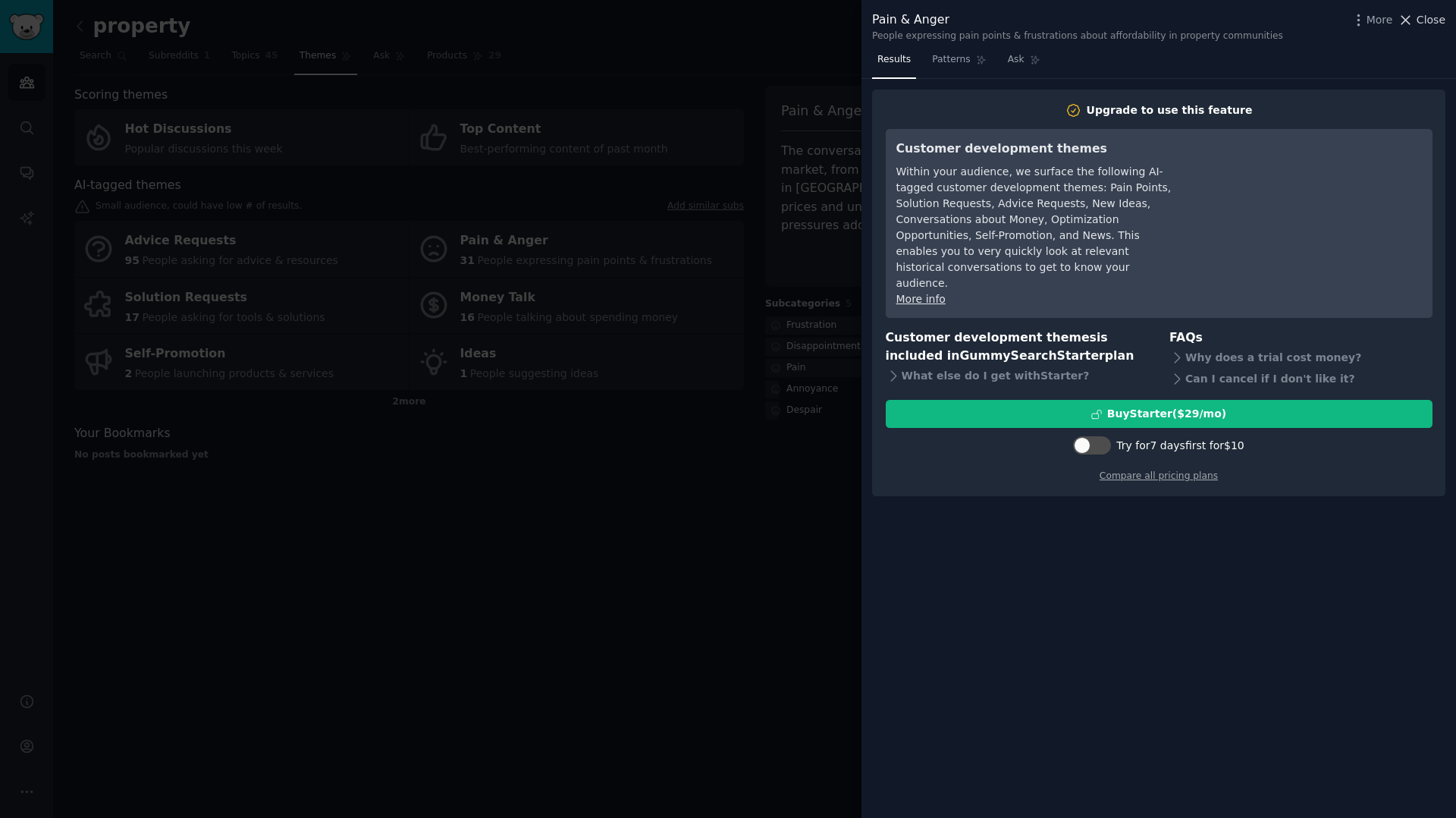
click at [1421, 23] on span "Close" at bounding box center [1431, 20] width 29 height 16
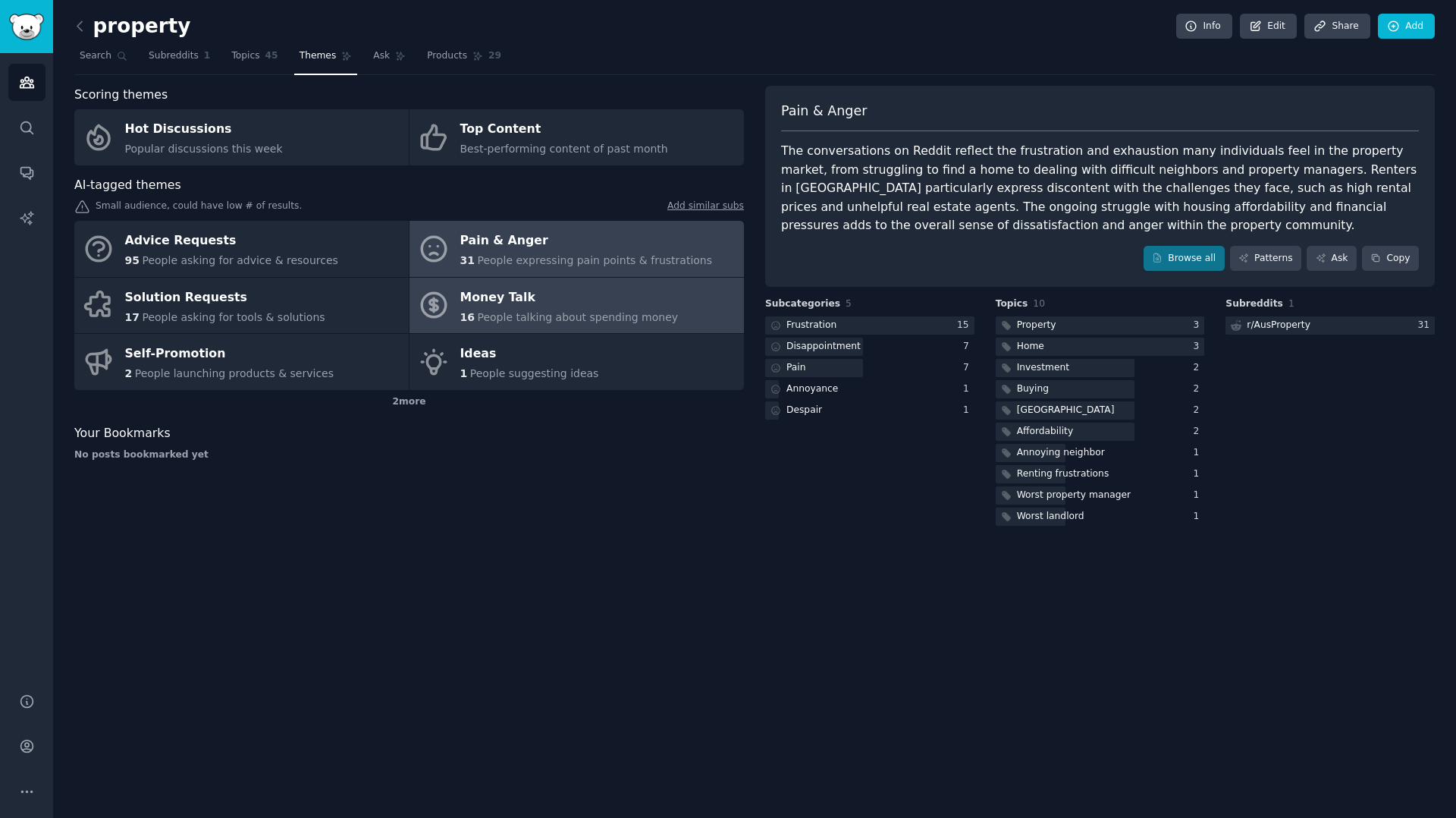
click at [505, 311] on span "People talking about spending money" at bounding box center [578, 317] width 201 height 12
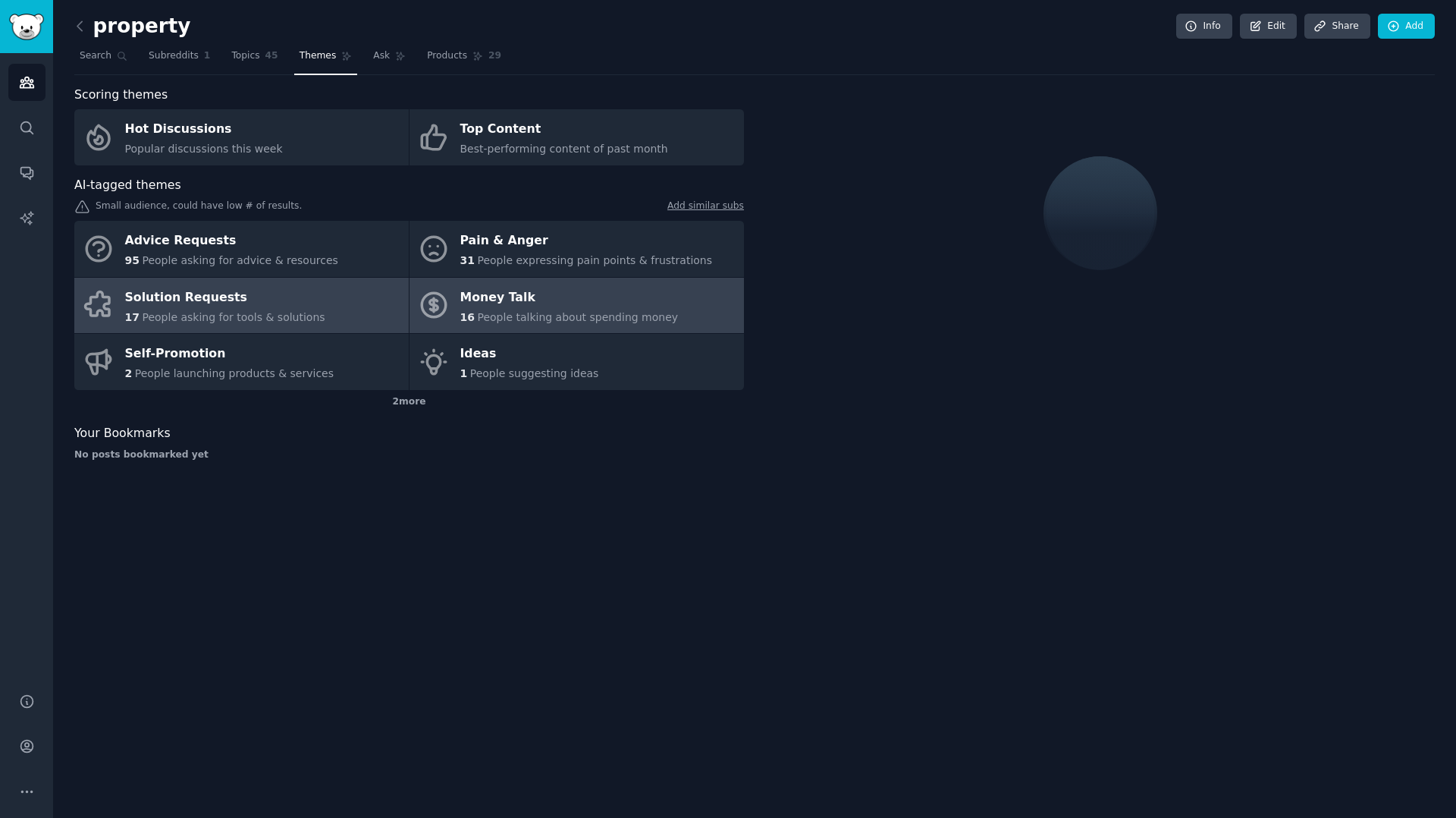
click at [289, 311] on span "People asking for tools & solutions" at bounding box center [233, 317] width 182 height 12
